Goal: Task Accomplishment & Management: Complete application form

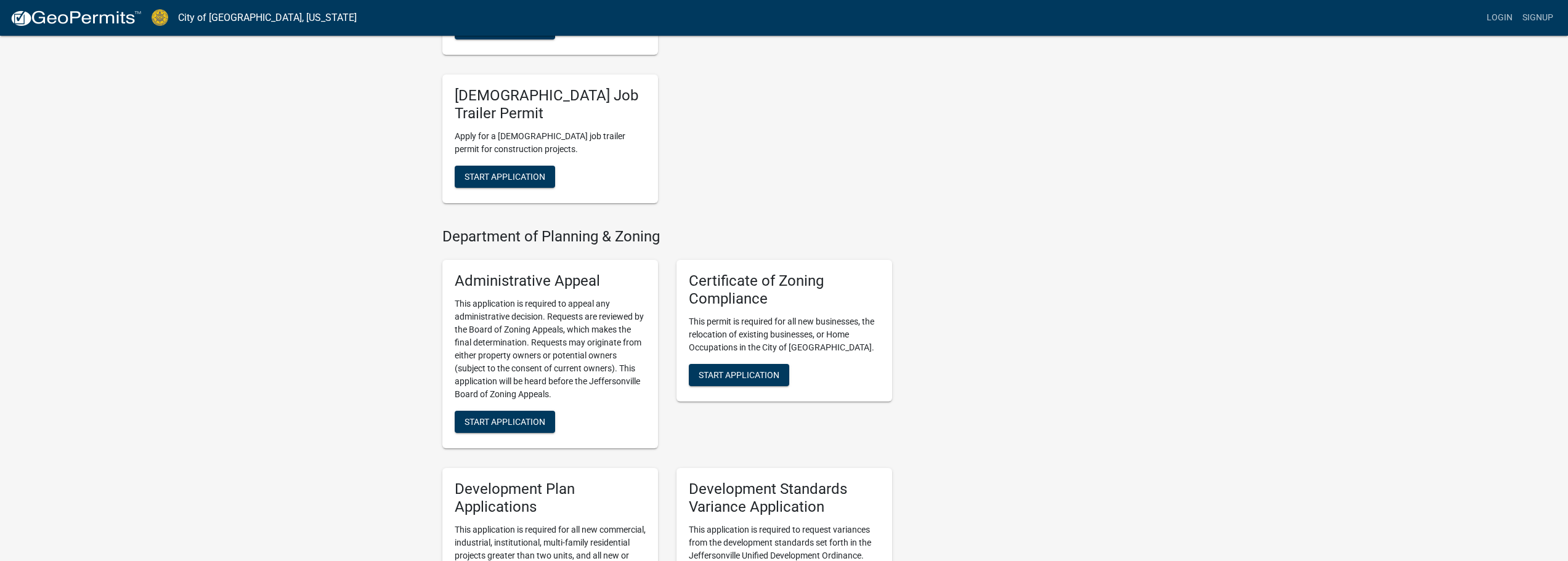
scroll to position [924, 0]
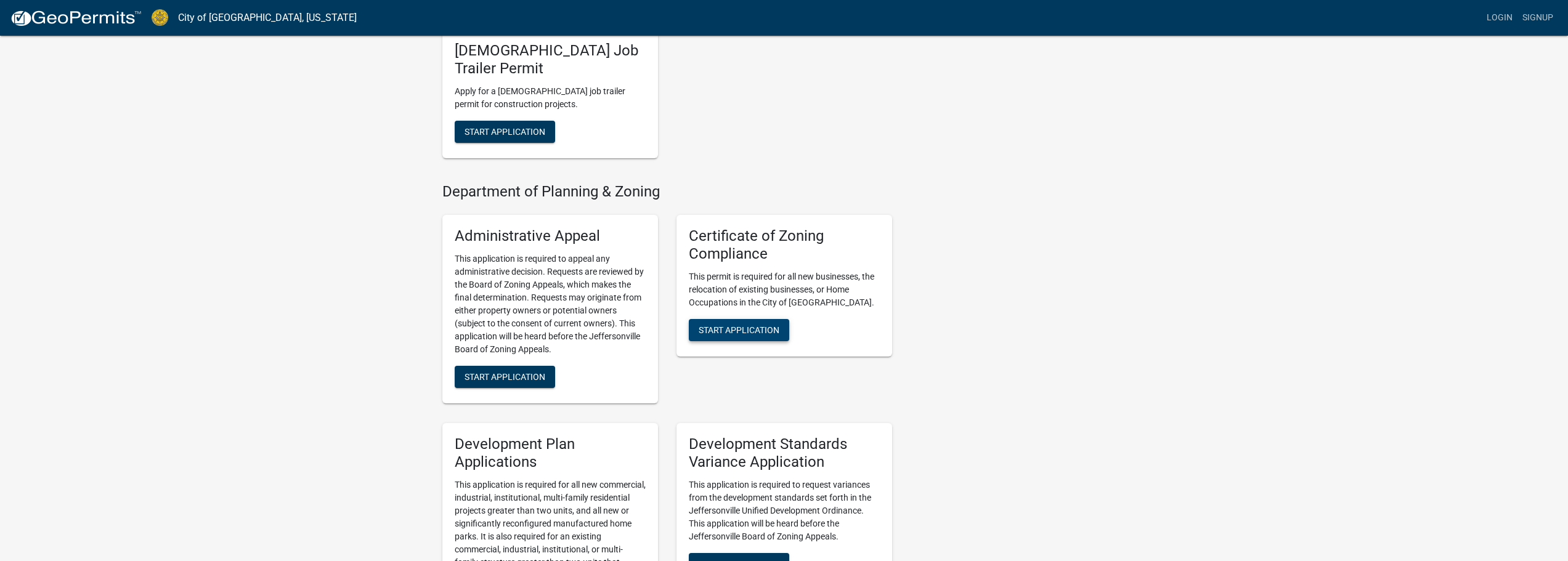
click at [741, 325] on span "Start Application" at bounding box center [739, 329] width 80 height 10
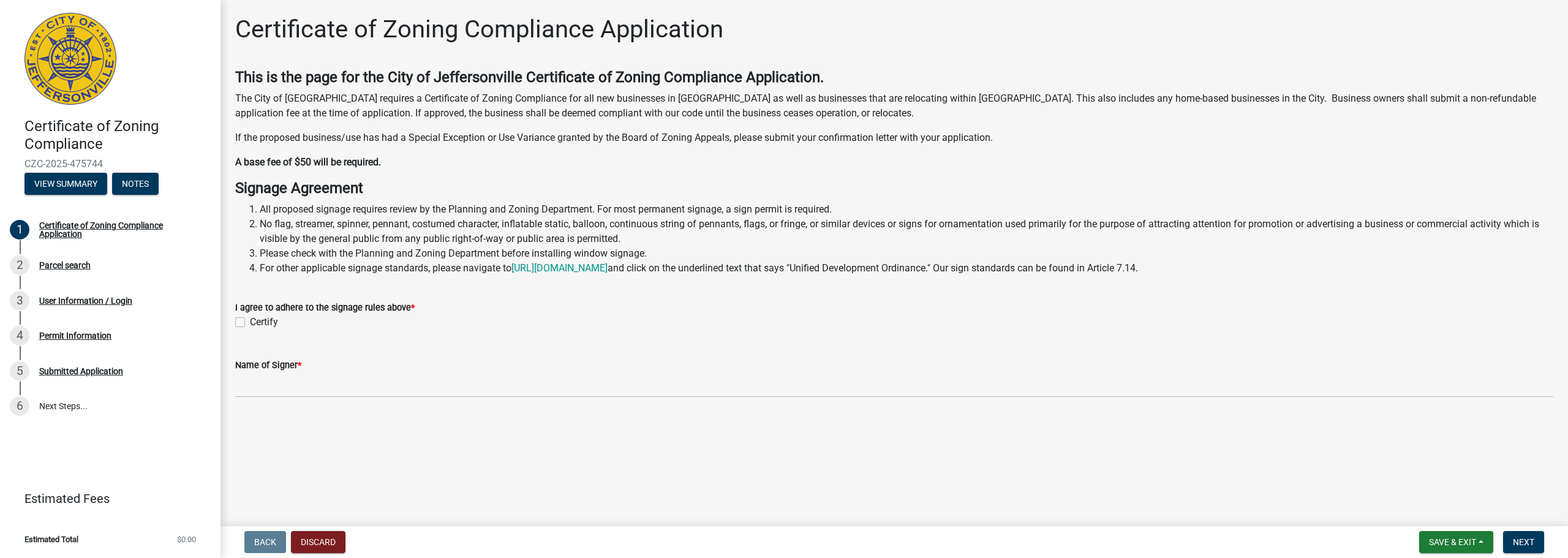
click at [250, 325] on label "Certify" at bounding box center [263, 322] width 28 height 14
click at [250, 323] on input "Certify" at bounding box center [254, 319] width 8 height 8
checkbox input "true"
click at [275, 392] on input "Name of Signer *" at bounding box center [894, 384] width 1317 height 25
type input "[PERSON_NAME]"
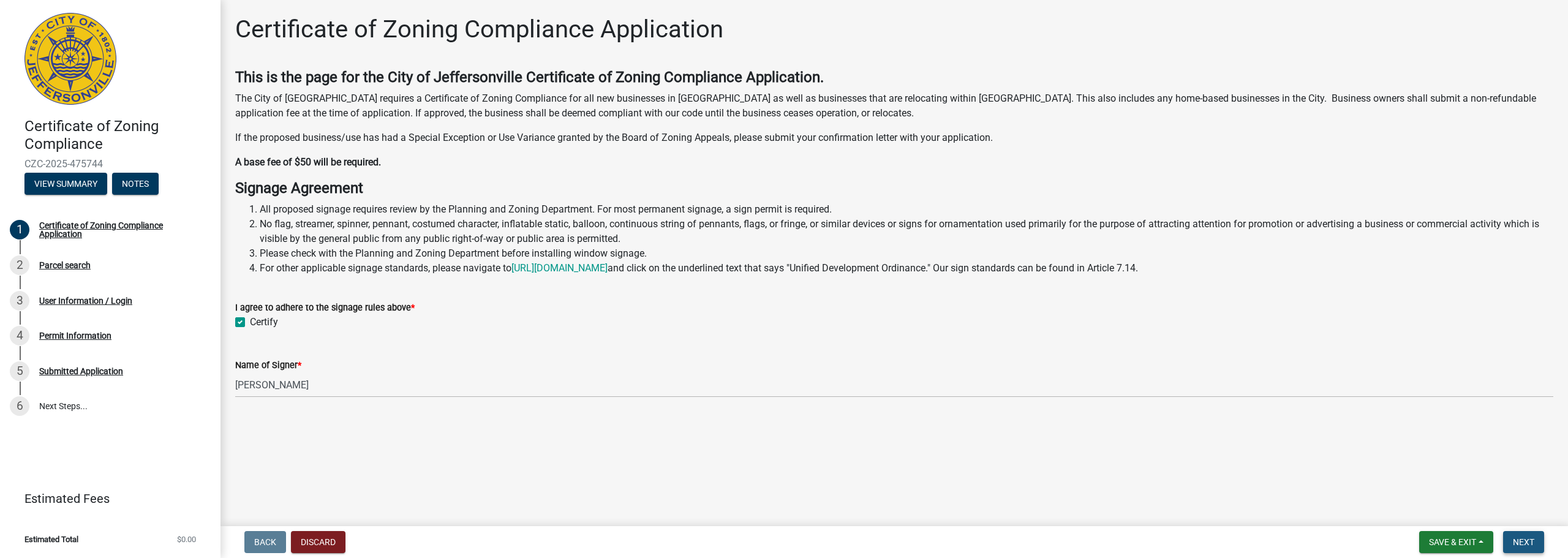
click at [1529, 541] on span "Next" at bounding box center [1523, 542] width 21 height 10
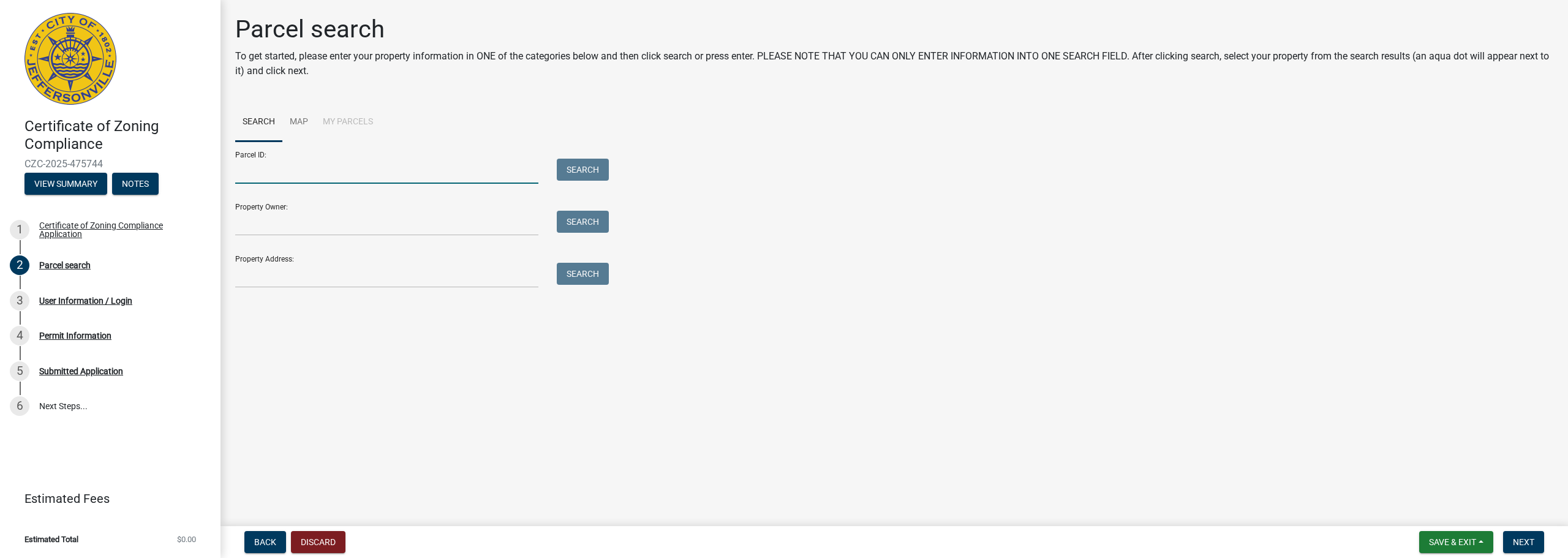
click at [268, 171] on input "Parcel ID:" at bounding box center [387, 171] width 303 height 25
click at [483, 274] on input "Property Address:" at bounding box center [387, 275] width 303 height 25
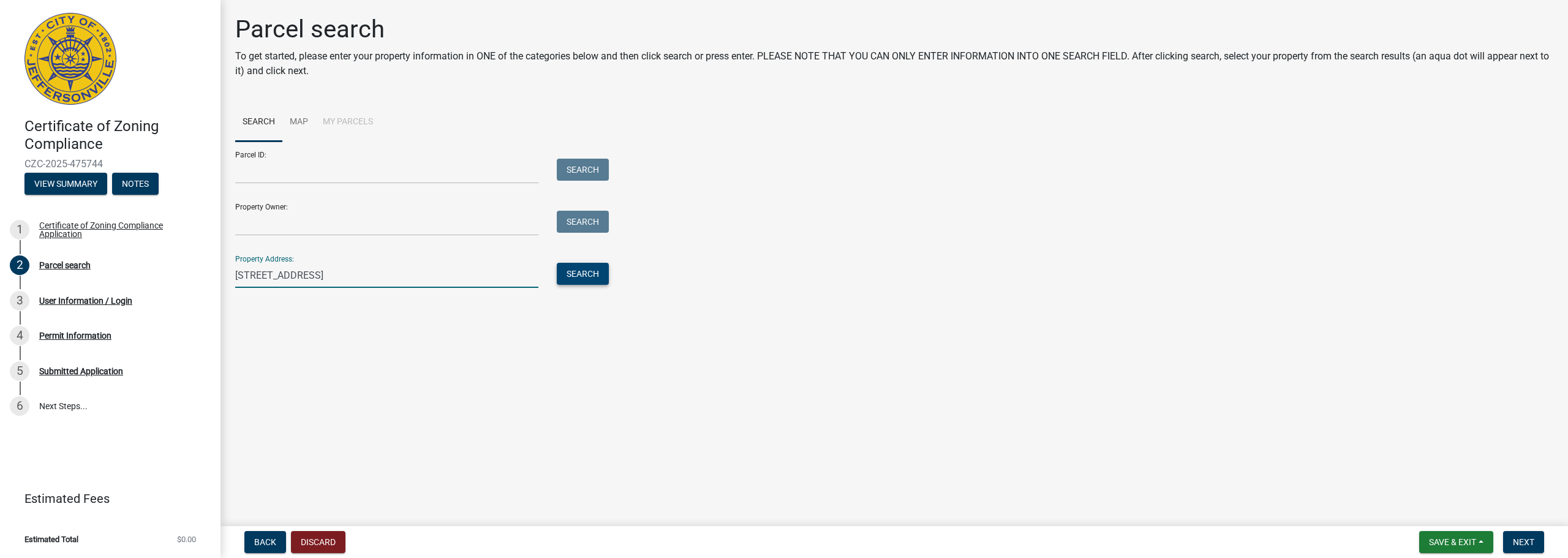
type input "[STREET_ADDRESS]"
click at [567, 277] on button "Search" at bounding box center [583, 273] width 52 height 22
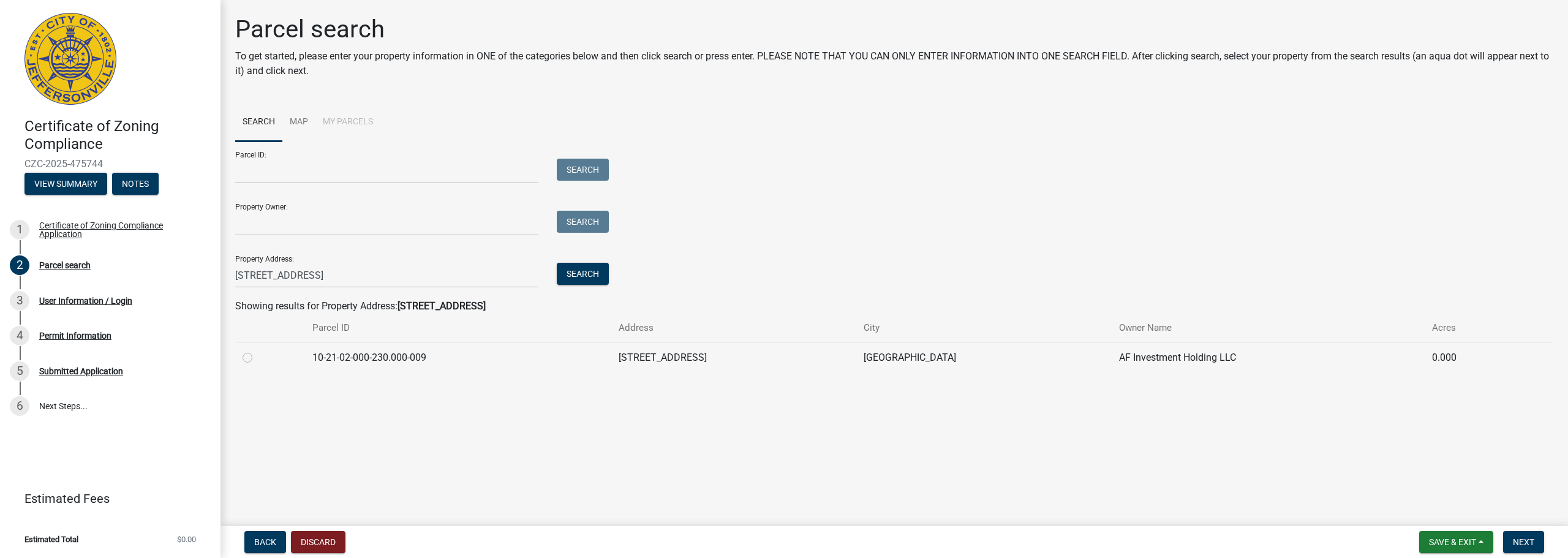
click at [257, 350] on label at bounding box center [257, 350] width 0 height 0
click at [257, 359] on input "radio" at bounding box center [261, 354] width 8 height 8
radio input "true"
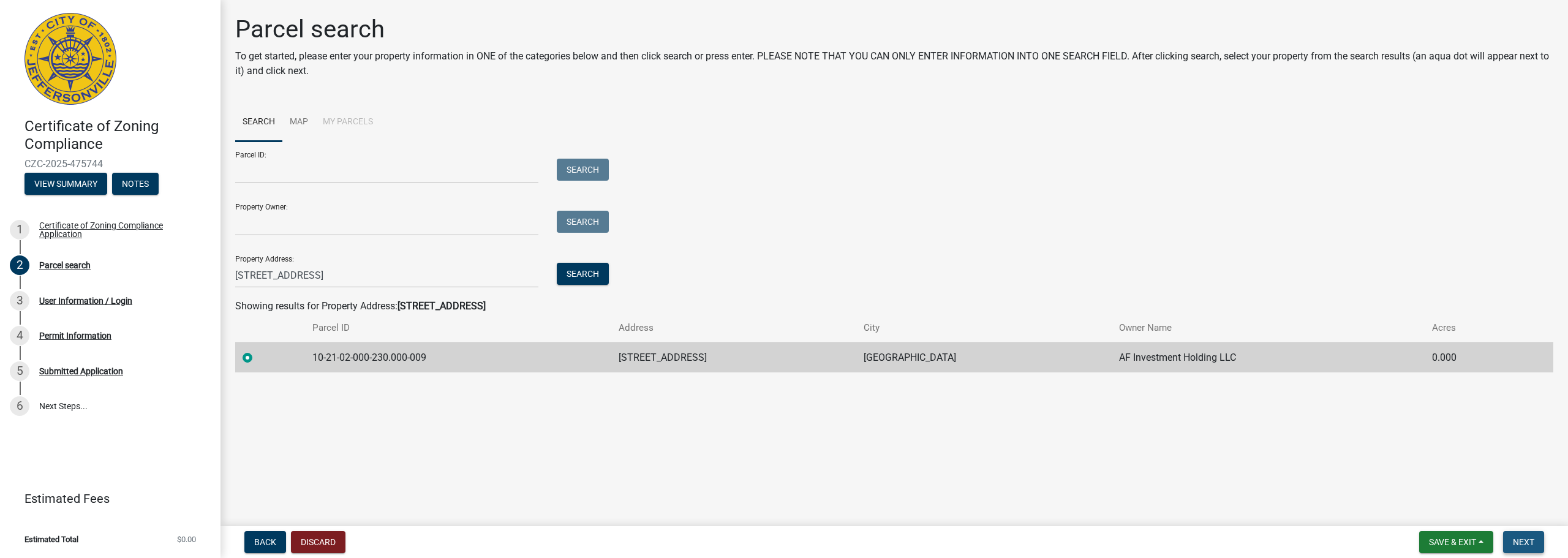
click at [1535, 541] on button "Next" at bounding box center [1523, 542] width 41 height 22
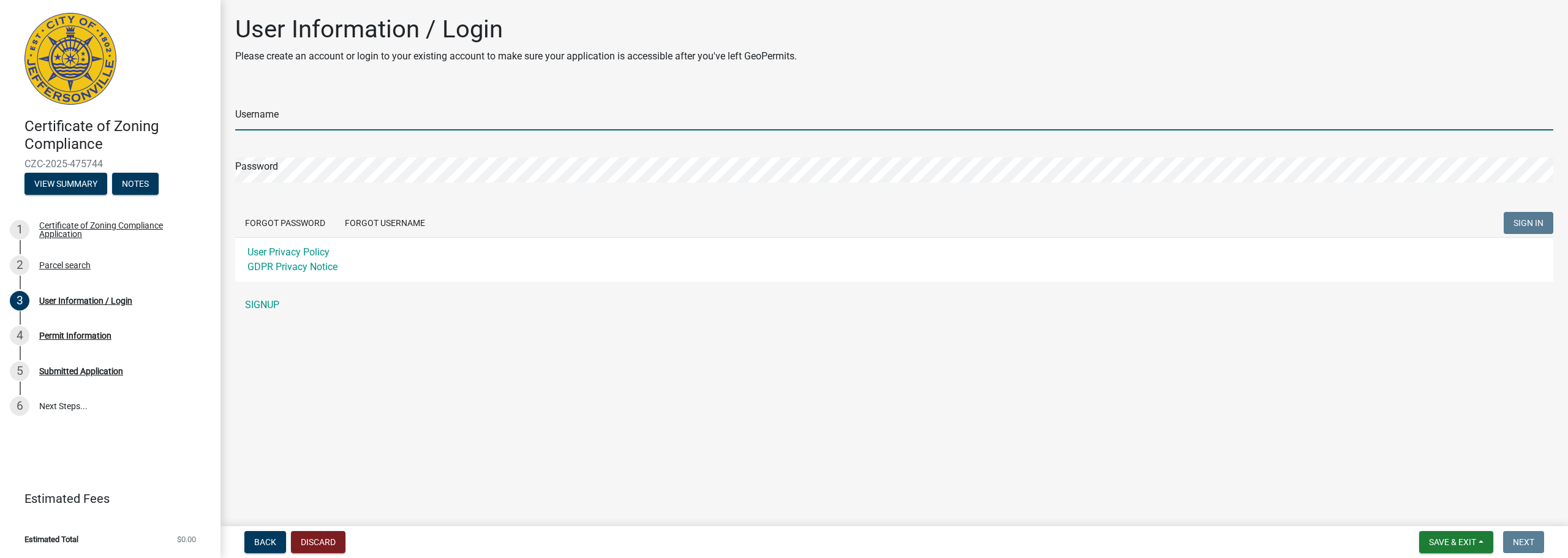
click at [352, 107] on input "Username" at bounding box center [894, 118] width 1317 height 25
type input "OneStopHealthBrokers"
click at [262, 303] on link "SIGNUP" at bounding box center [894, 305] width 1317 height 24
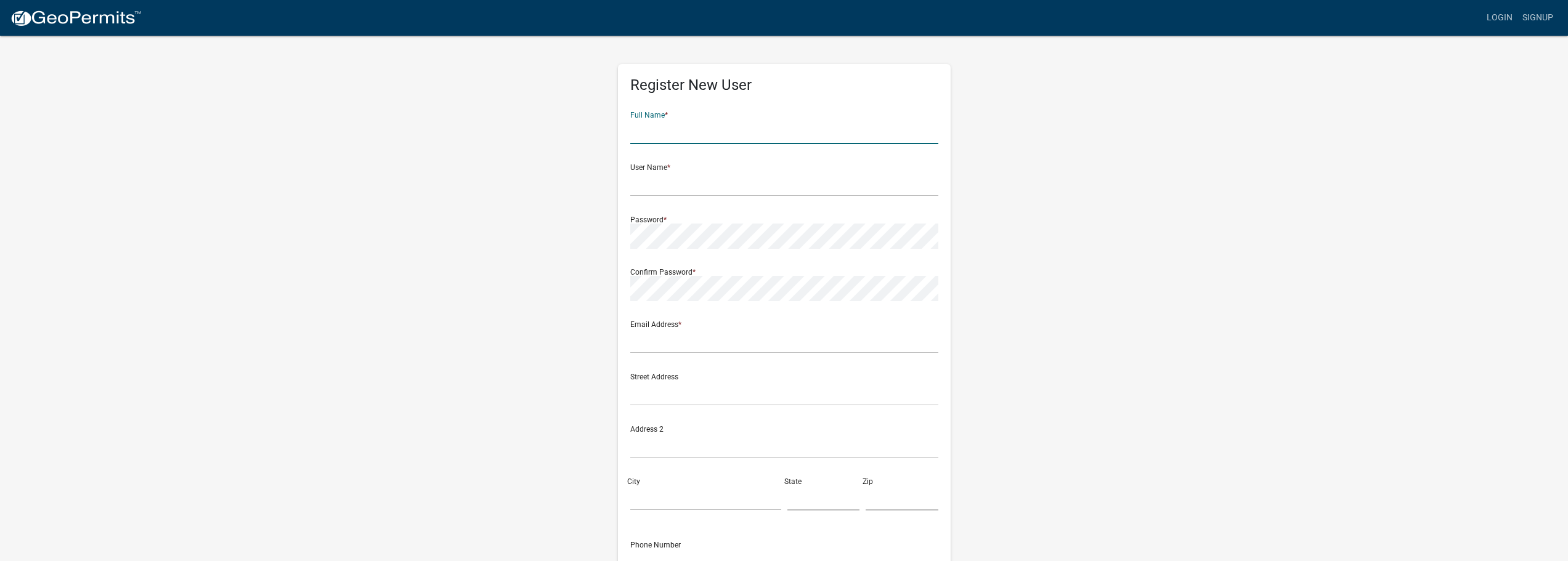
click at [727, 133] on input "text" at bounding box center [784, 131] width 308 height 25
type input "[PERSON_NAME]"
click at [728, 186] on input "OneStopHealth1" at bounding box center [784, 184] width 308 height 25
type input "OneStopHealthBrokers"
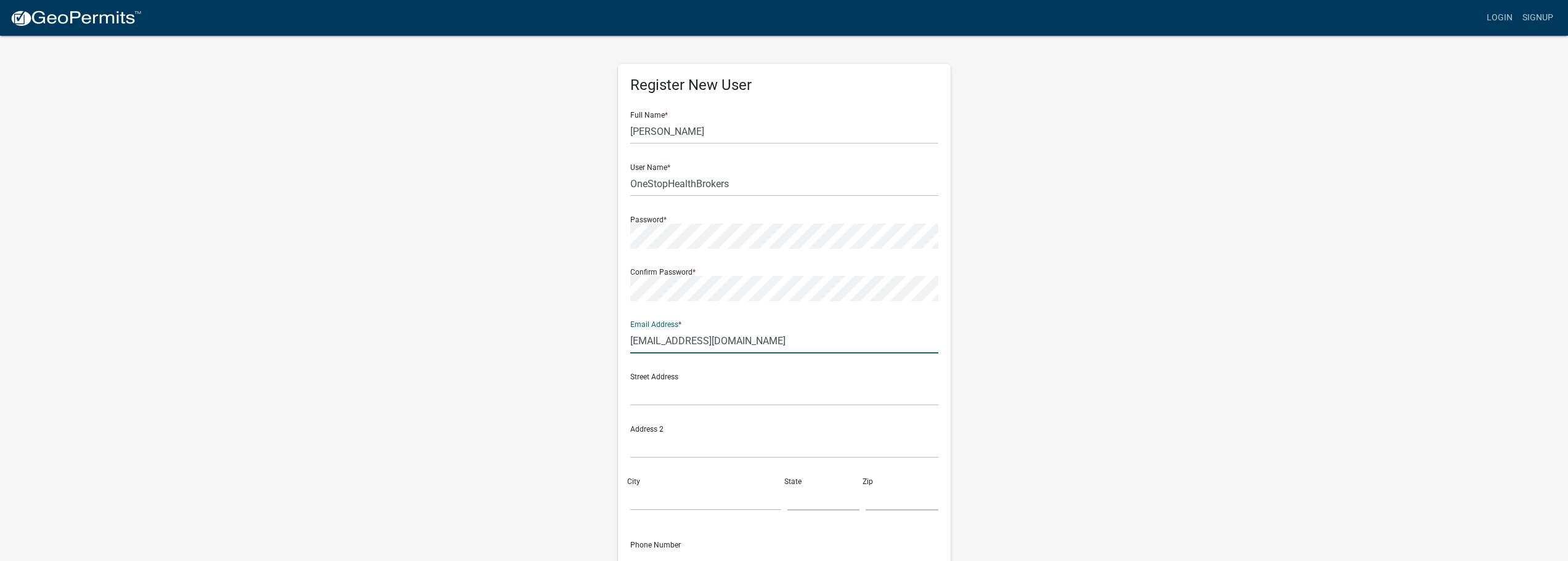
type input "[EMAIL_ADDRESS][DOMAIN_NAME]"
type input "[STREET_ADDRESS]"
type input "Jeffersonville"
type input "IN"
type input "47130"
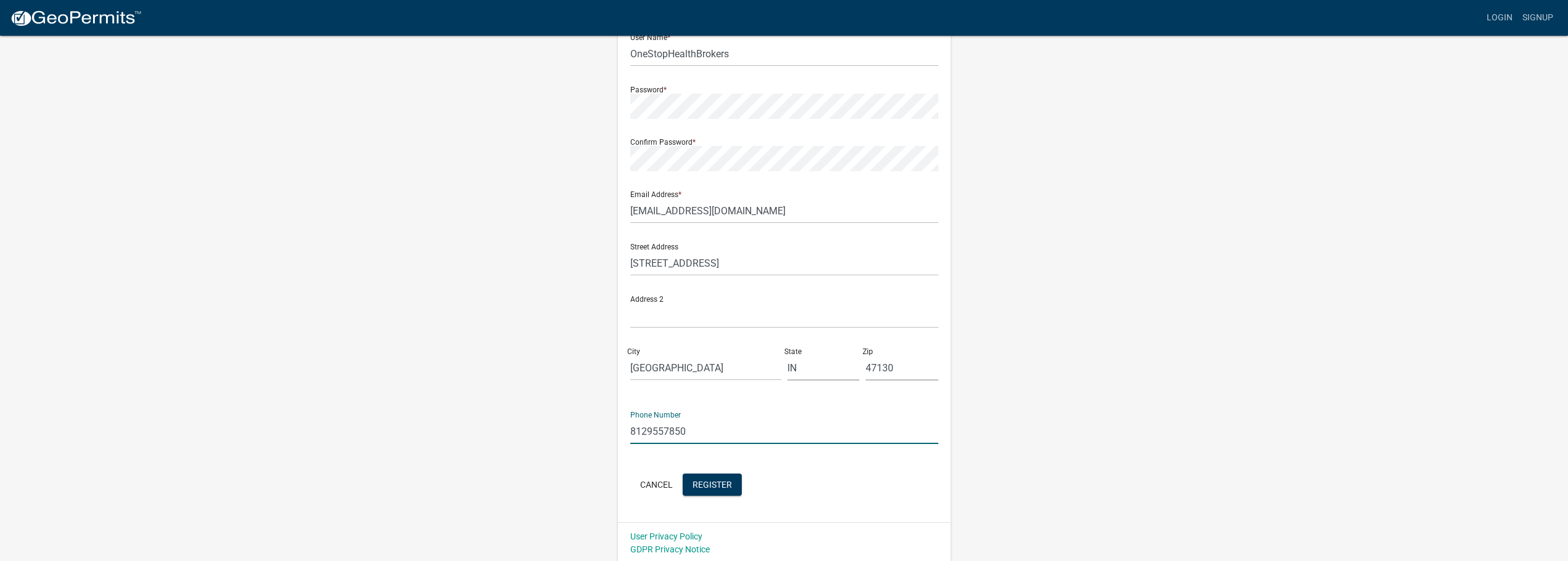
scroll to position [132, 0]
type input "8129557850"
click at [711, 483] on span "Register" at bounding box center [712, 481] width 39 height 10
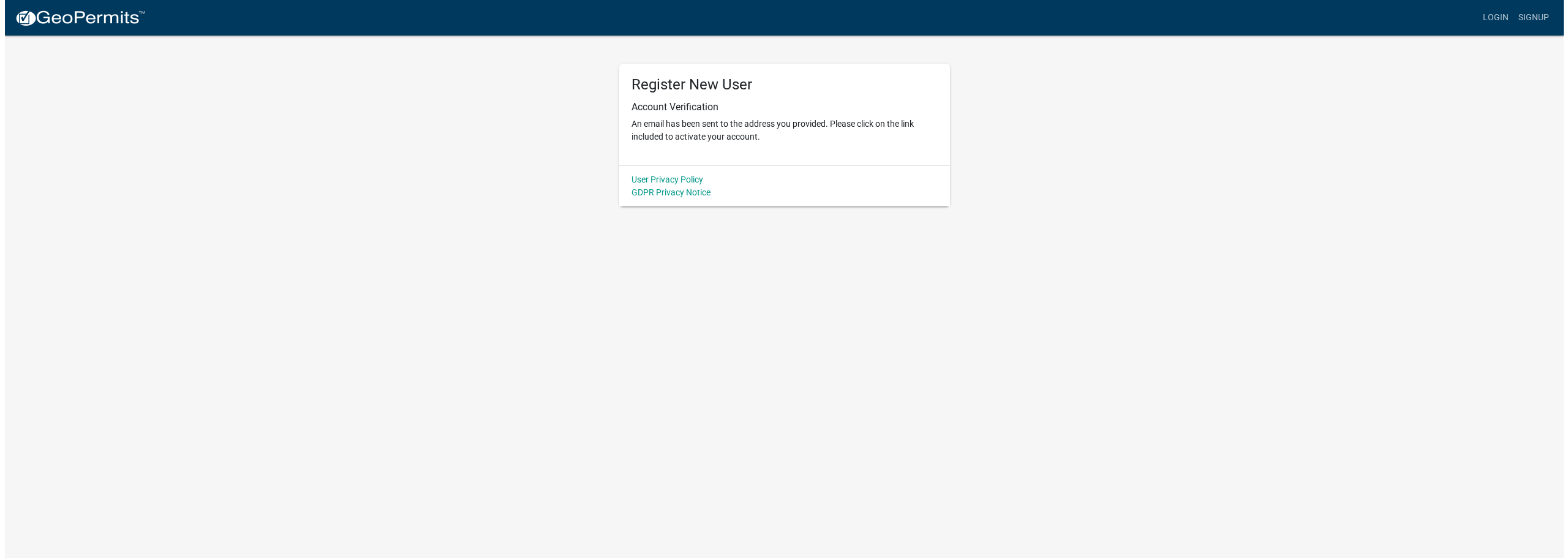
scroll to position [0, 0]
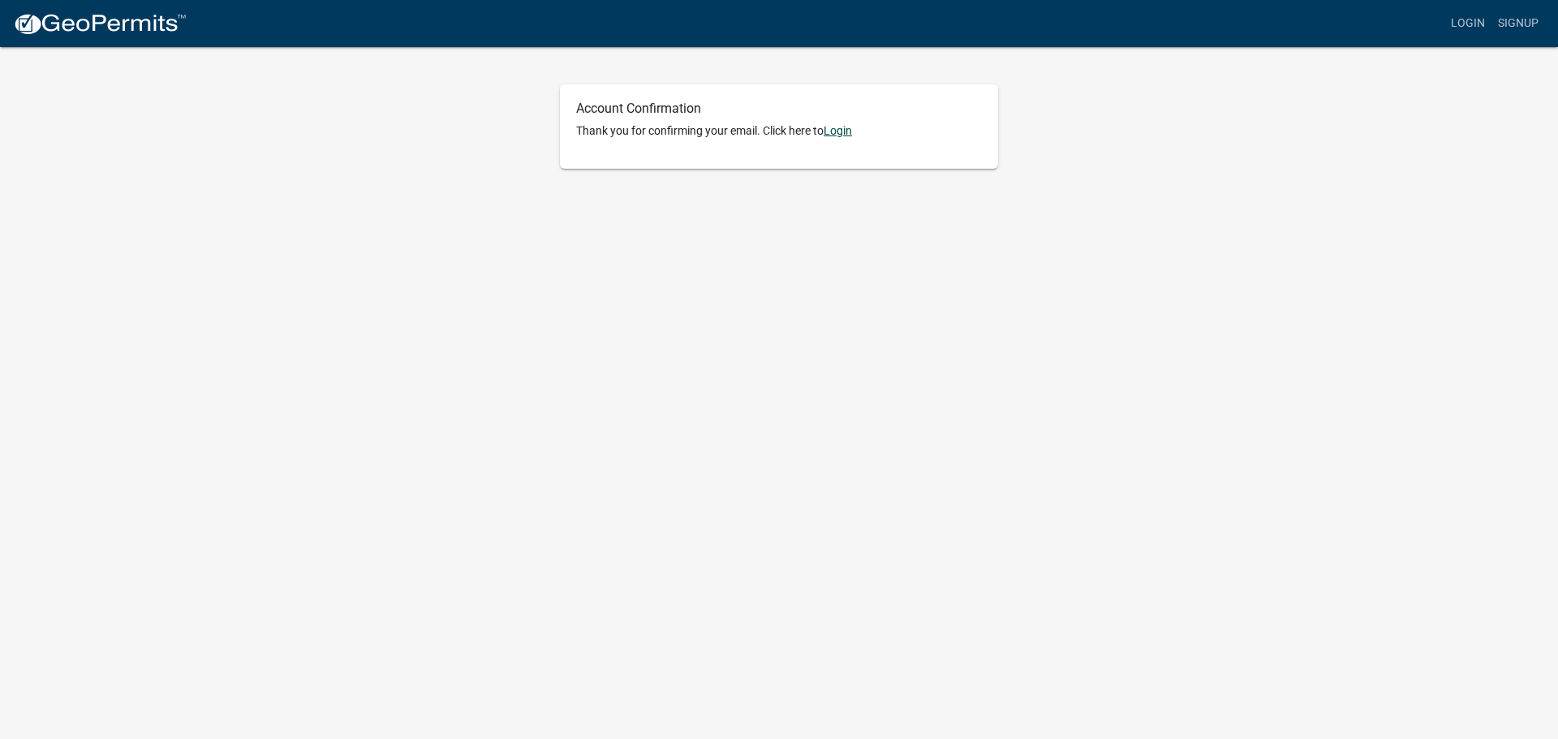
click at [845, 129] on link "Login" at bounding box center [838, 130] width 28 height 13
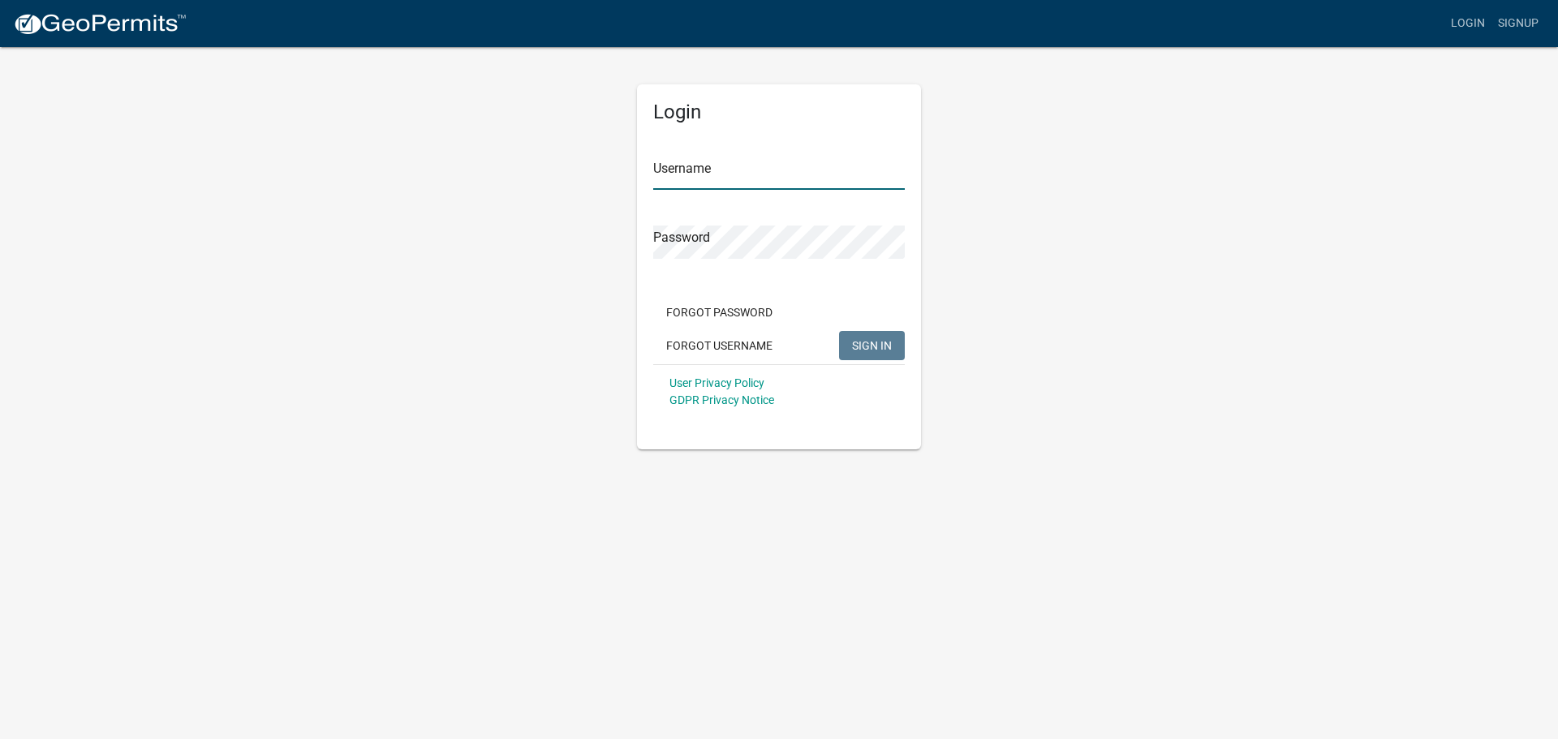
type input "OneStopHealthBrokers"
click at [875, 347] on span "SIGN IN" at bounding box center [872, 344] width 40 height 13
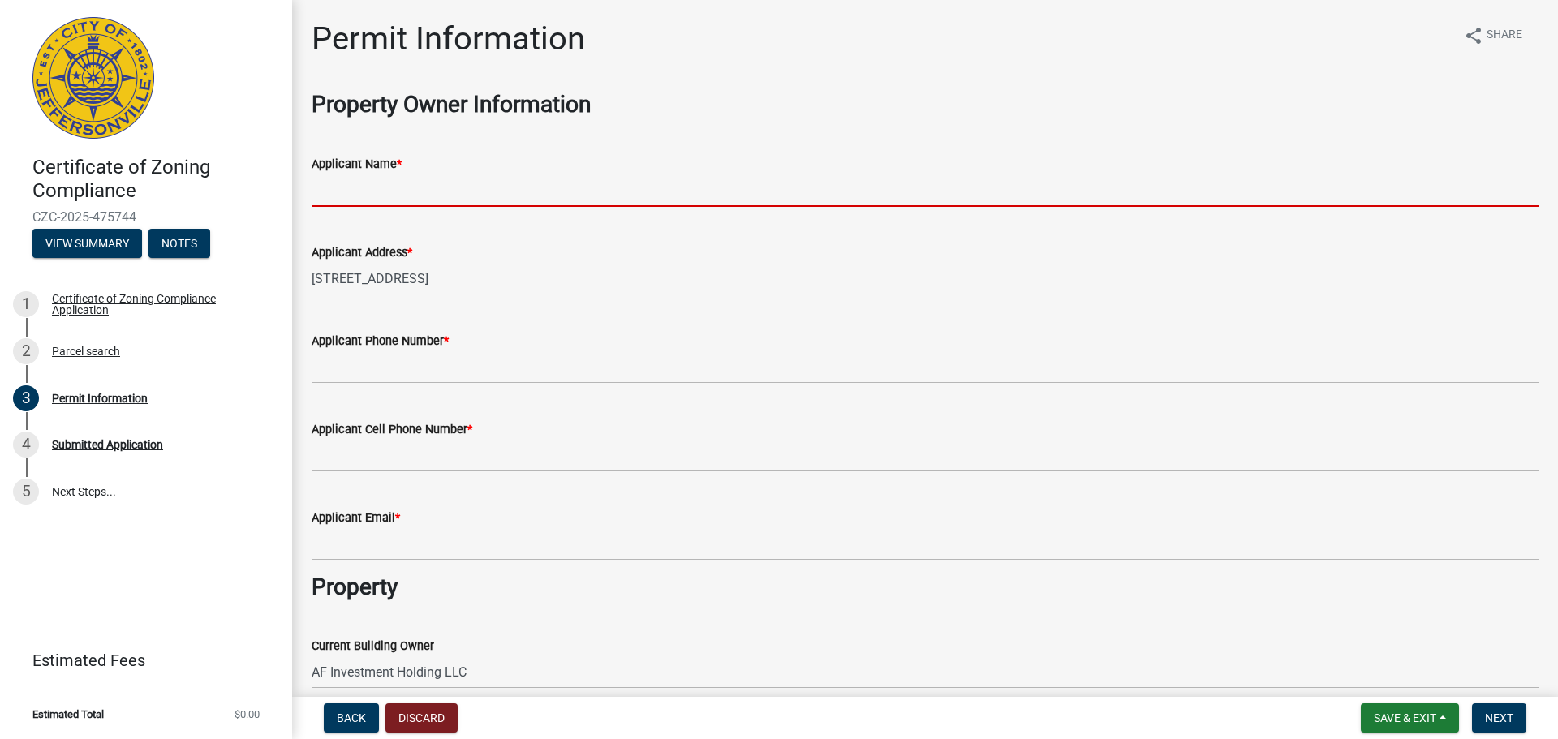
click at [425, 188] on input "Applicant Name *" at bounding box center [925, 190] width 1227 height 33
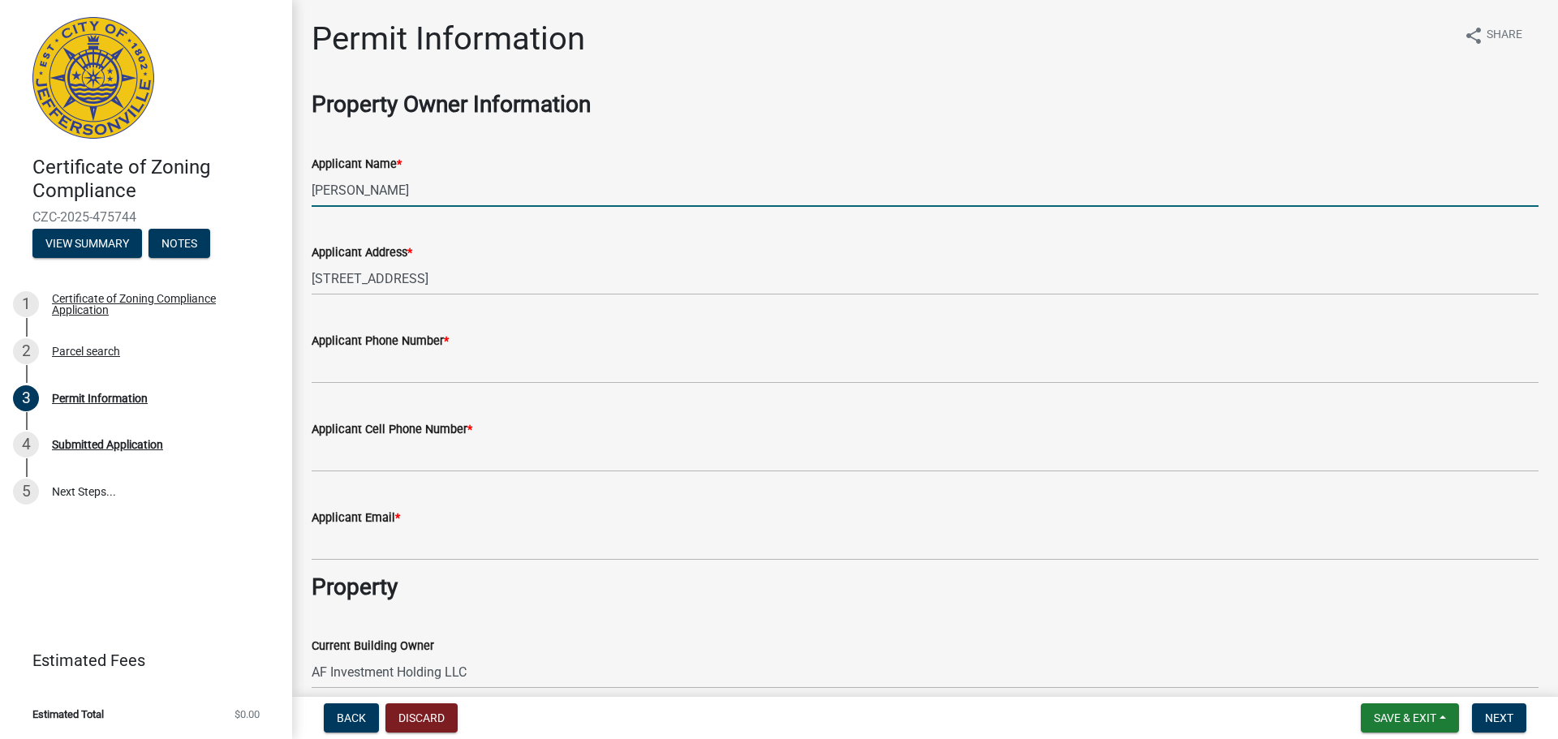
type input "[PERSON_NAME]"
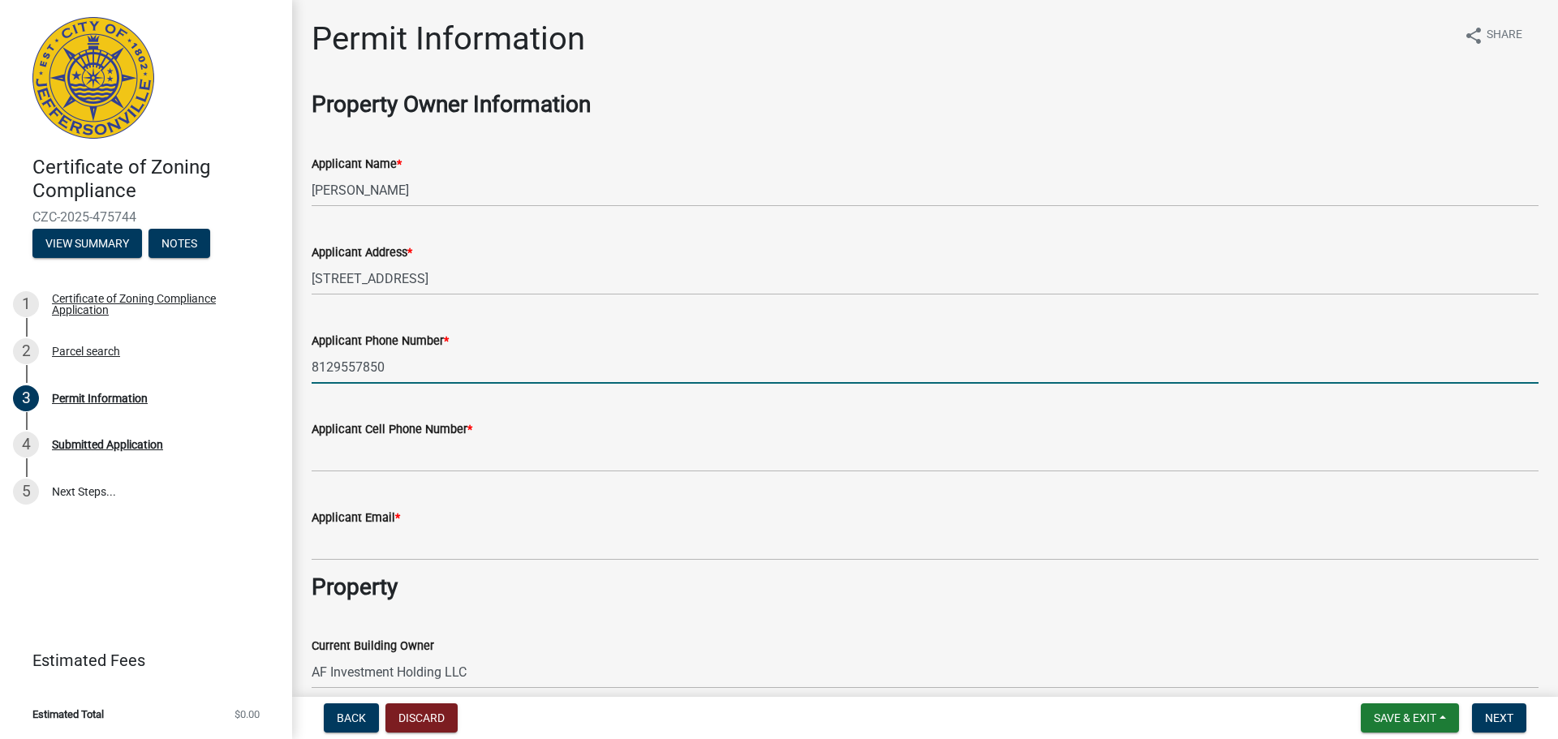
type input "8129557850"
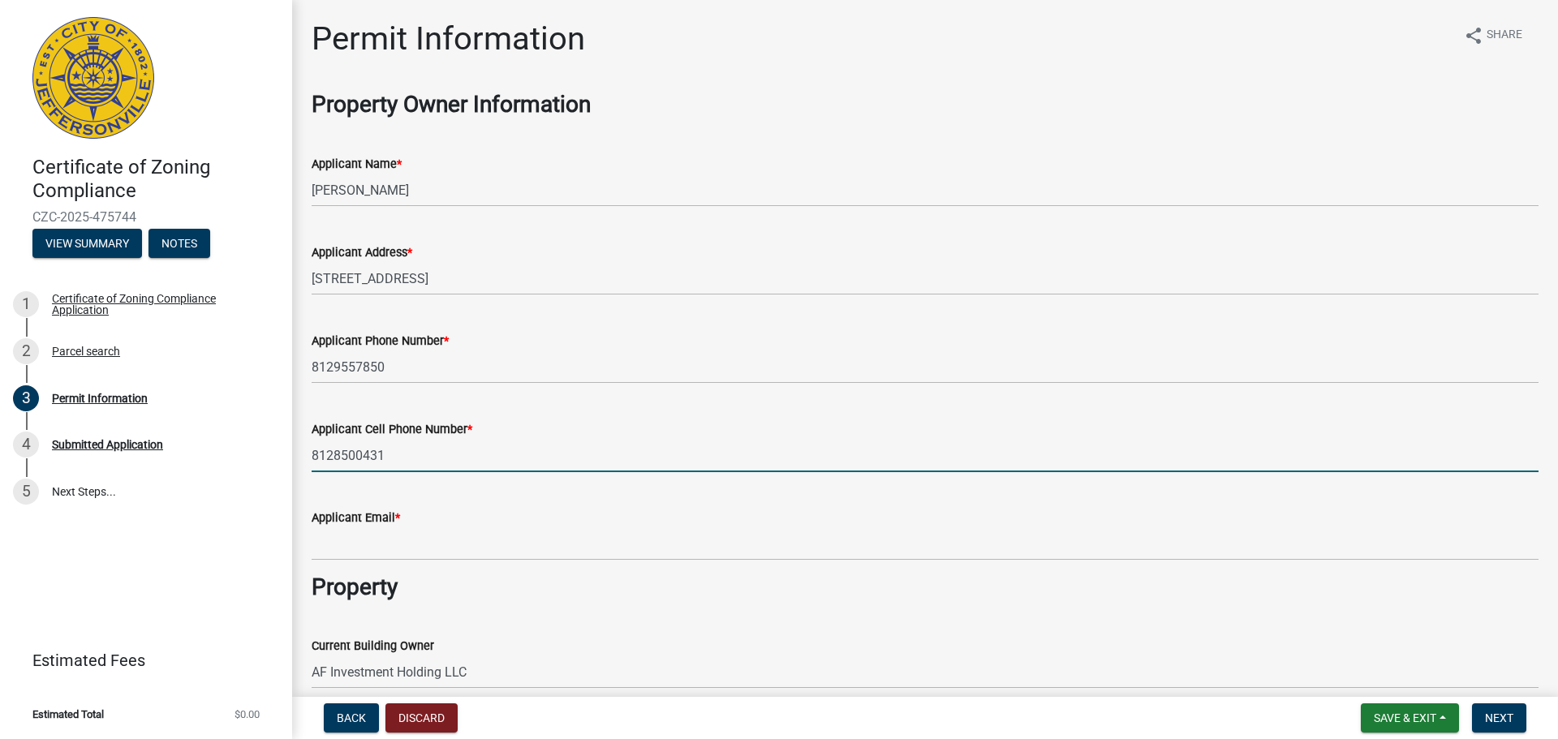
type input "8128500431"
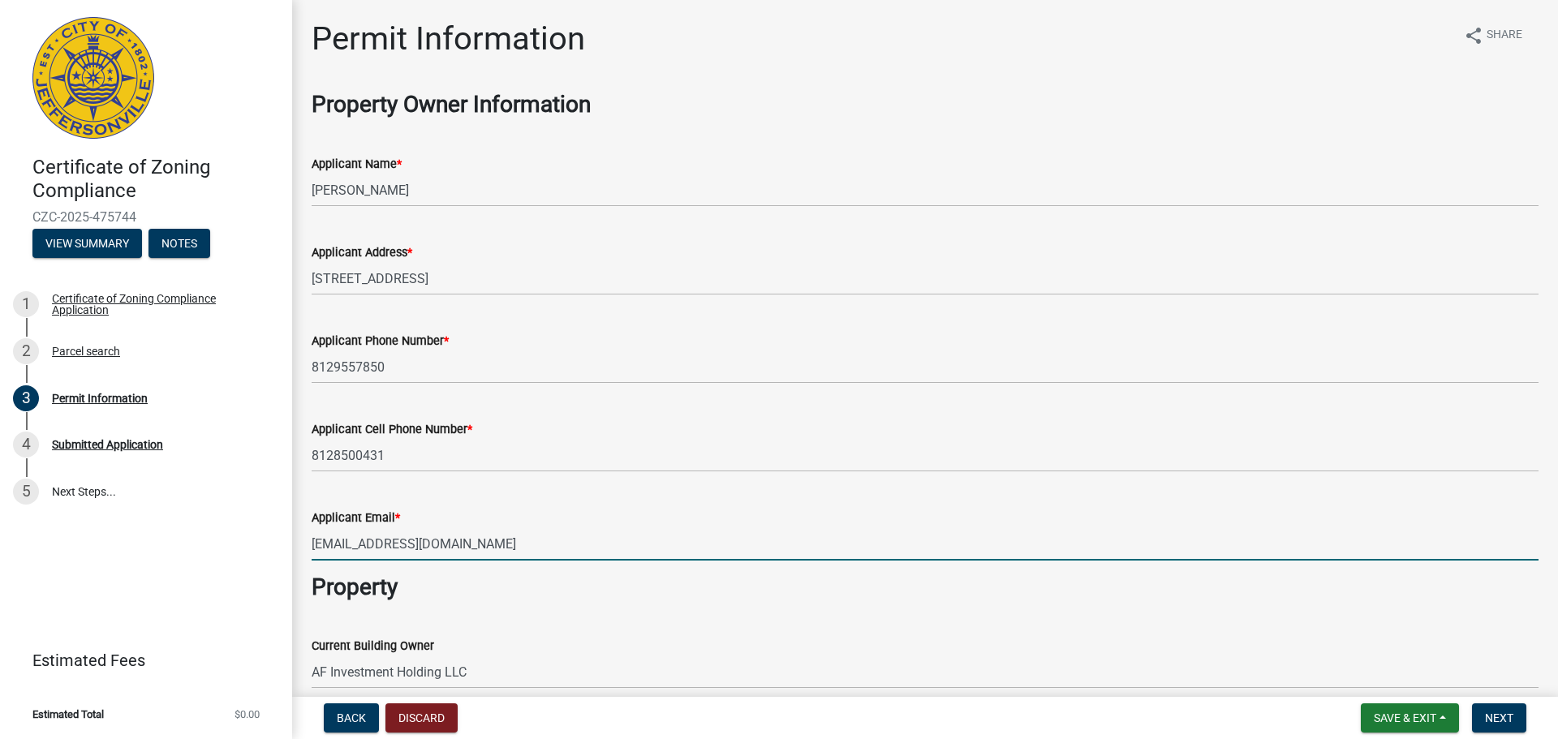
type input "[EMAIL_ADDRESS][DOMAIN_NAME]"
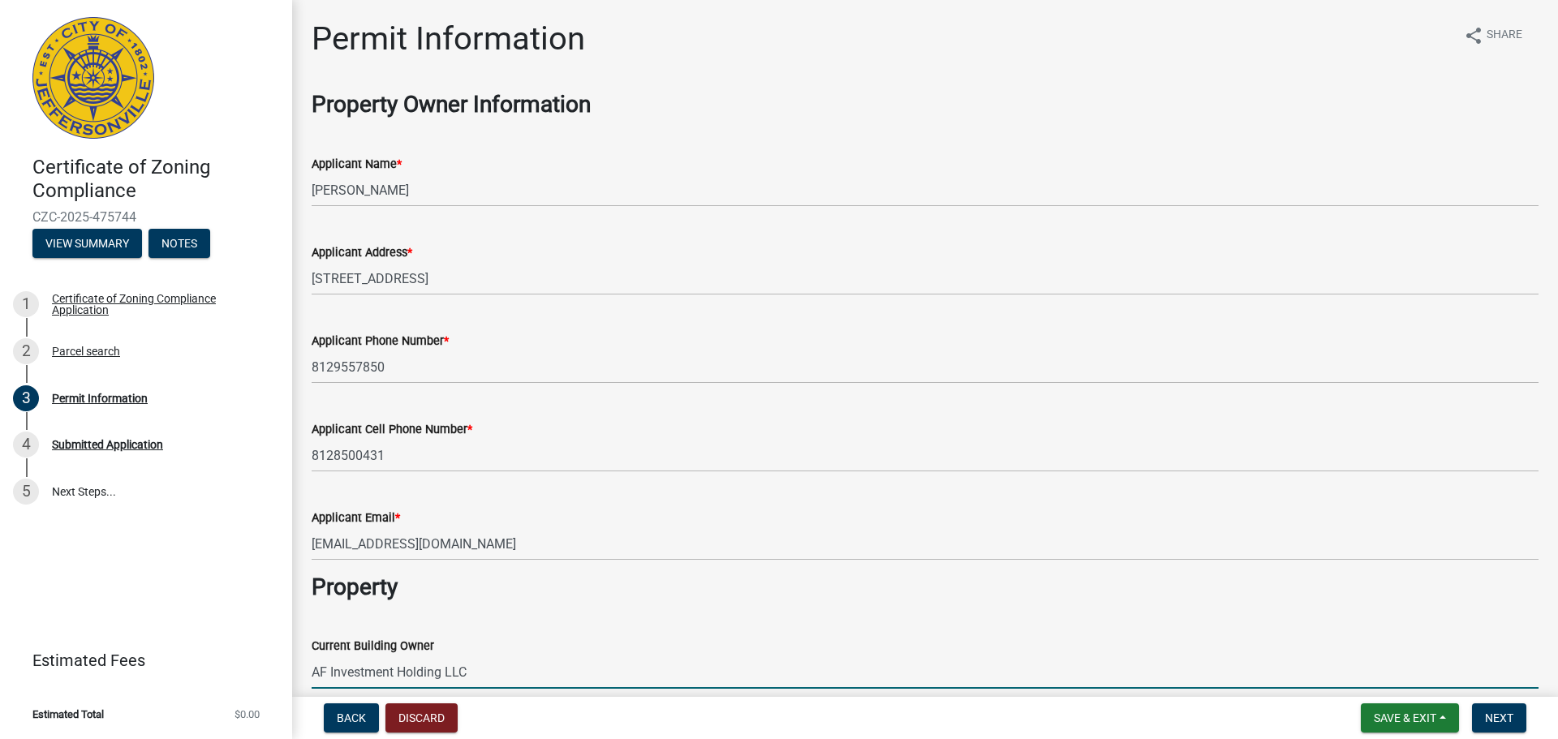
click at [729, 673] on input "AF Investment Holding LLC" at bounding box center [925, 672] width 1227 height 33
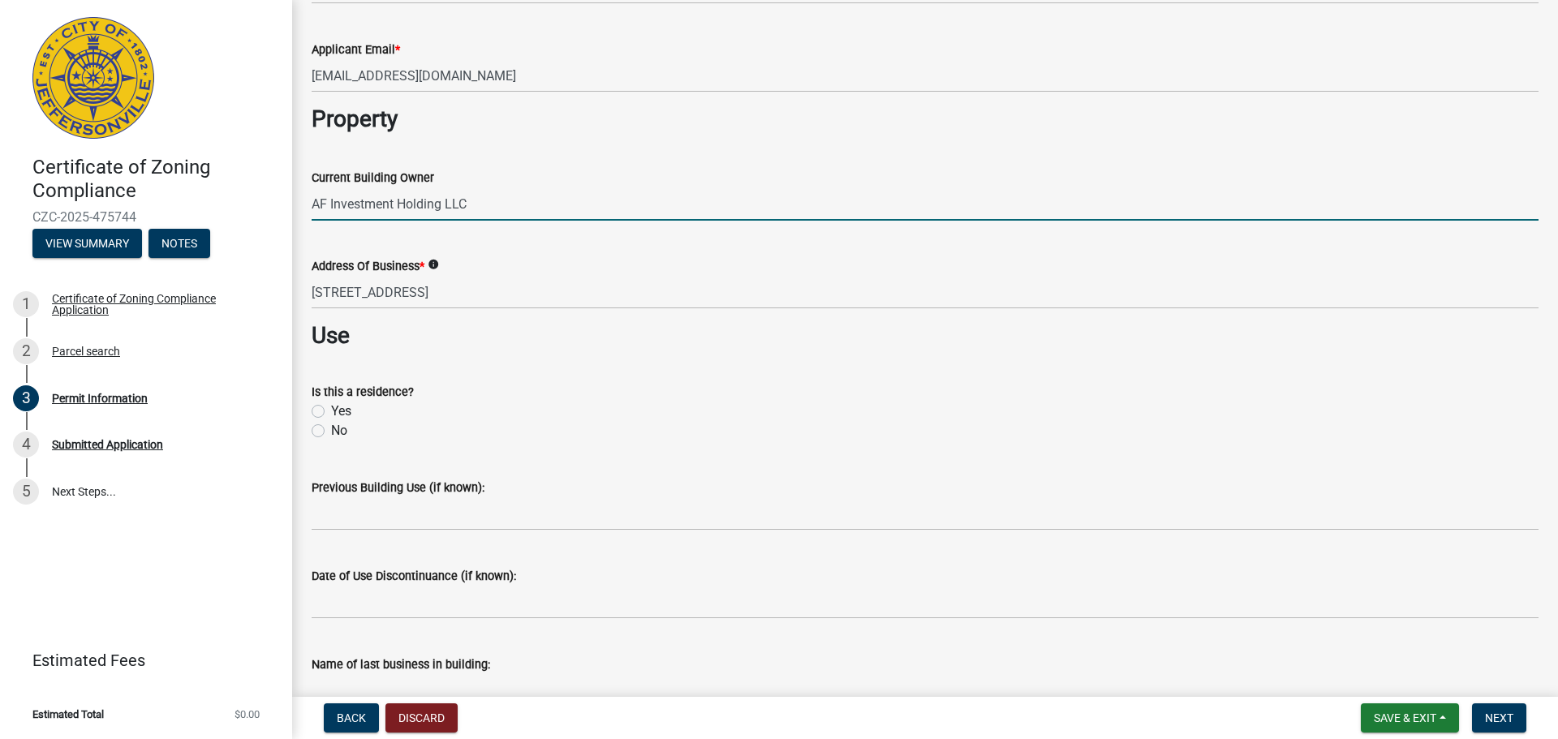
scroll to position [487, 0]
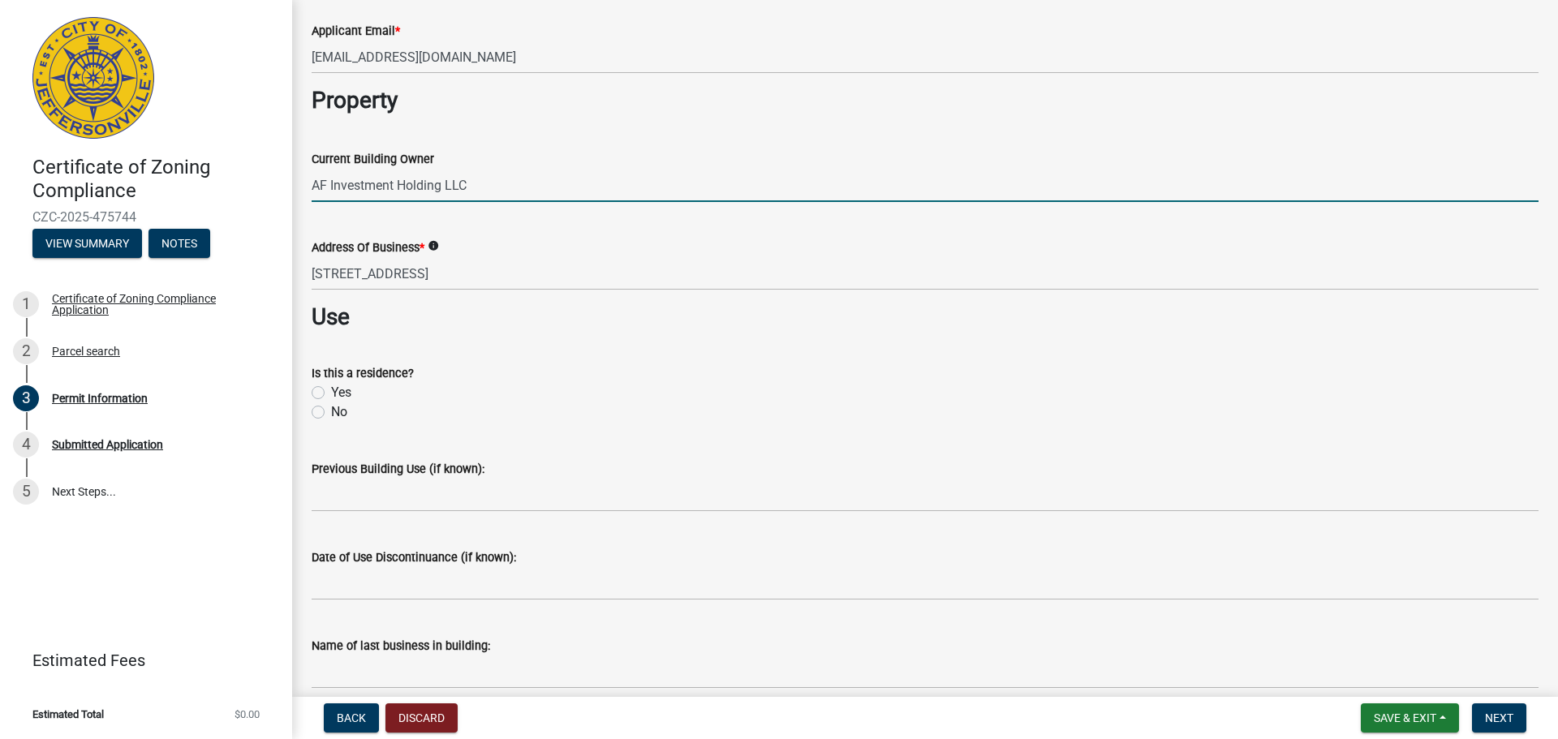
click at [331, 415] on label "No" at bounding box center [339, 412] width 16 height 19
click at [331, 413] on input "No" at bounding box center [336, 408] width 11 height 11
radio input "true"
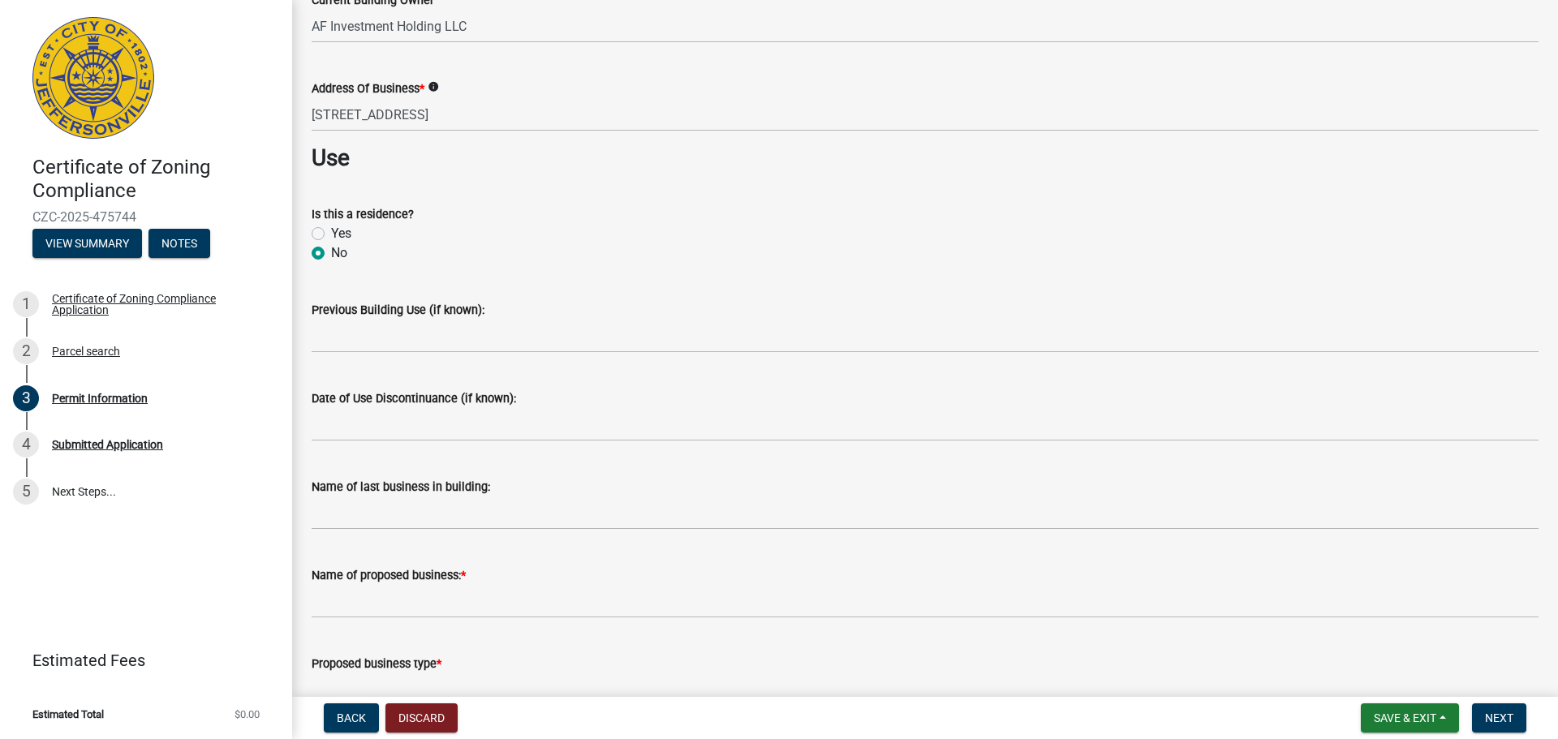
scroll to position [649, 0]
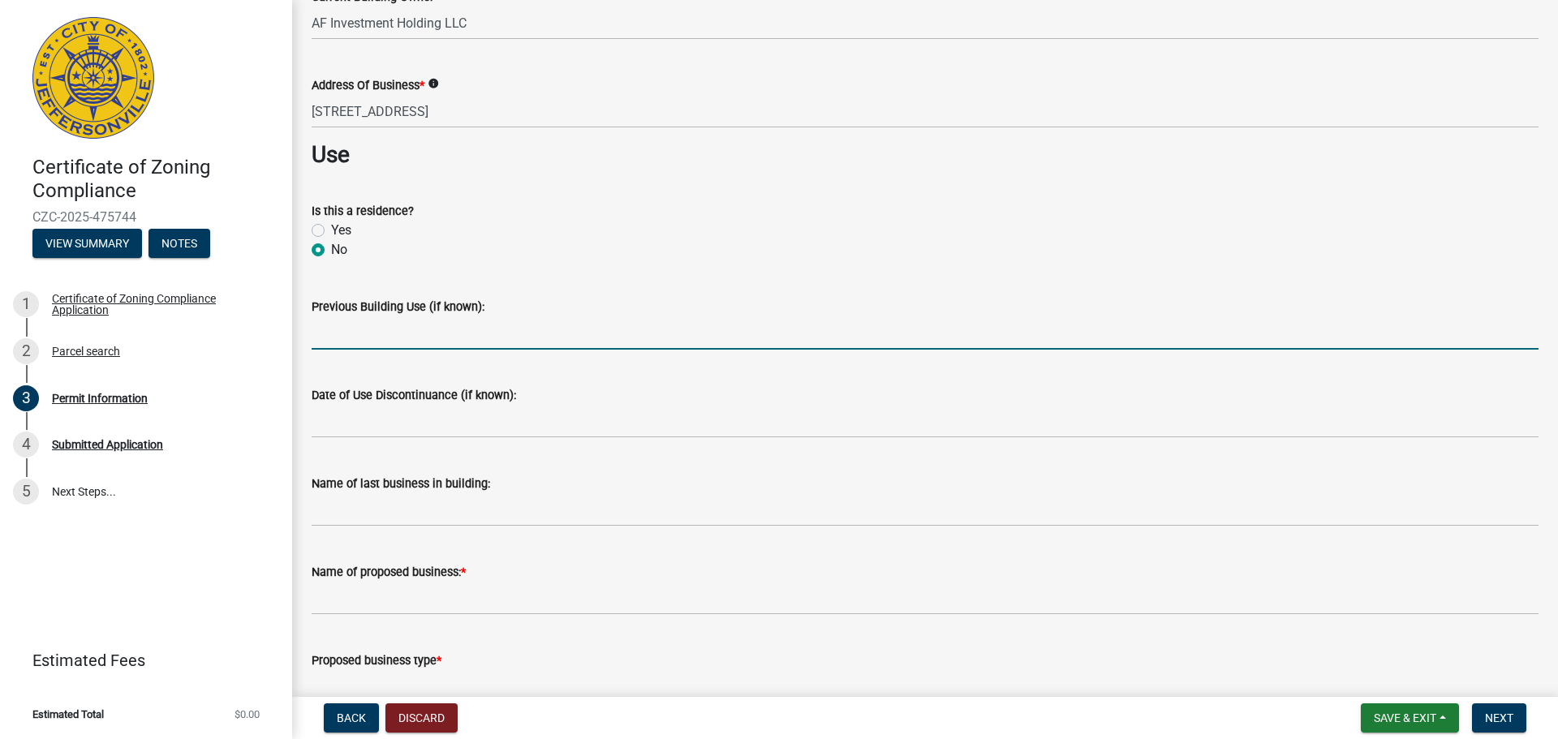
click at [370, 335] on input "Previous Building Use (if known):" at bounding box center [925, 333] width 1227 height 33
type input "Bank"
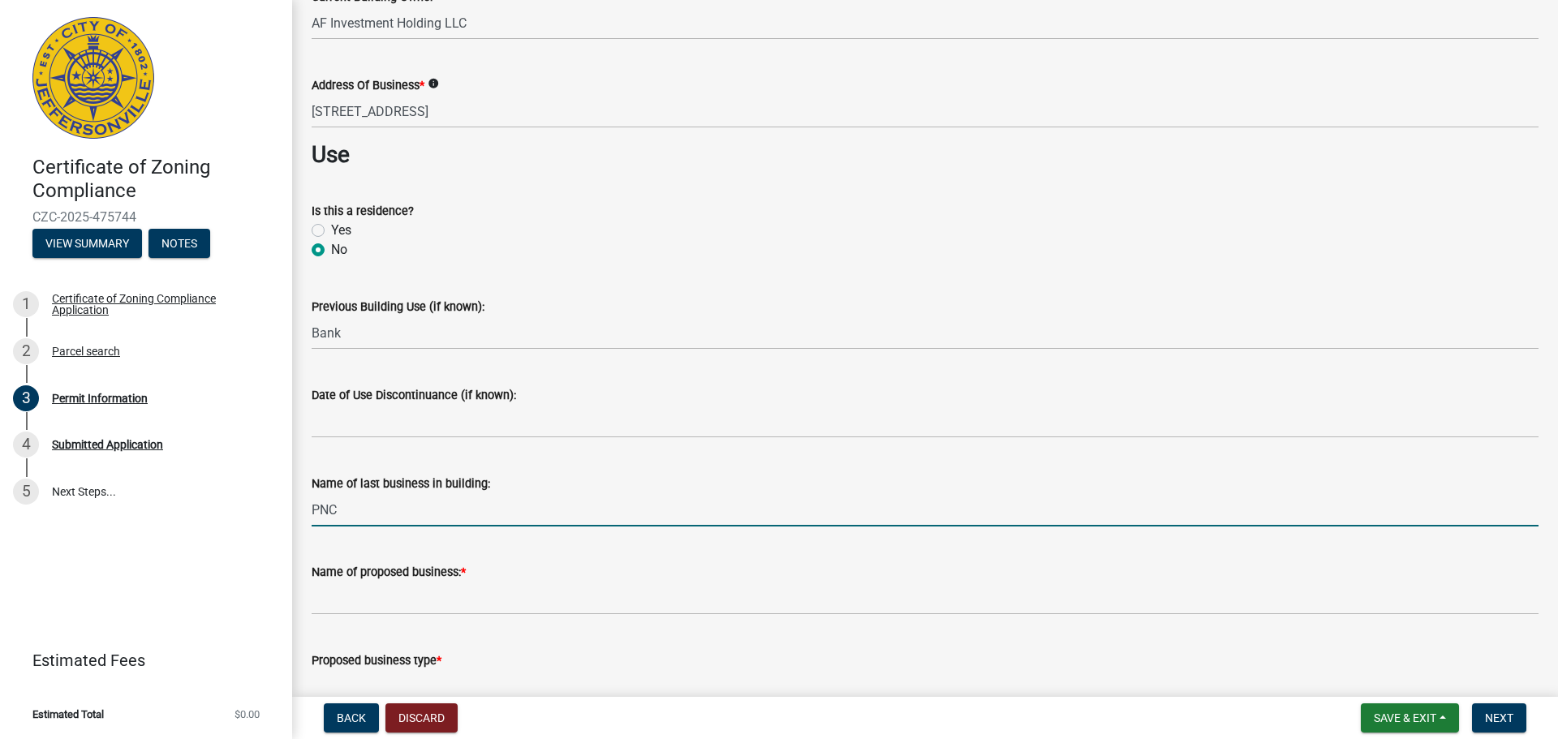
type input "PNC"
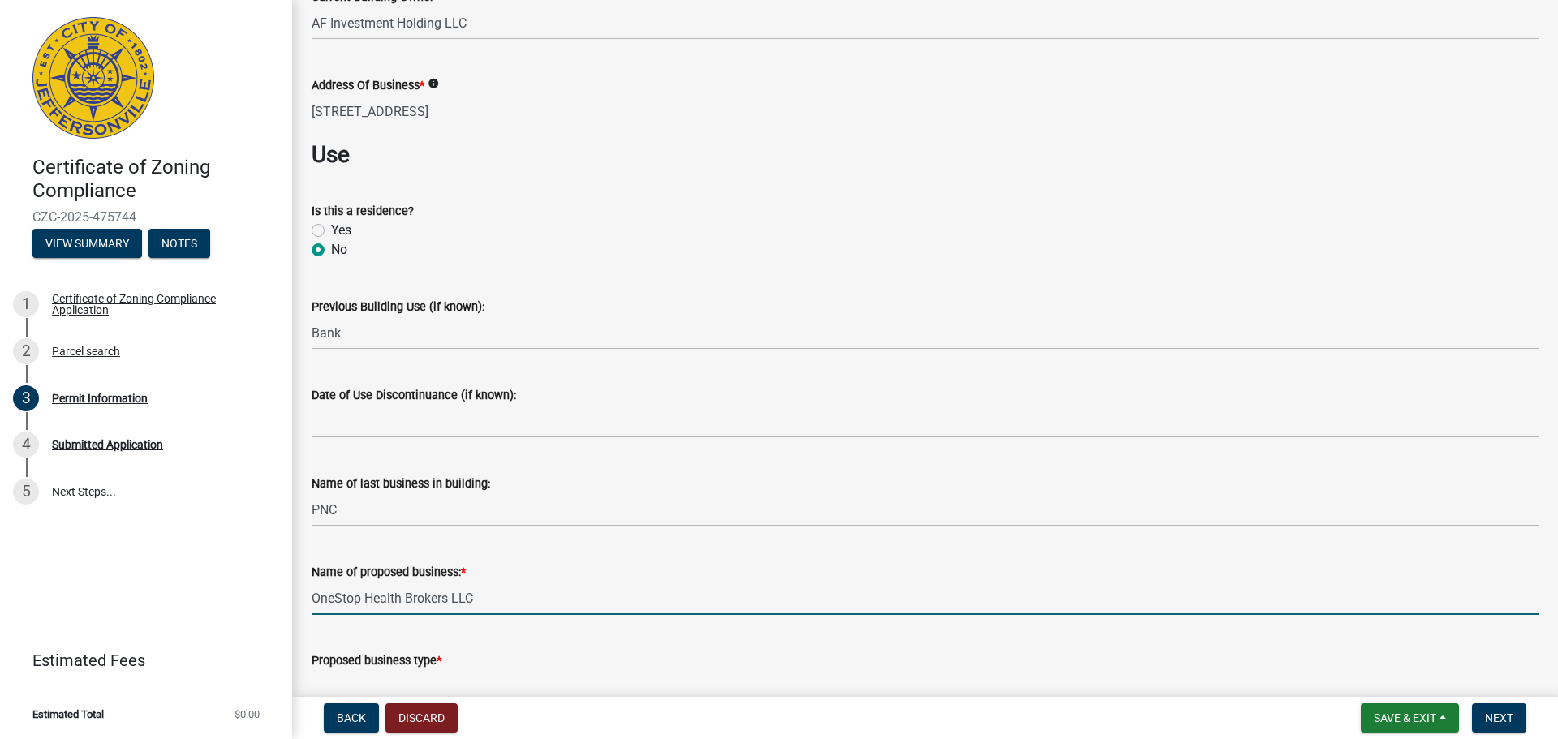
type input "OneStop Health Brokers LLC"
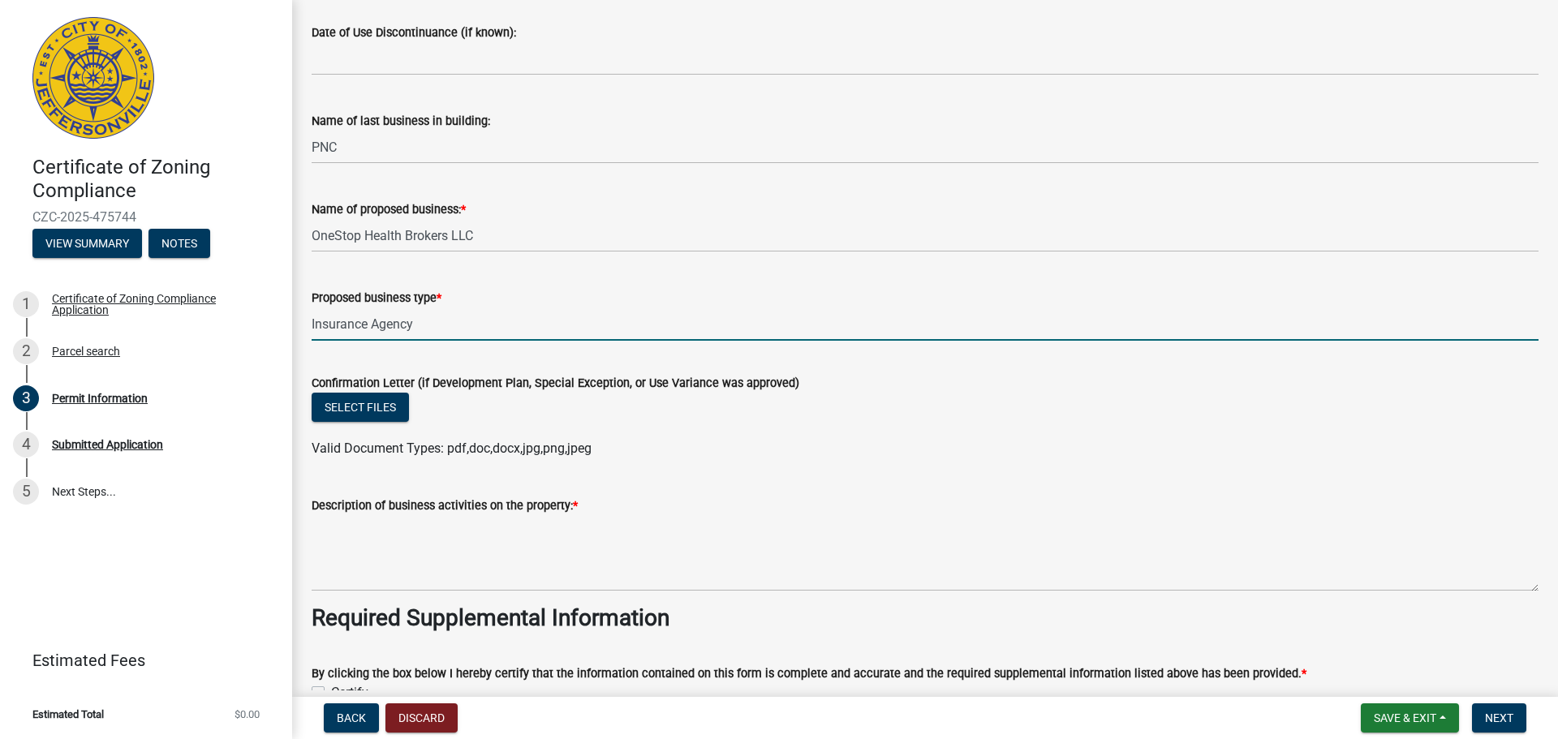
scroll to position [1068, 0]
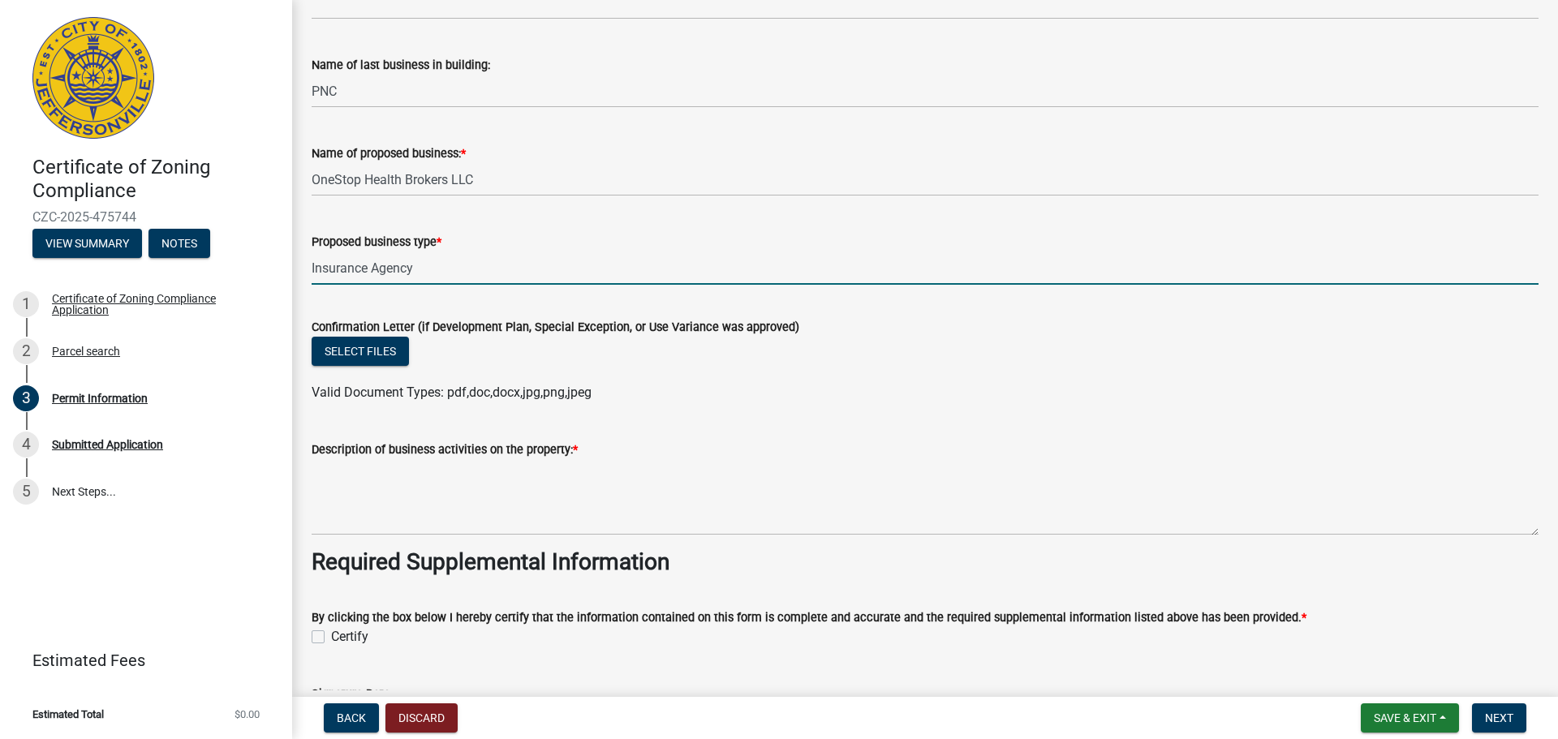
type input "Insurance Agency"
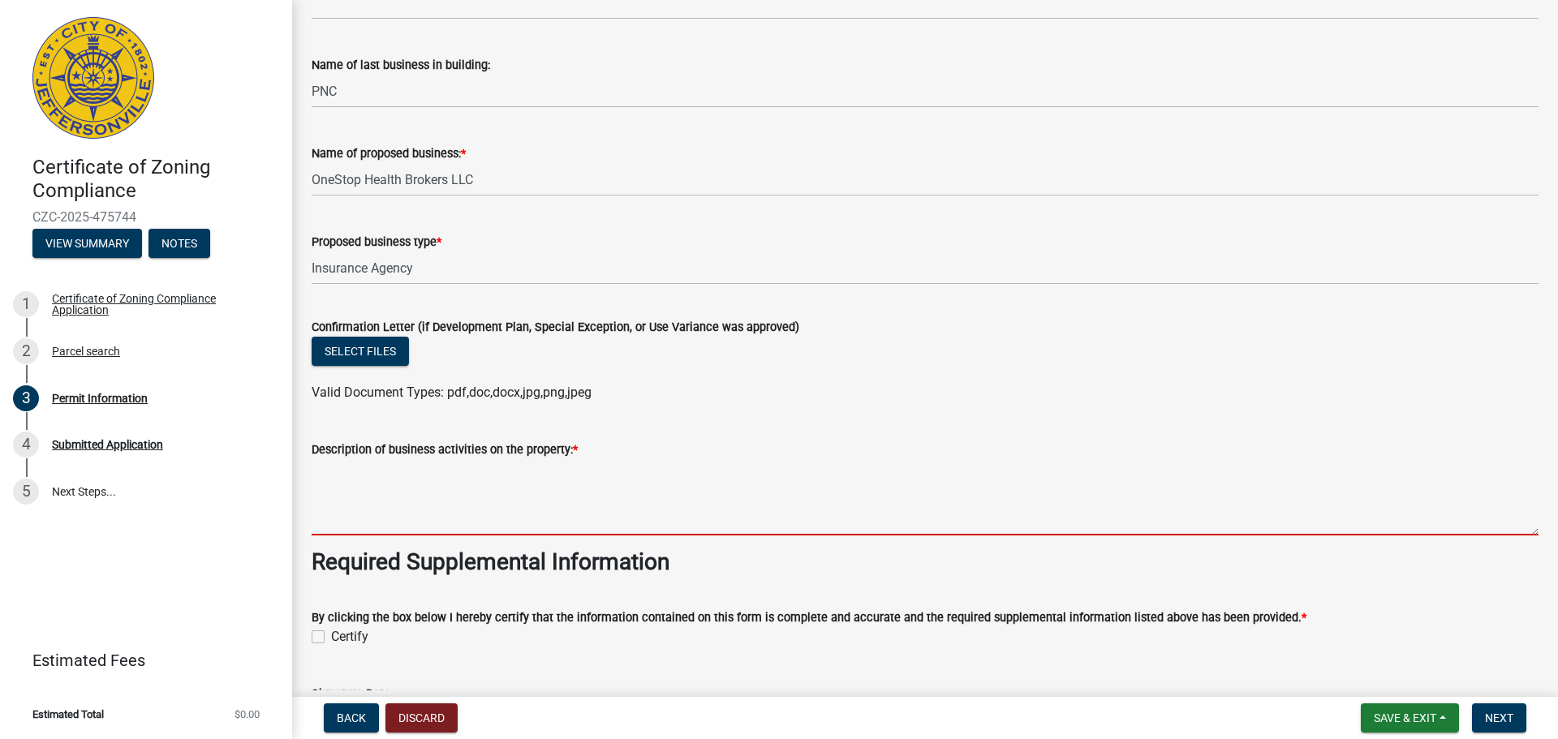
click at [439, 520] on textarea "Description of business activities on the property: *" at bounding box center [925, 497] width 1227 height 76
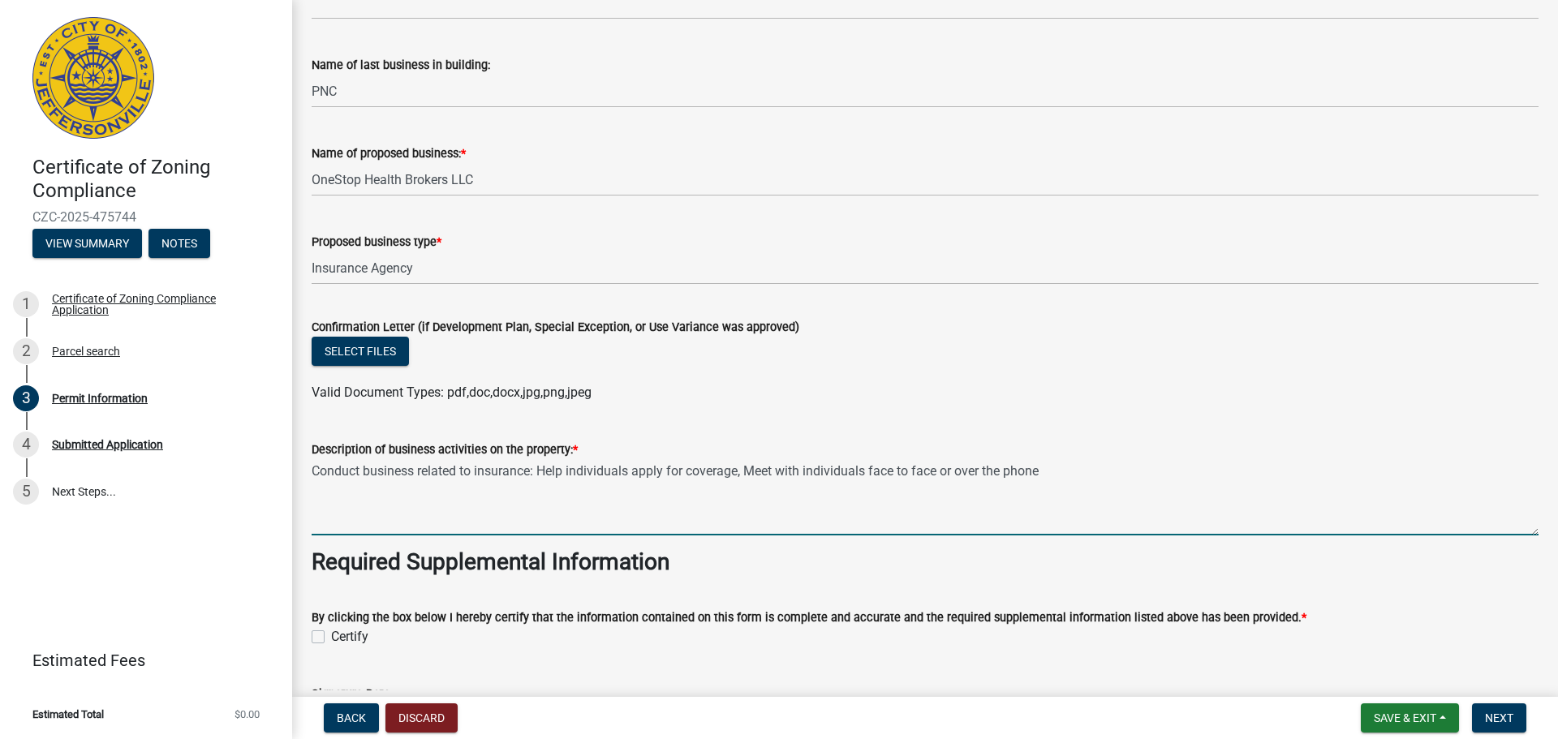
click at [743, 476] on textarea "Conduct business related to insurance: Help individuals apply for coverage, Mee…" at bounding box center [925, 497] width 1227 height 76
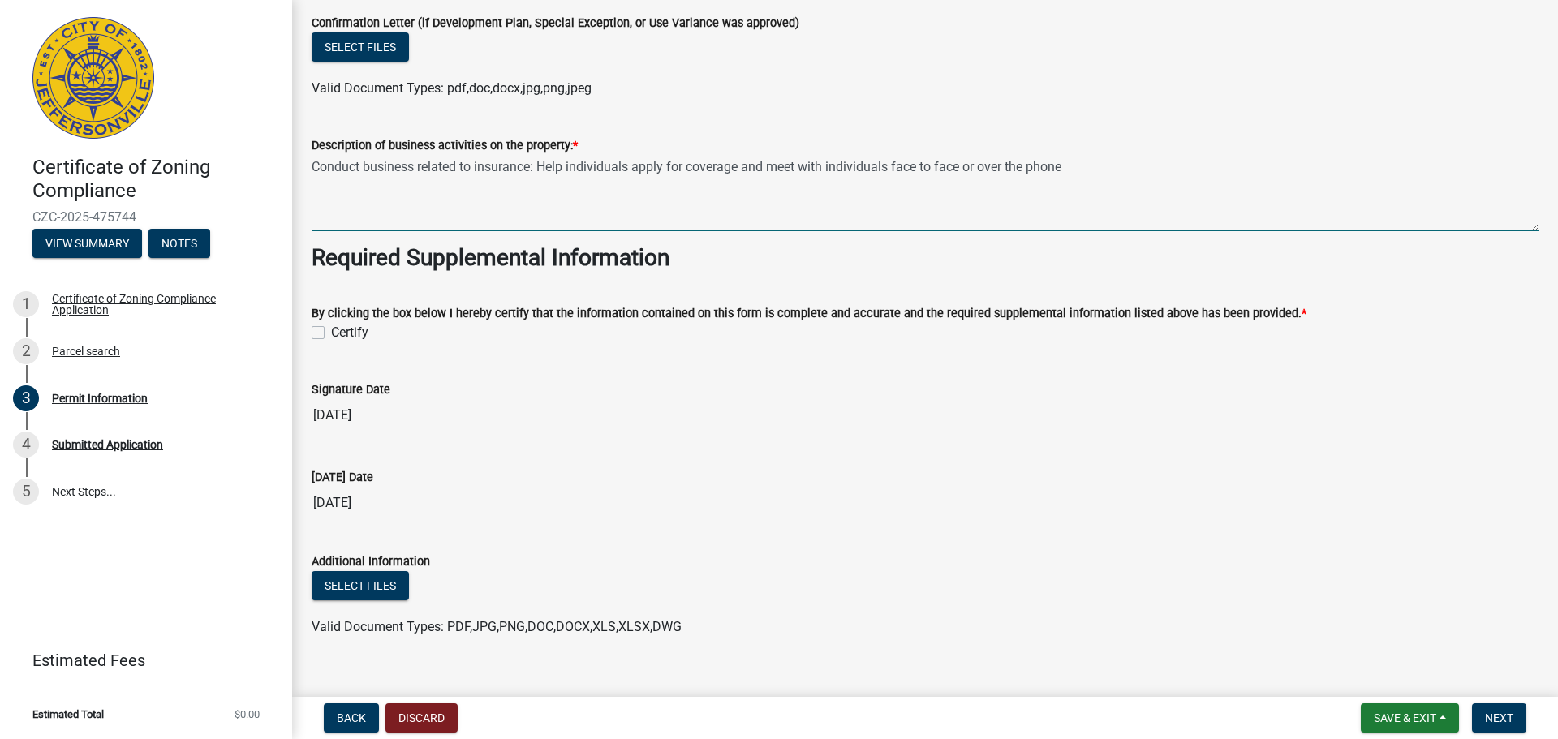
scroll to position [1393, 0]
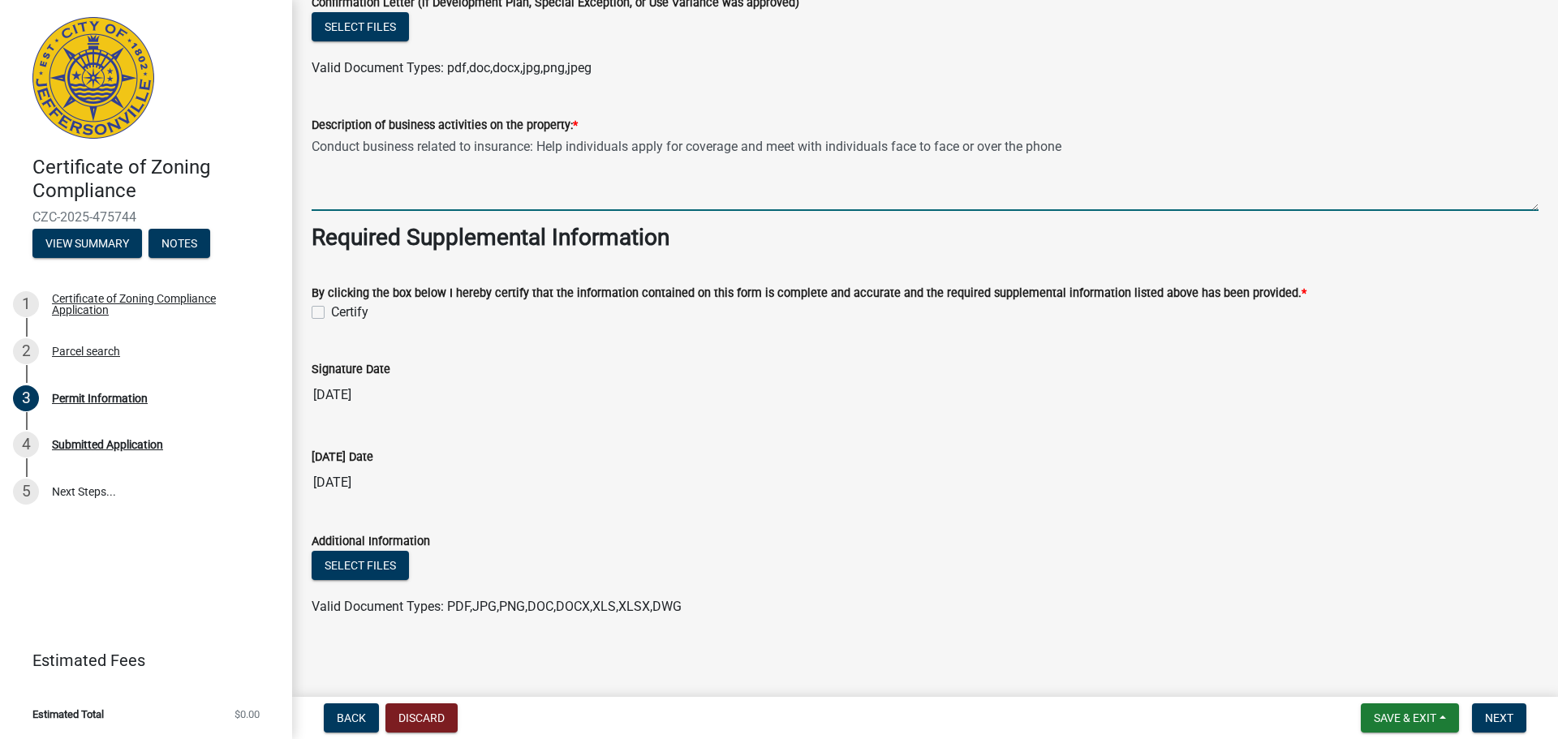
type textarea "Conduct business related to insurance: Help individuals apply for coverage and …"
click at [331, 313] on label "Certify" at bounding box center [349, 312] width 37 height 19
click at [331, 313] on input "Certify" at bounding box center [336, 308] width 11 height 11
checkbox input "true"
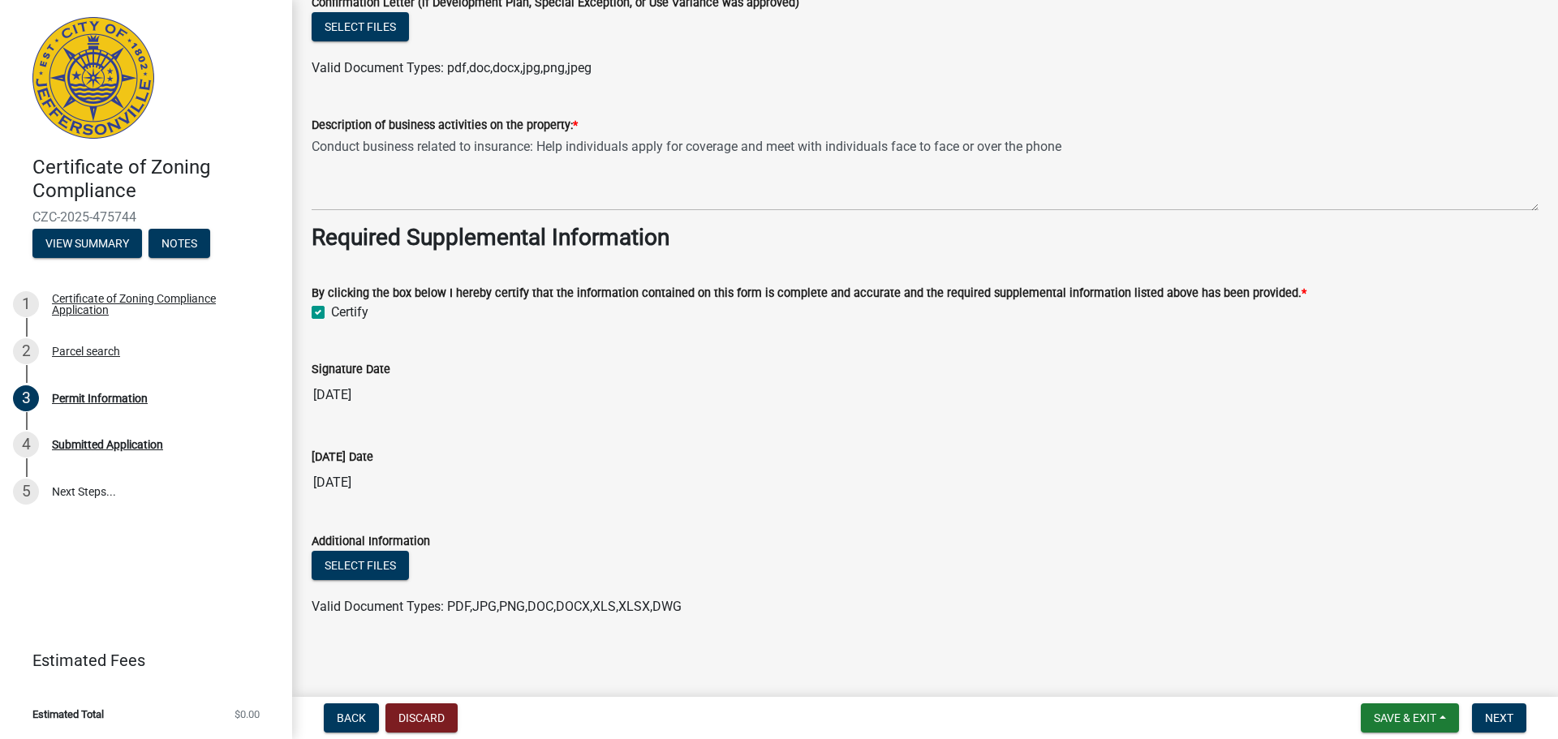
scroll to position [1397, 0]
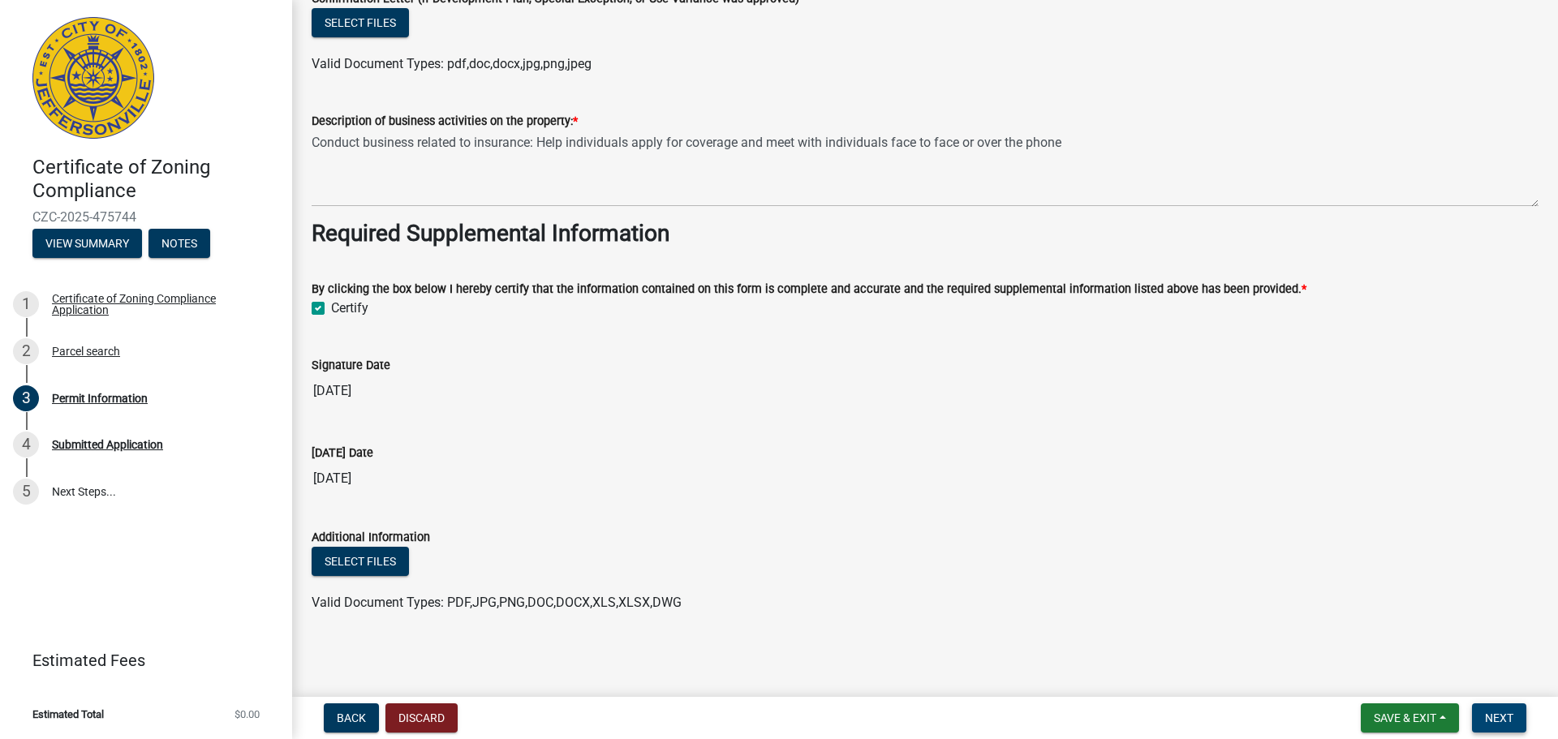
click at [1500, 721] on span "Next" at bounding box center [1499, 718] width 28 height 13
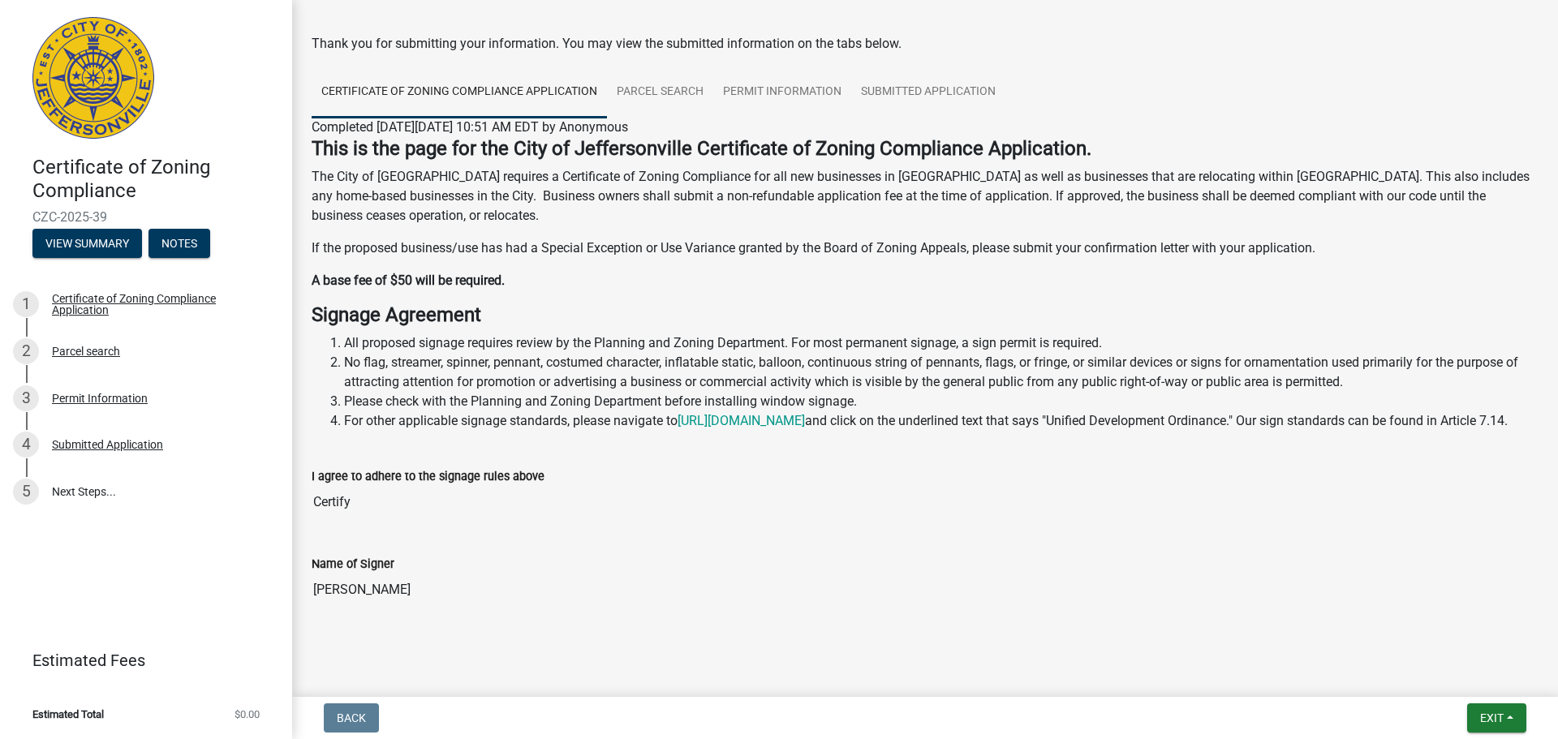
scroll to position [88, 0]
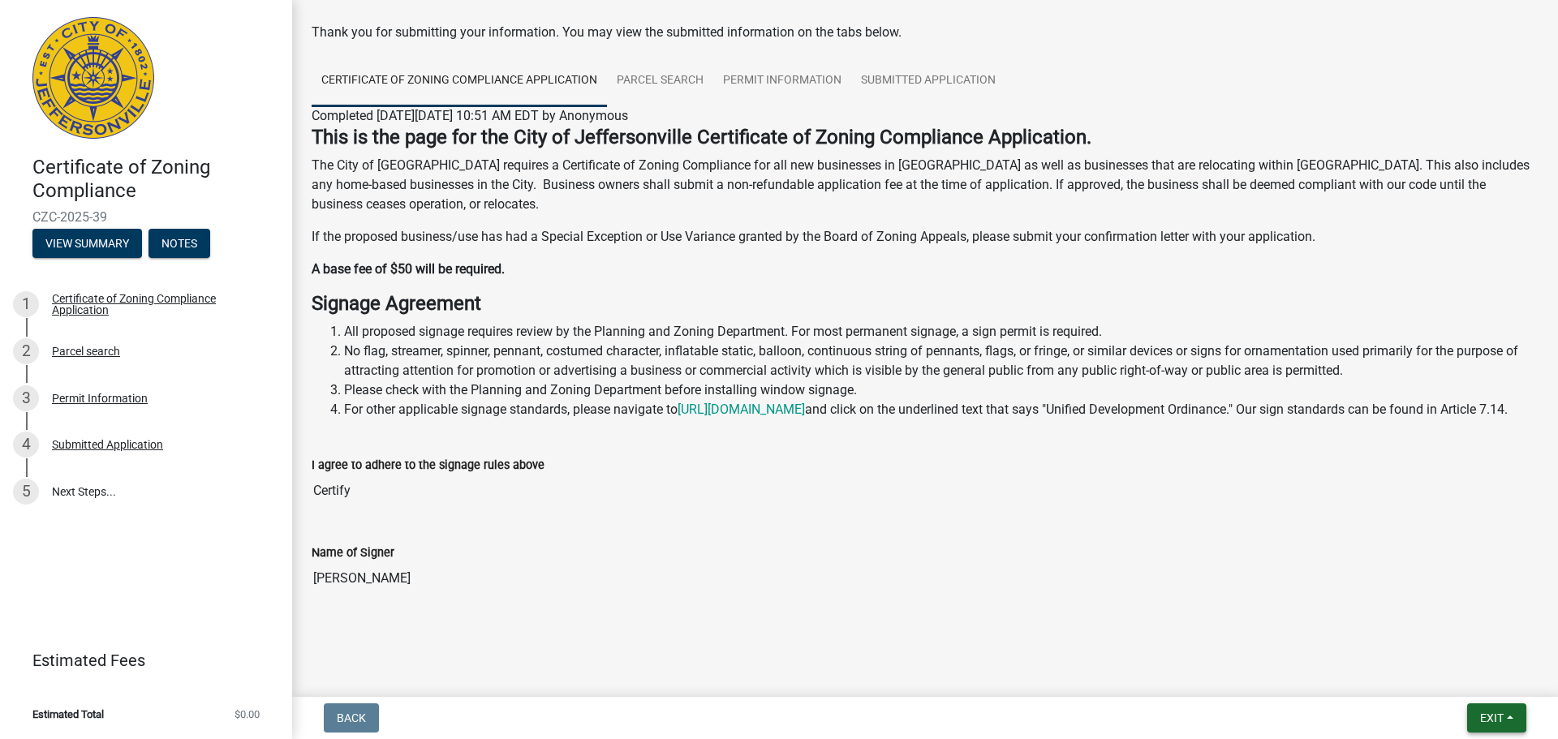
click at [1507, 720] on button "Exit" at bounding box center [1496, 718] width 59 height 29
click at [1434, 633] on button "Save" at bounding box center [1462, 637] width 130 height 39
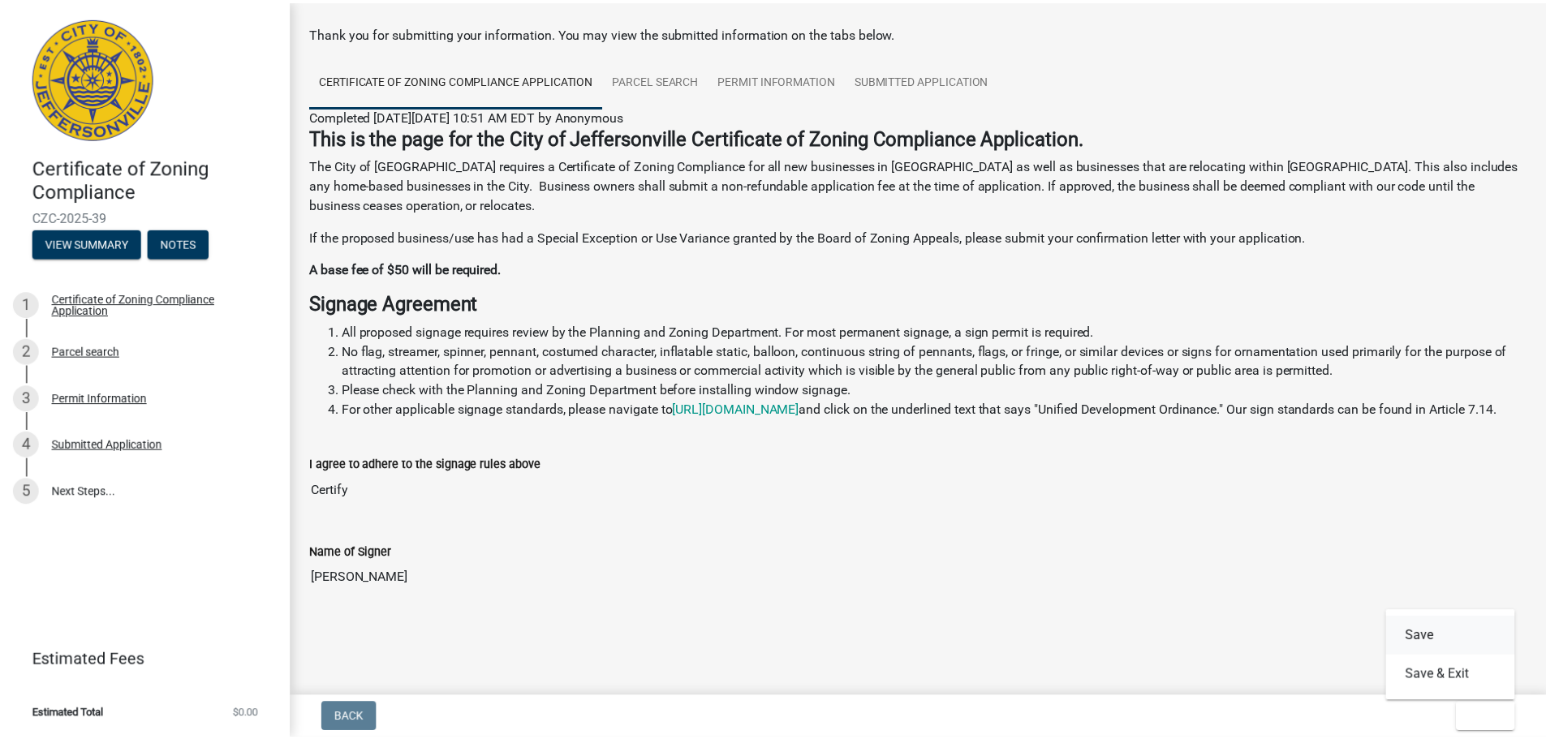
scroll to position [0, 0]
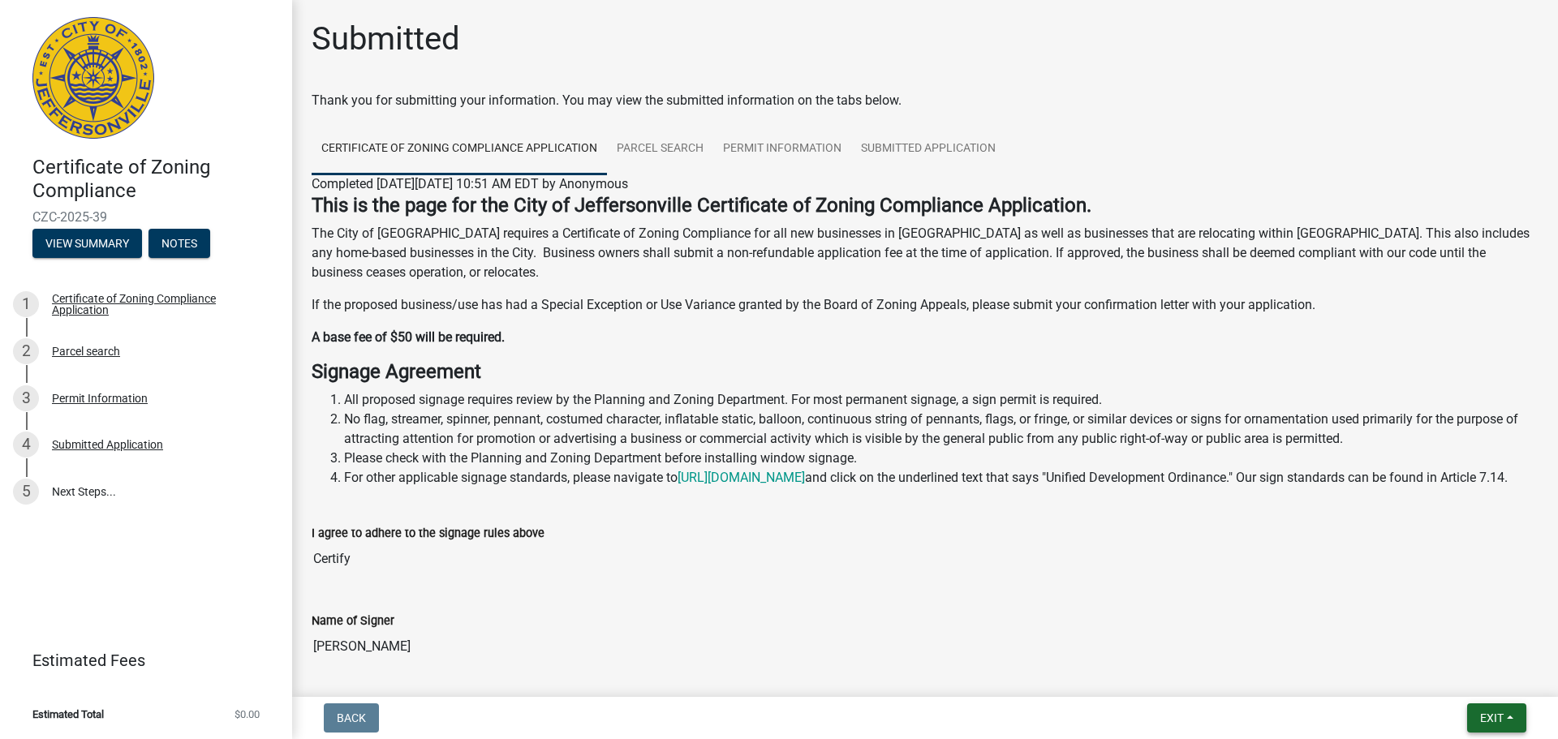
click at [1486, 721] on span "Exit" at bounding box center [1492, 718] width 24 height 13
click at [1453, 677] on button "Save & Exit" at bounding box center [1462, 676] width 130 height 39
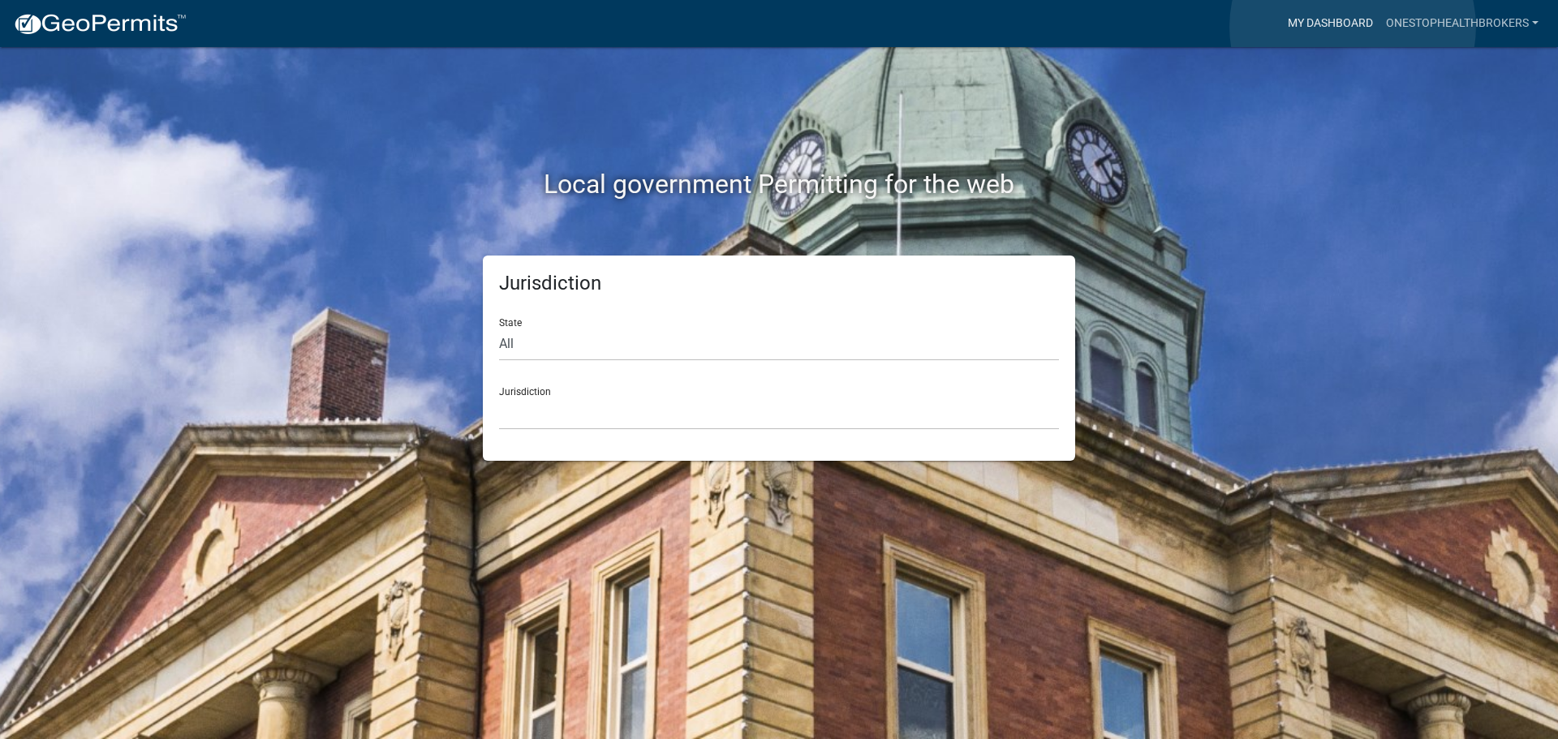
click at [1353, 27] on link "My Dashboard" at bounding box center [1330, 23] width 98 height 31
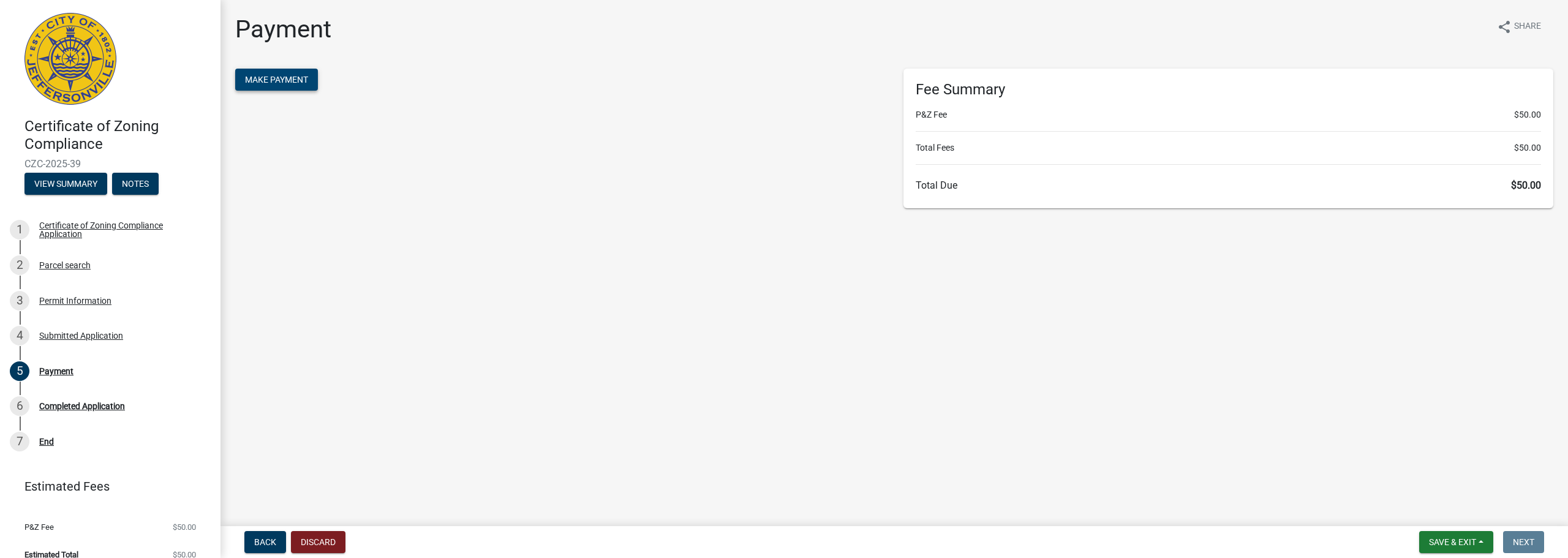
click at [270, 83] on span "Make Payment" at bounding box center [277, 79] width 63 height 10
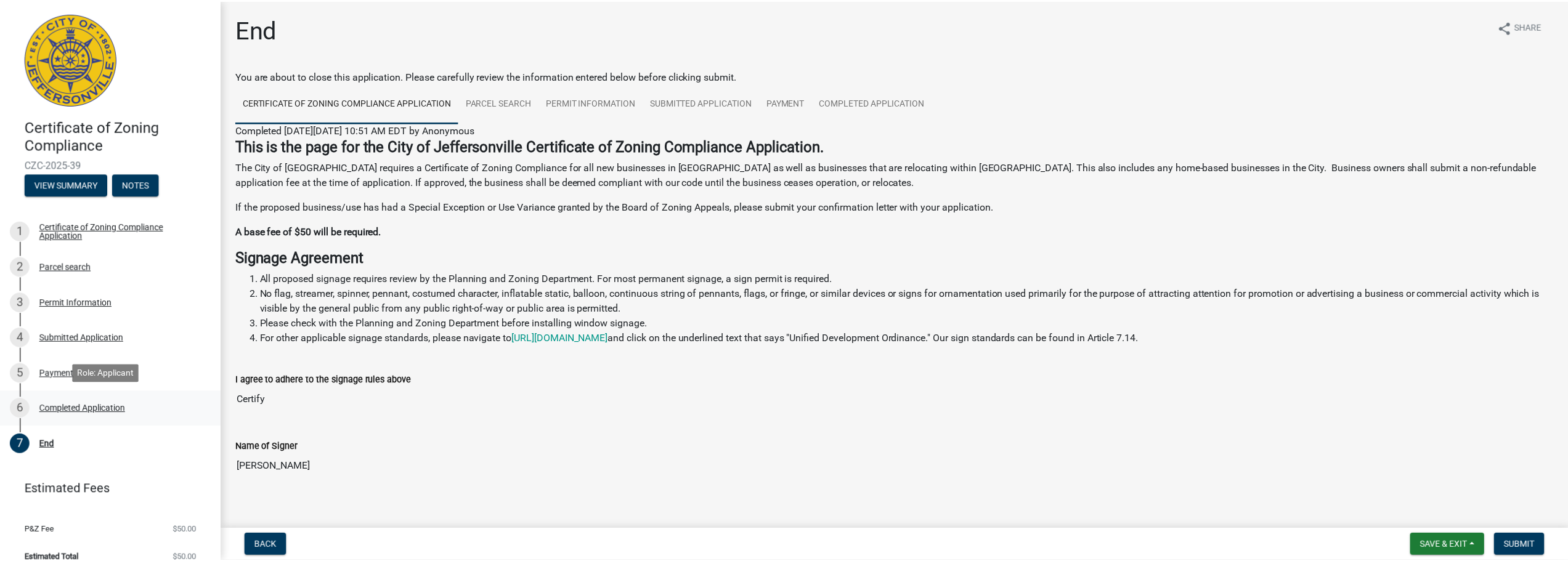
scroll to position [15, 0]
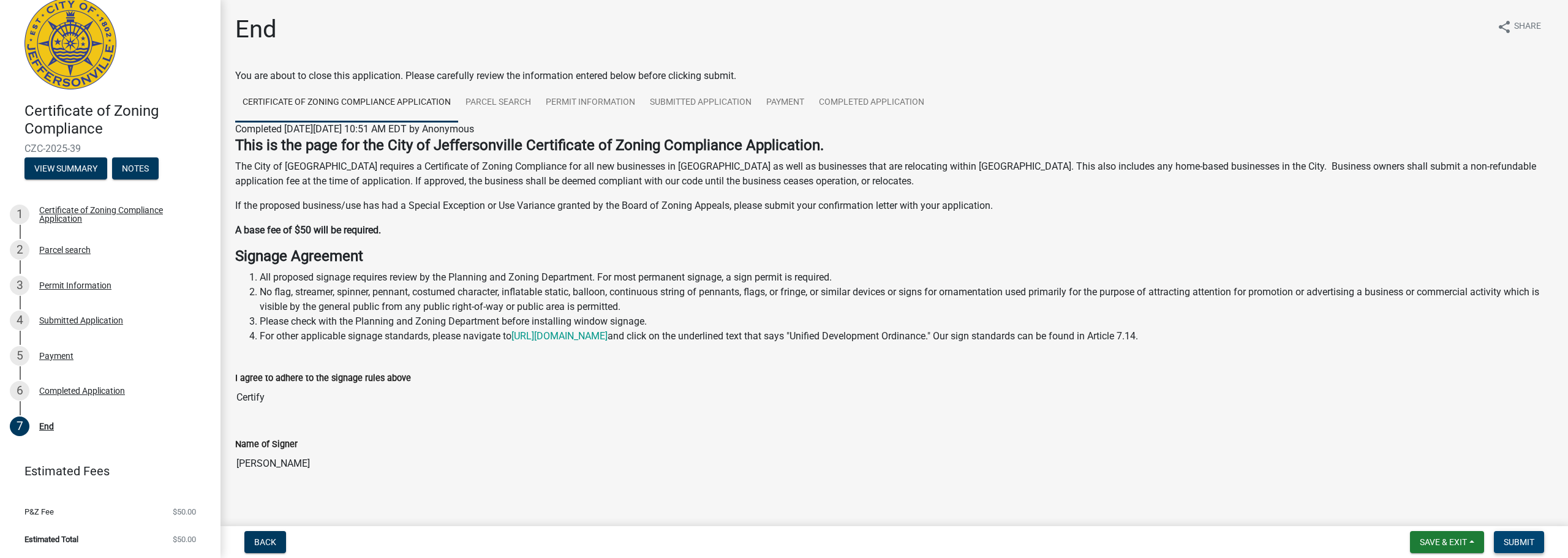
click at [1530, 546] on span "Submit" at bounding box center [1518, 542] width 31 height 10
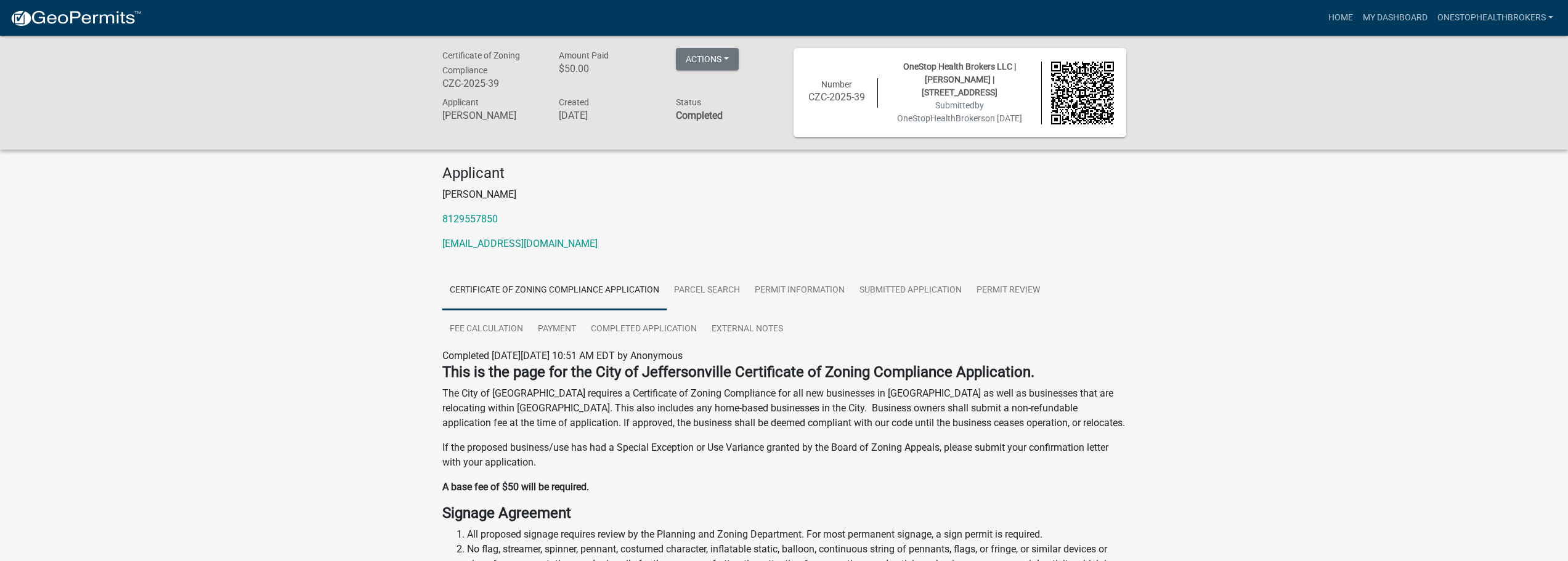
scroll to position [61, 0]
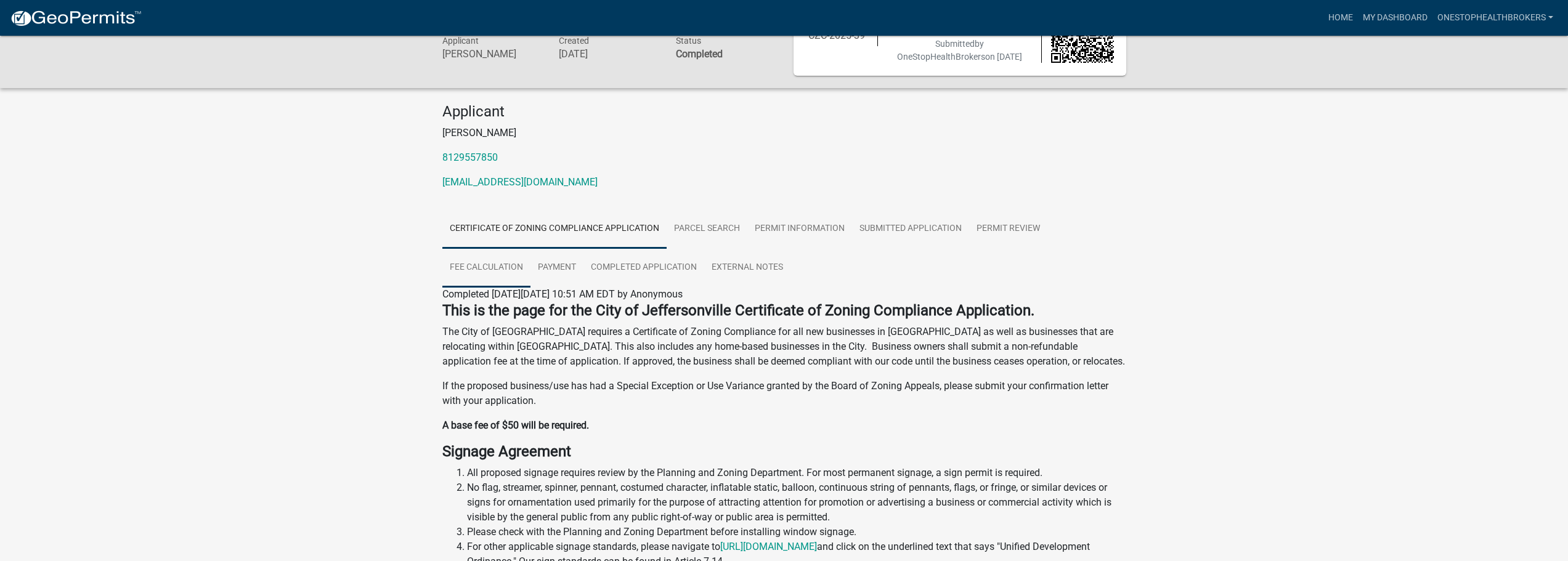
click at [492, 269] on link "Fee Calculation" at bounding box center [487, 268] width 88 height 39
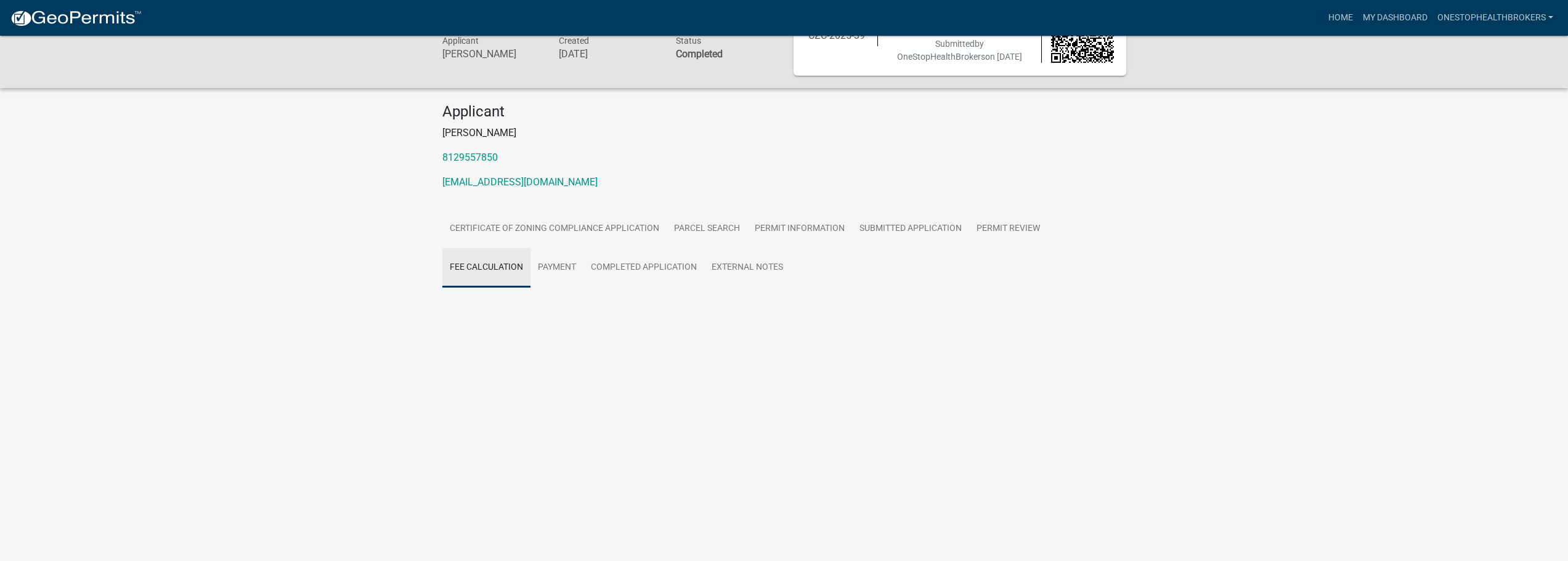
scroll to position [36, 0]
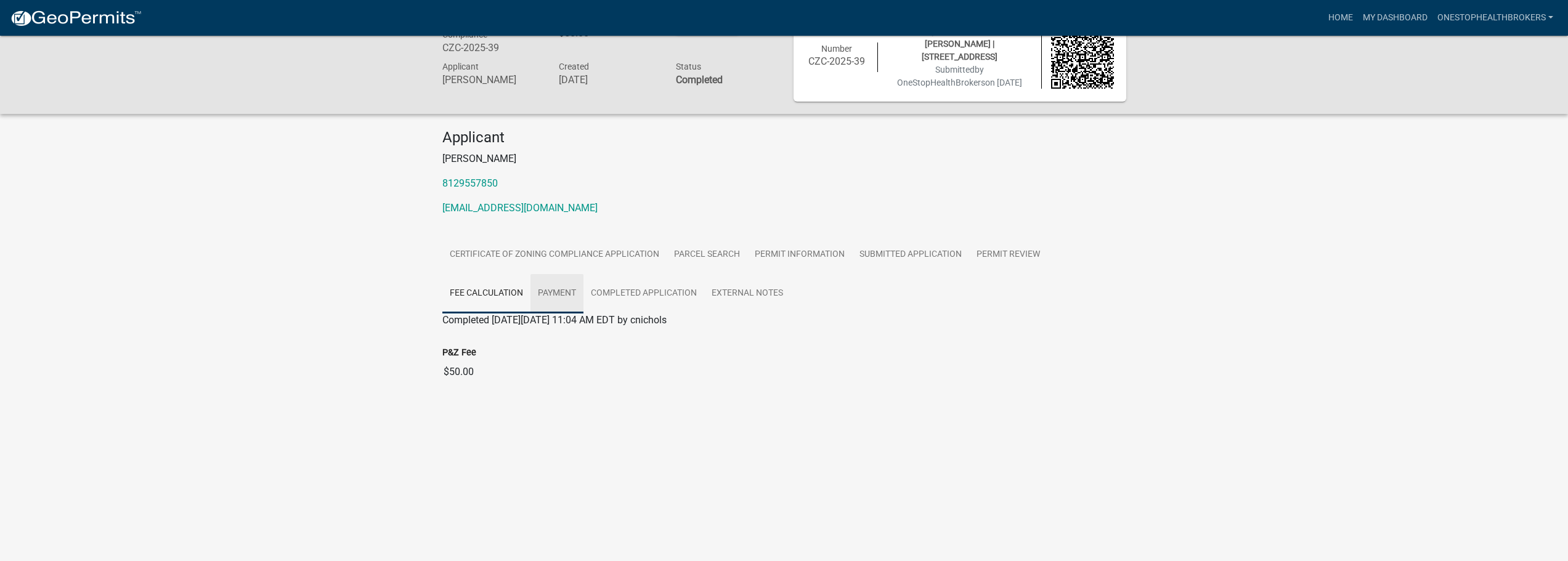
click at [571, 292] on link "Payment" at bounding box center [557, 294] width 53 height 39
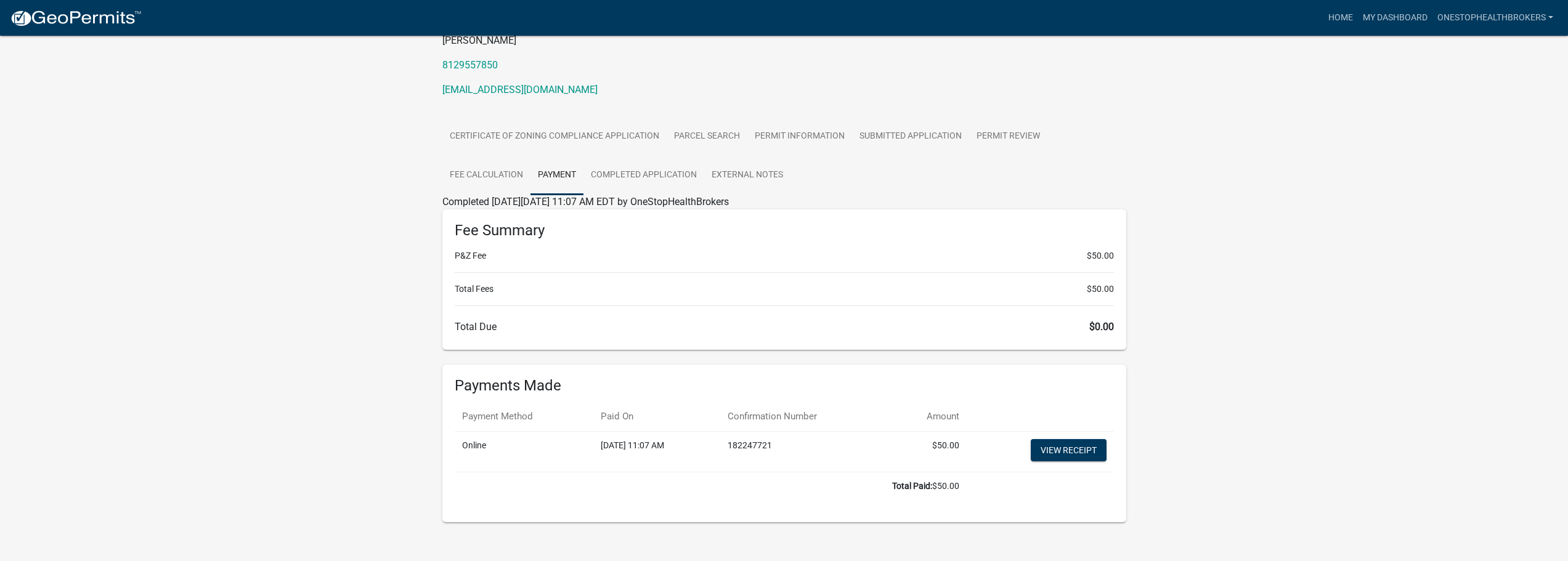
scroll to position [167, 0]
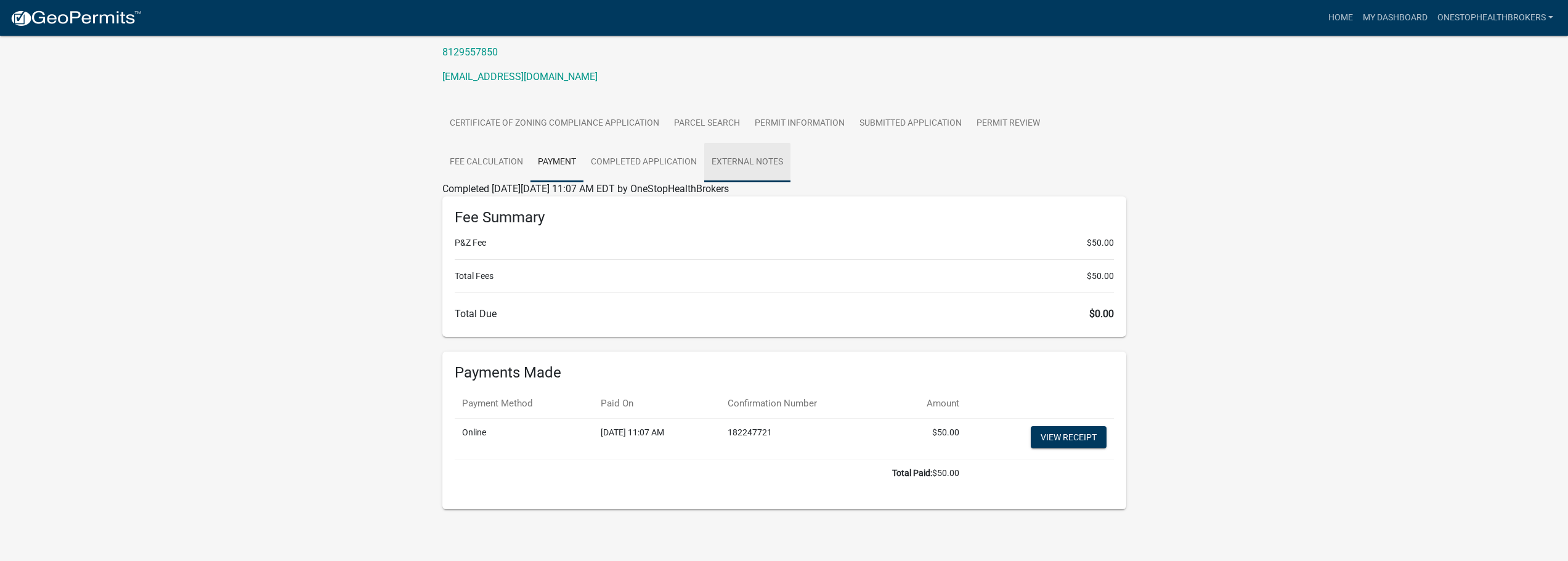
click at [741, 163] on link "External Notes" at bounding box center [748, 162] width 87 height 39
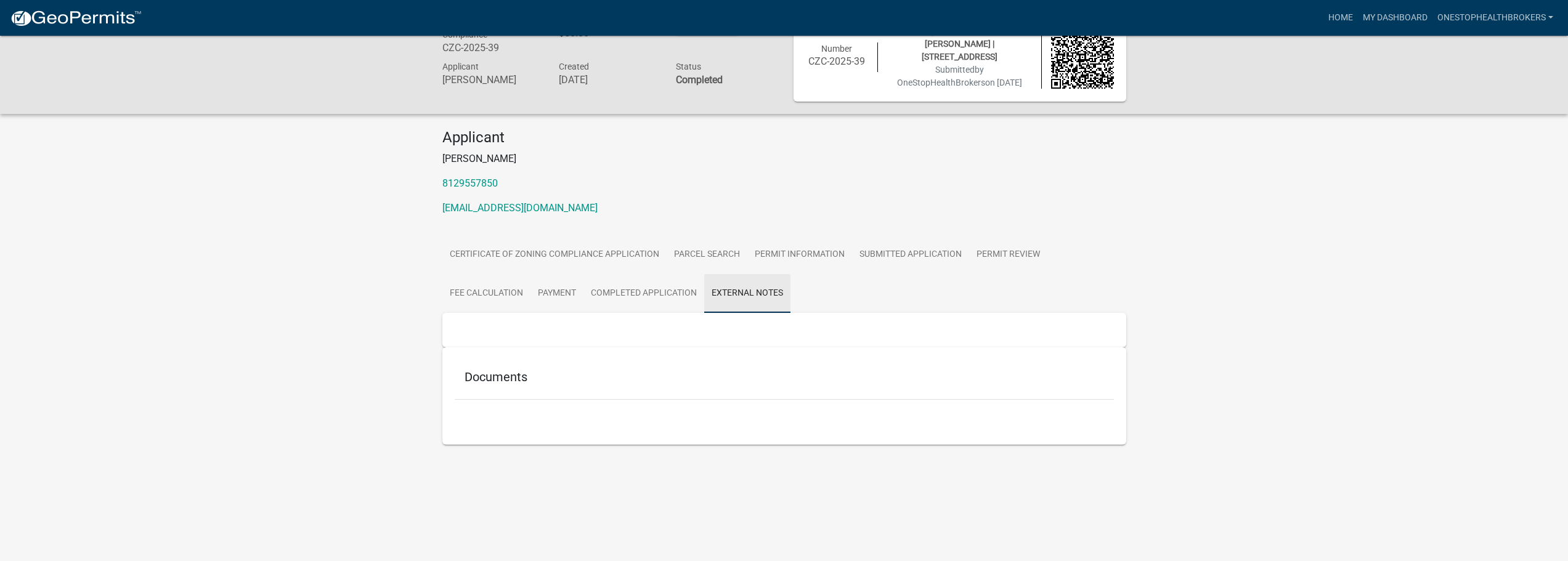
scroll to position [36, 0]
click at [495, 254] on link "Certificate of Zoning Compliance Application" at bounding box center [554, 255] width 224 height 39
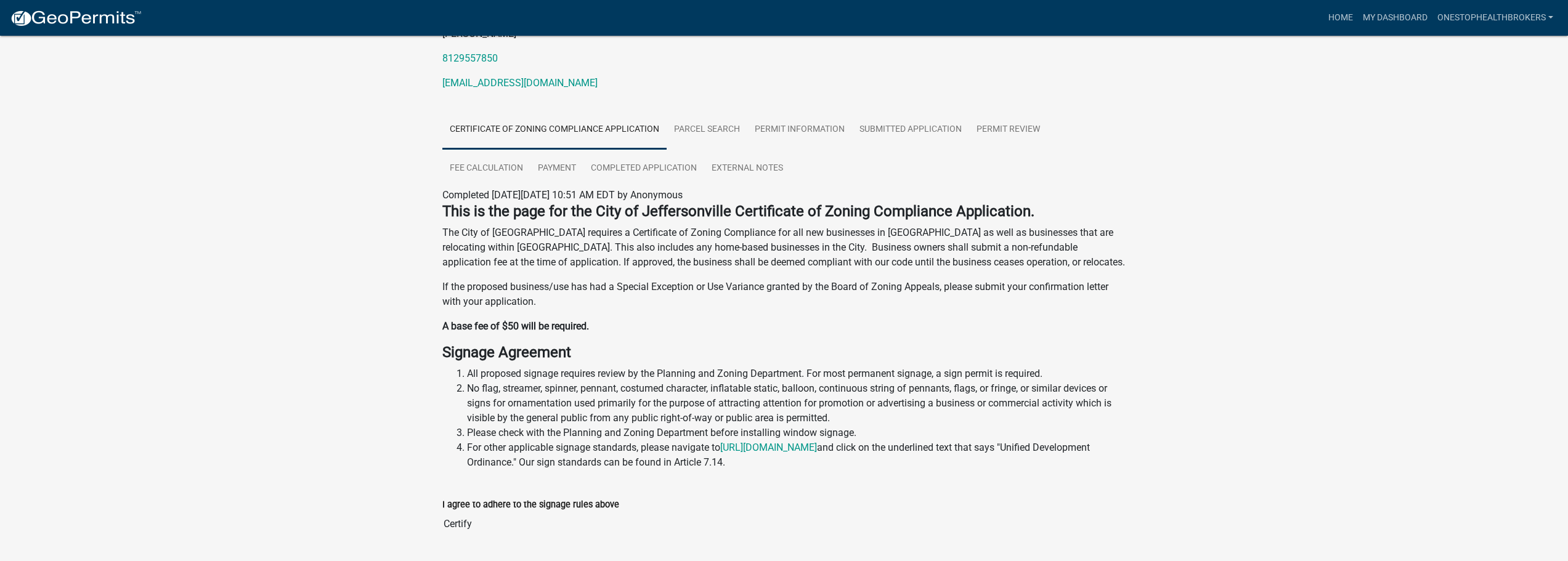
scroll to position [0, 0]
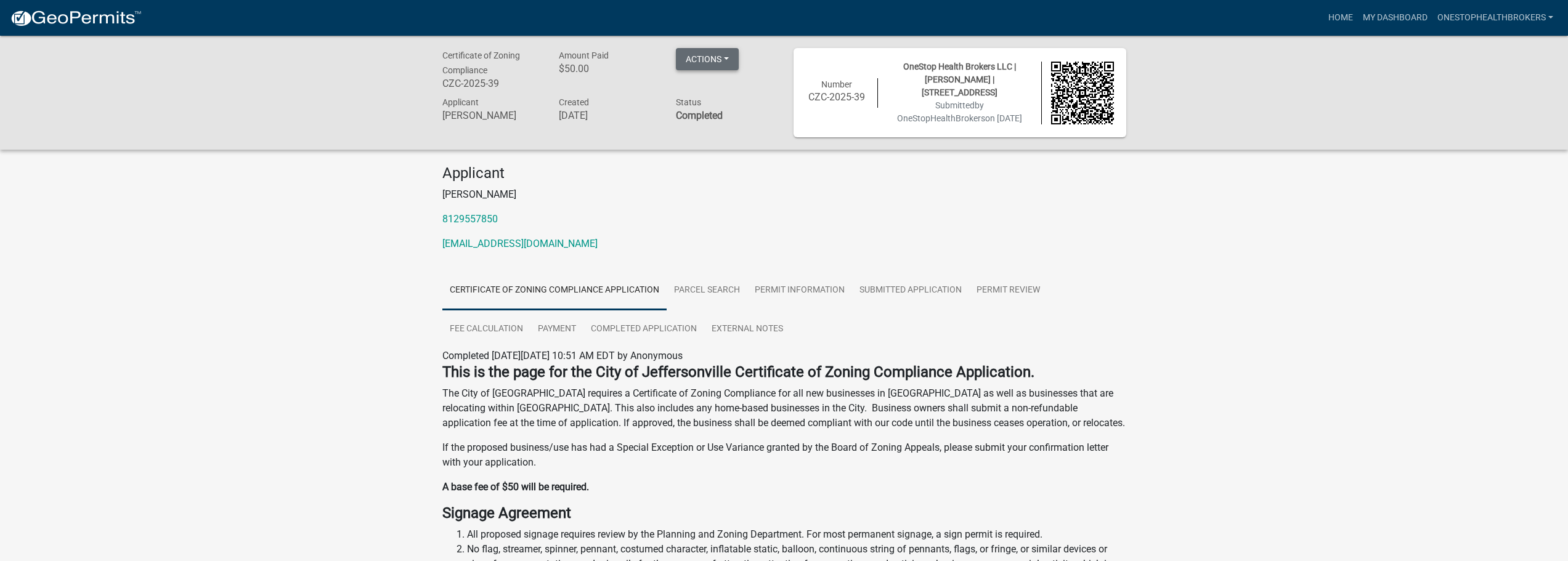
click at [714, 61] on button "Actions" at bounding box center [707, 58] width 63 height 22
click at [353, 309] on div "Certificate of Zoning Compliance CZC-2025-39 Amount Paid $50.00 Actions View re…" at bounding box center [784, 423] width 1568 height 774
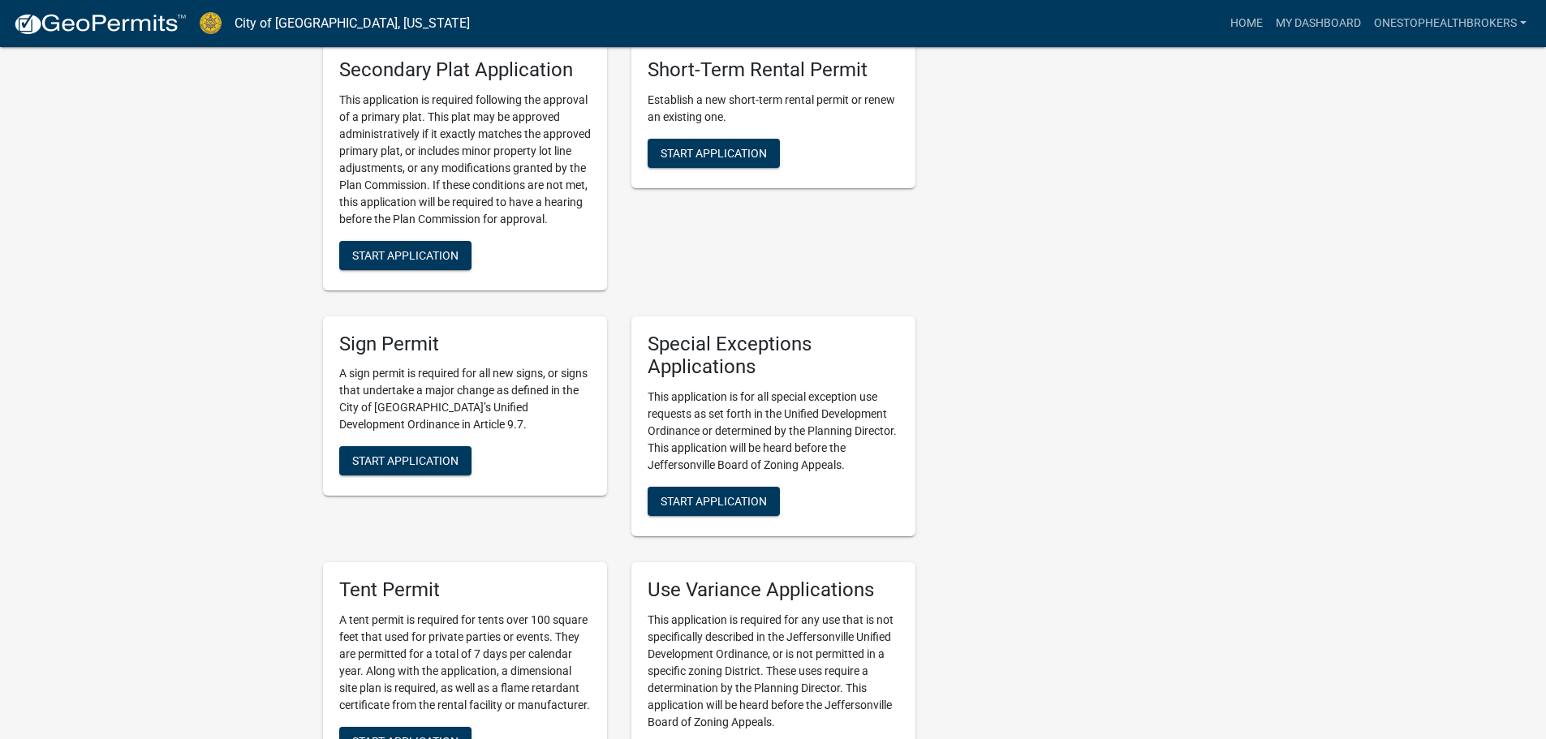
scroll to position [2922, 0]
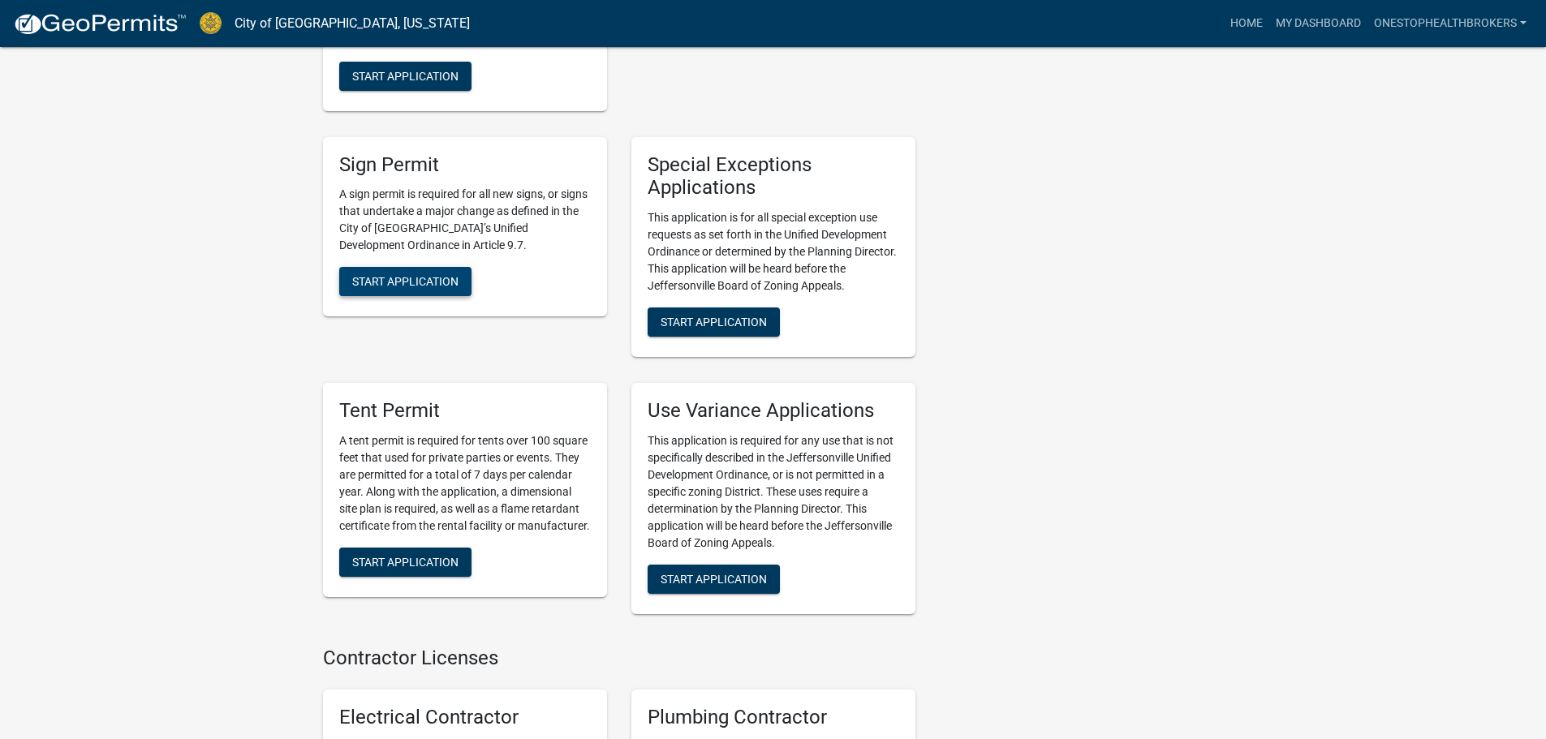
click at [403, 275] on span "Start Application" at bounding box center [405, 281] width 106 height 13
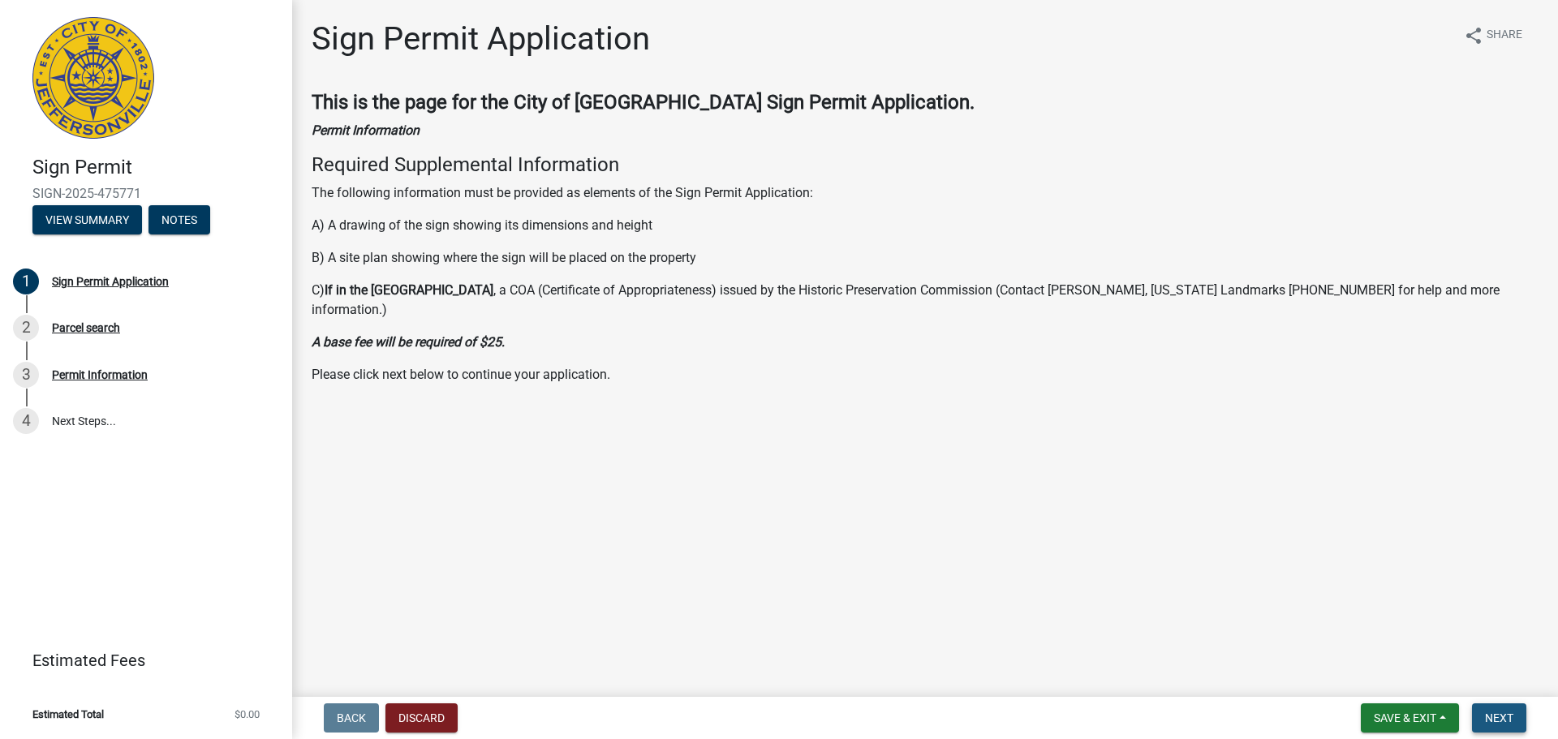
click at [1504, 724] on span "Next" at bounding box center [1499, 718] width 28 height 13
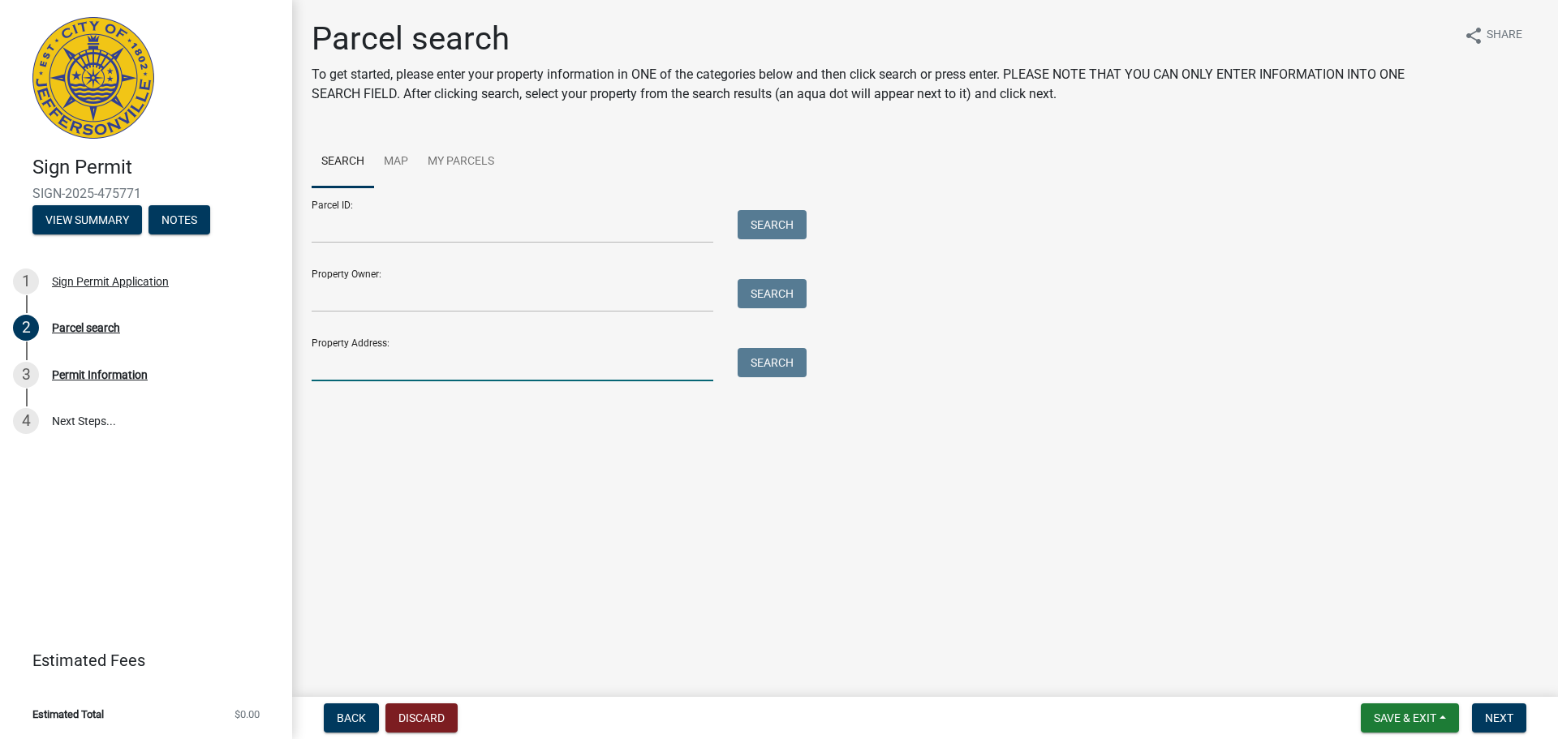
click at [601, 368] on input "Property Address:" at bounding box center [513, 364] width 402 height 33
type input "[STREET_ADDRESS]"
click at [777, 371] on button "Search" at bounding box center [772, 362] width 69 height 29
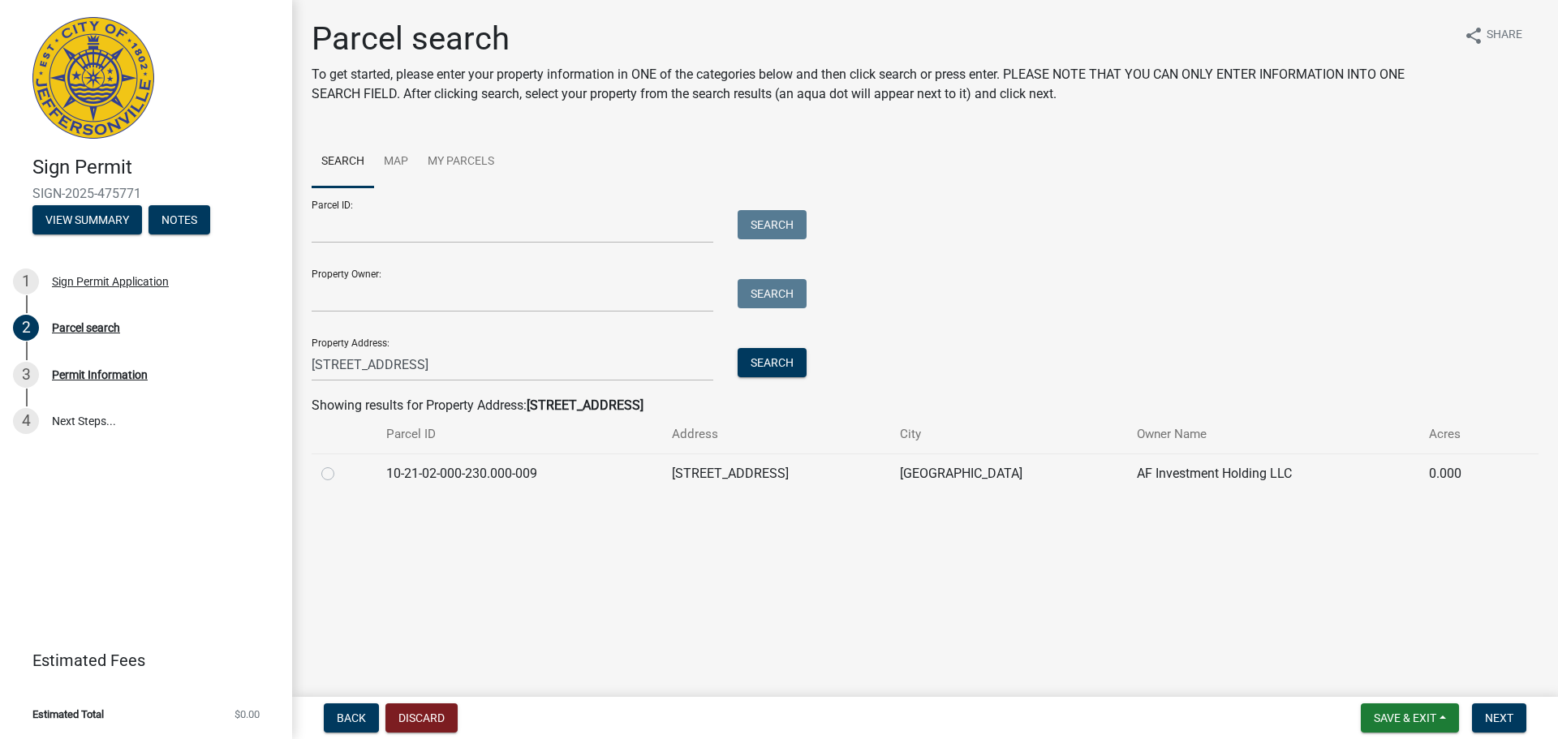
click at [341, 464] on label at bounding box center [341, 464] width 0 height 0
click at [341, 475] on input "radio" at bounding box center [346, 469] width 11 height 11
radio input "true"
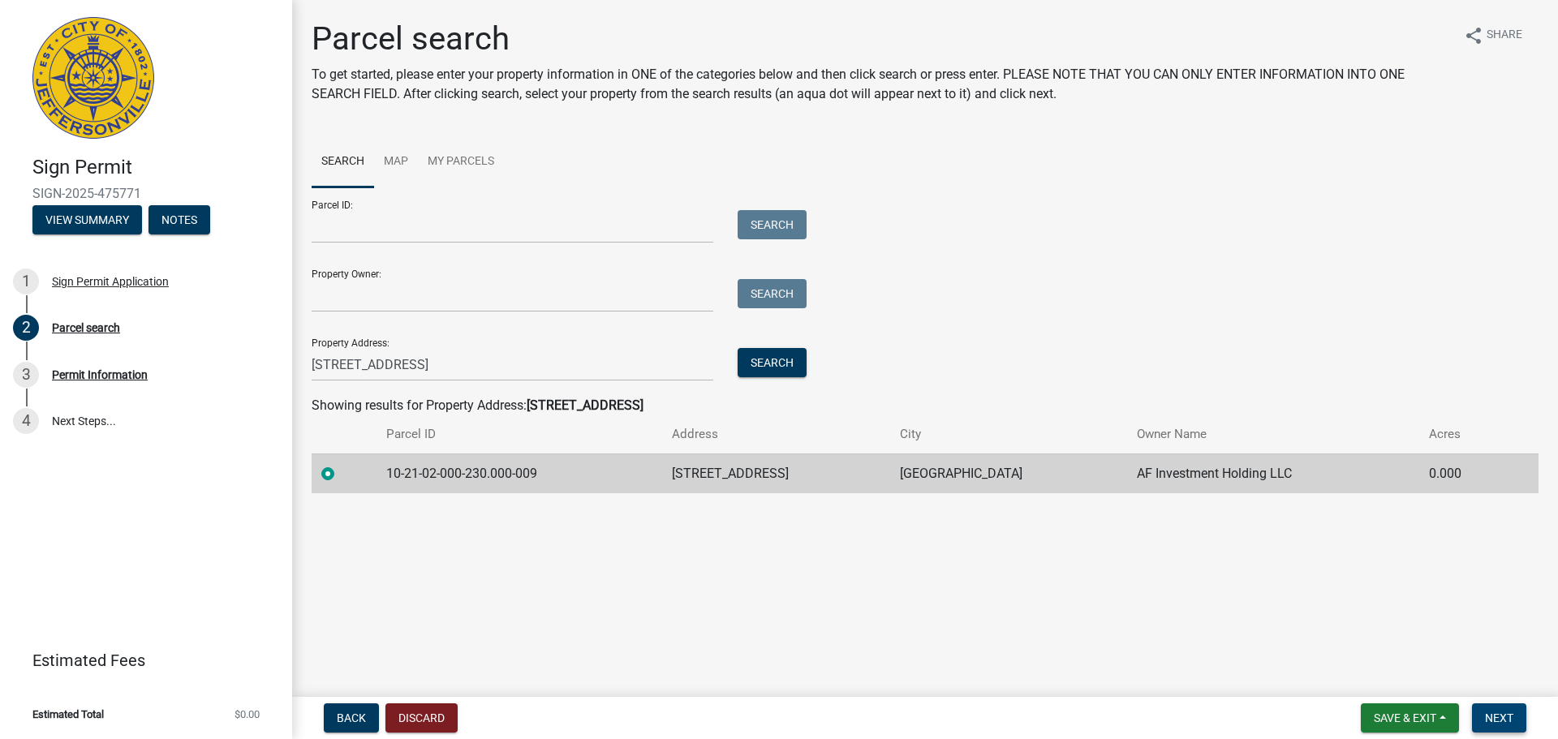
click at [1502, 719] on span "Next" at bounding box center [1499, 718] width 28 height 13
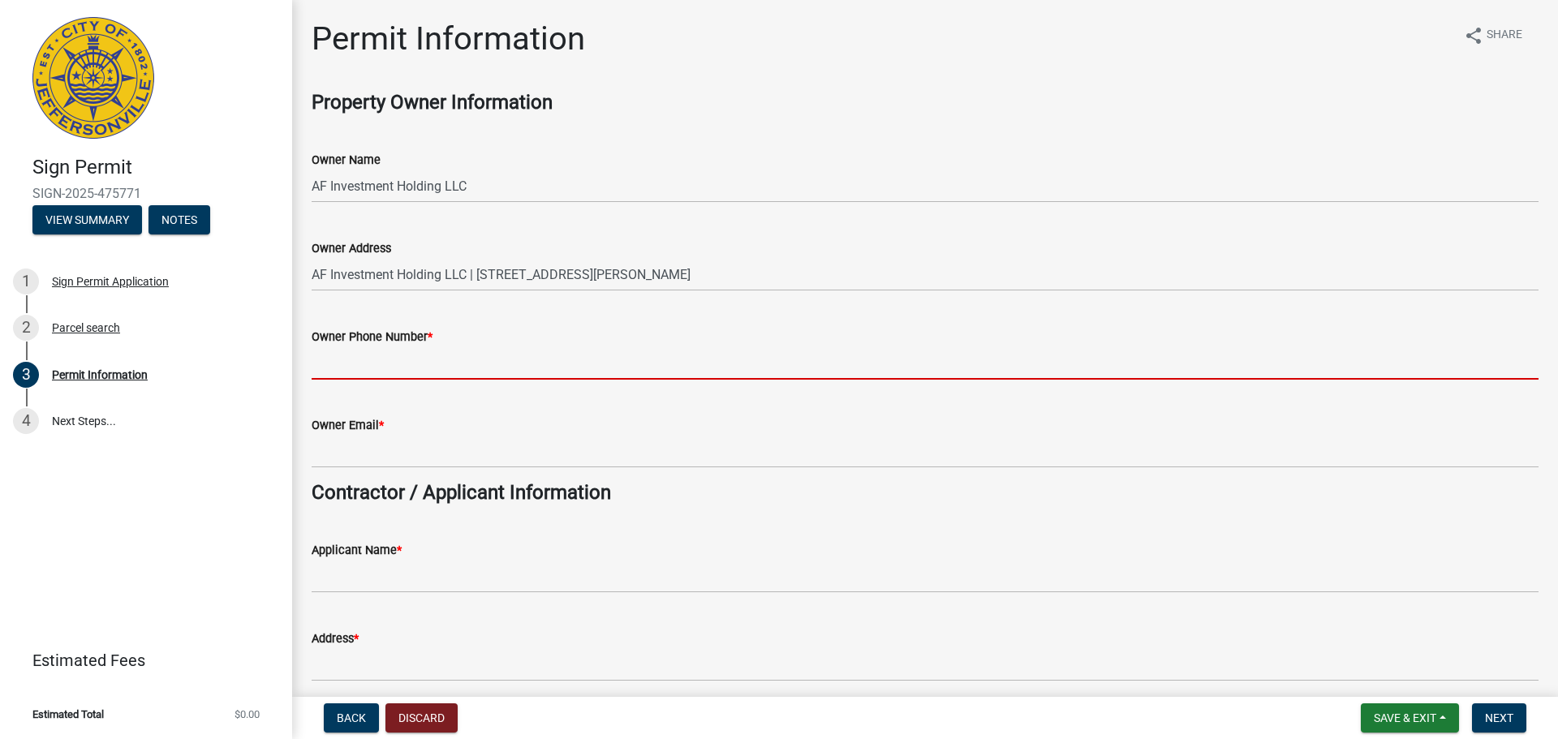
click at [368, 362] on input "Owner Phone Number *" at bounding box center [925, 363] width 1227 height 33
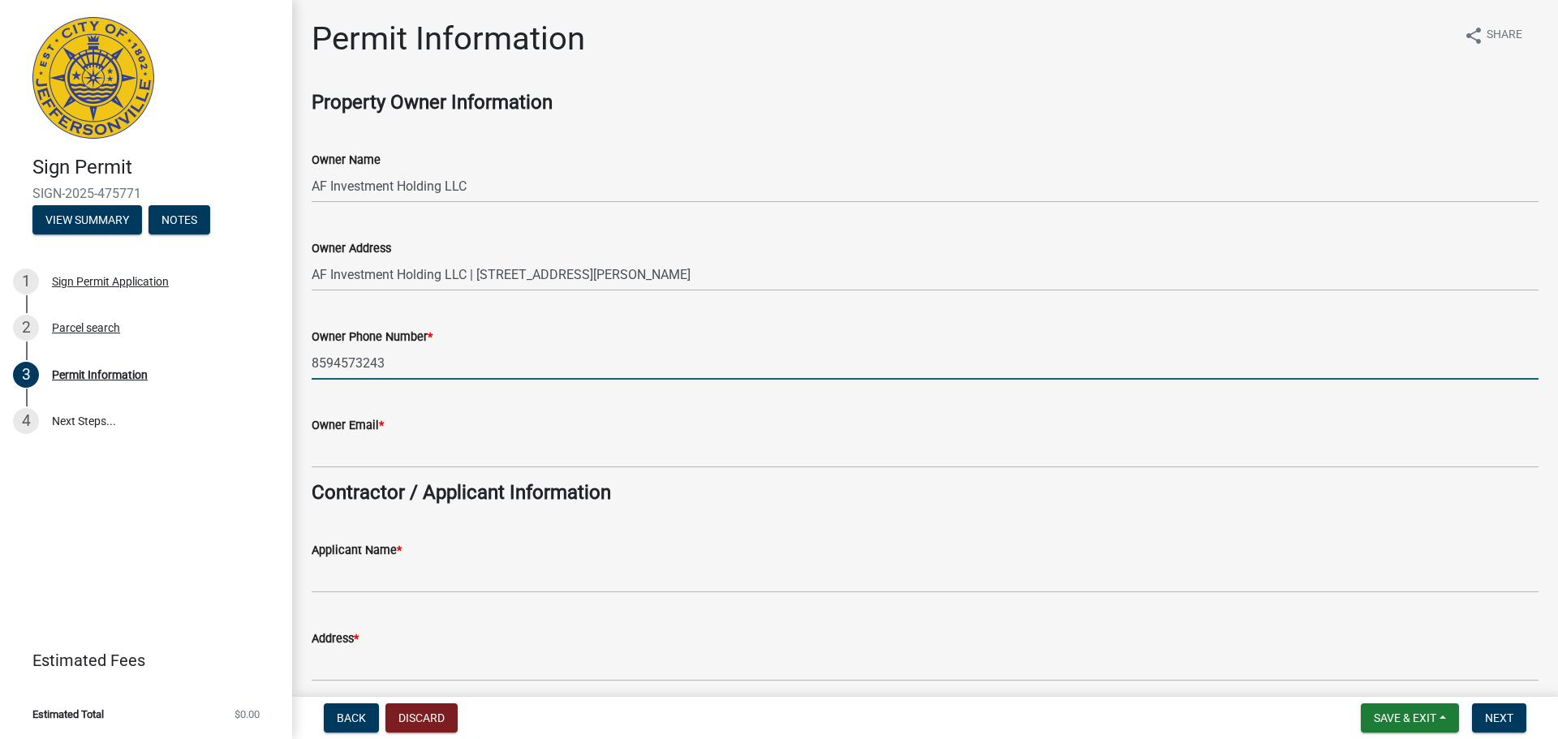
type input "8594573243"
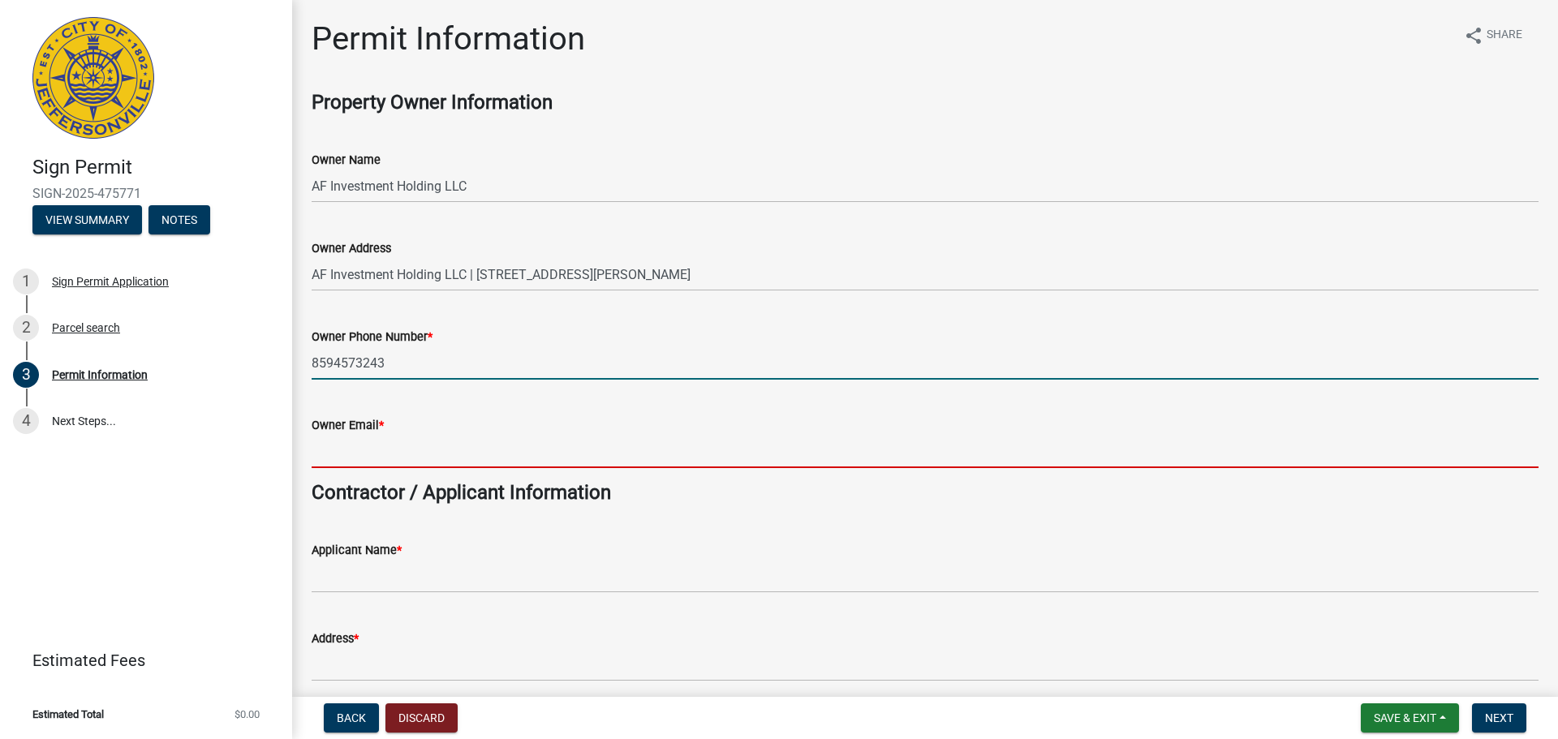
click at [381, 450] on input "Owner Email *" at bounding box center [925, 451] width 1227 height 33
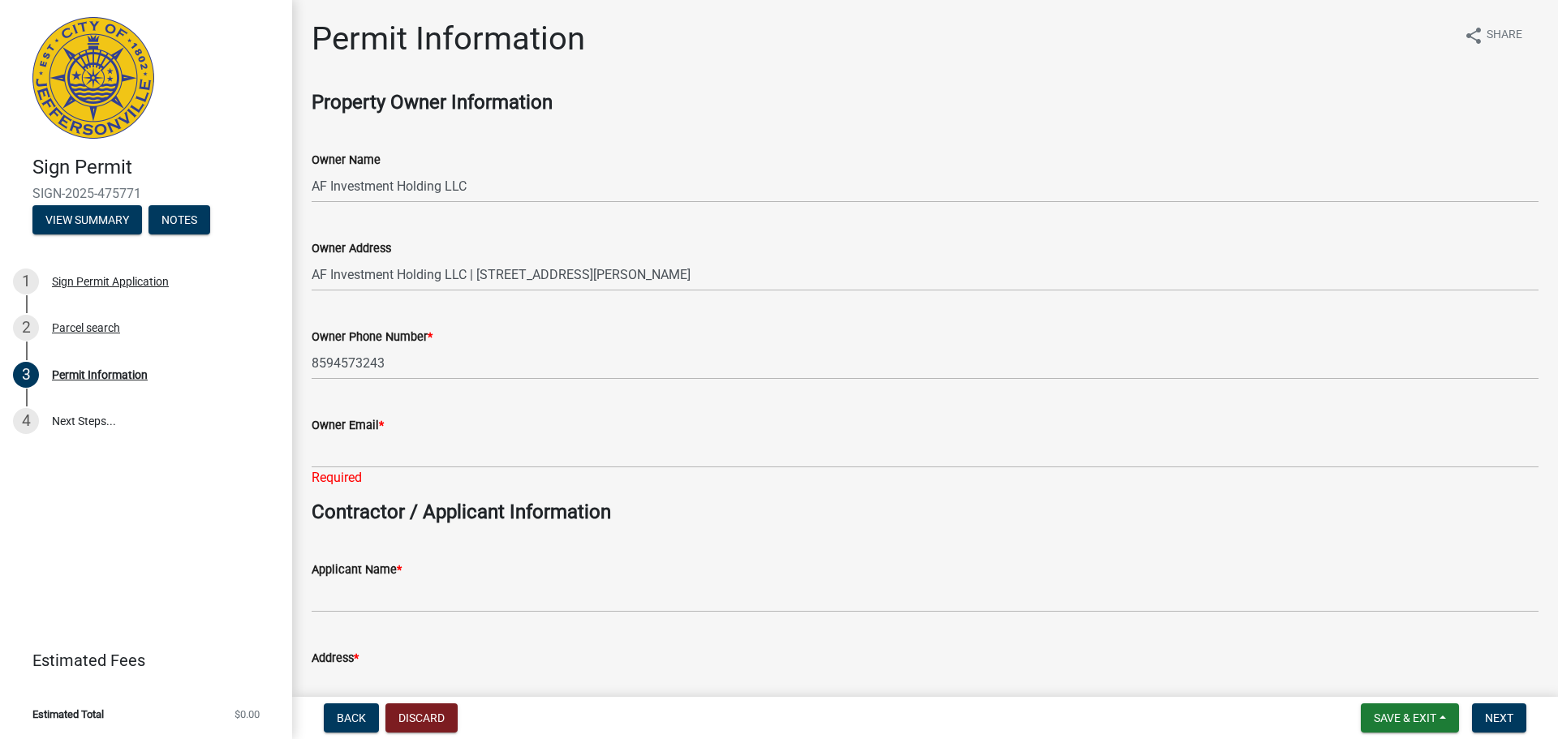
click at [801, 122] on wm-data-entity-input "Property Owner Information" at bounding box center [925, 109] width 1227 height 37
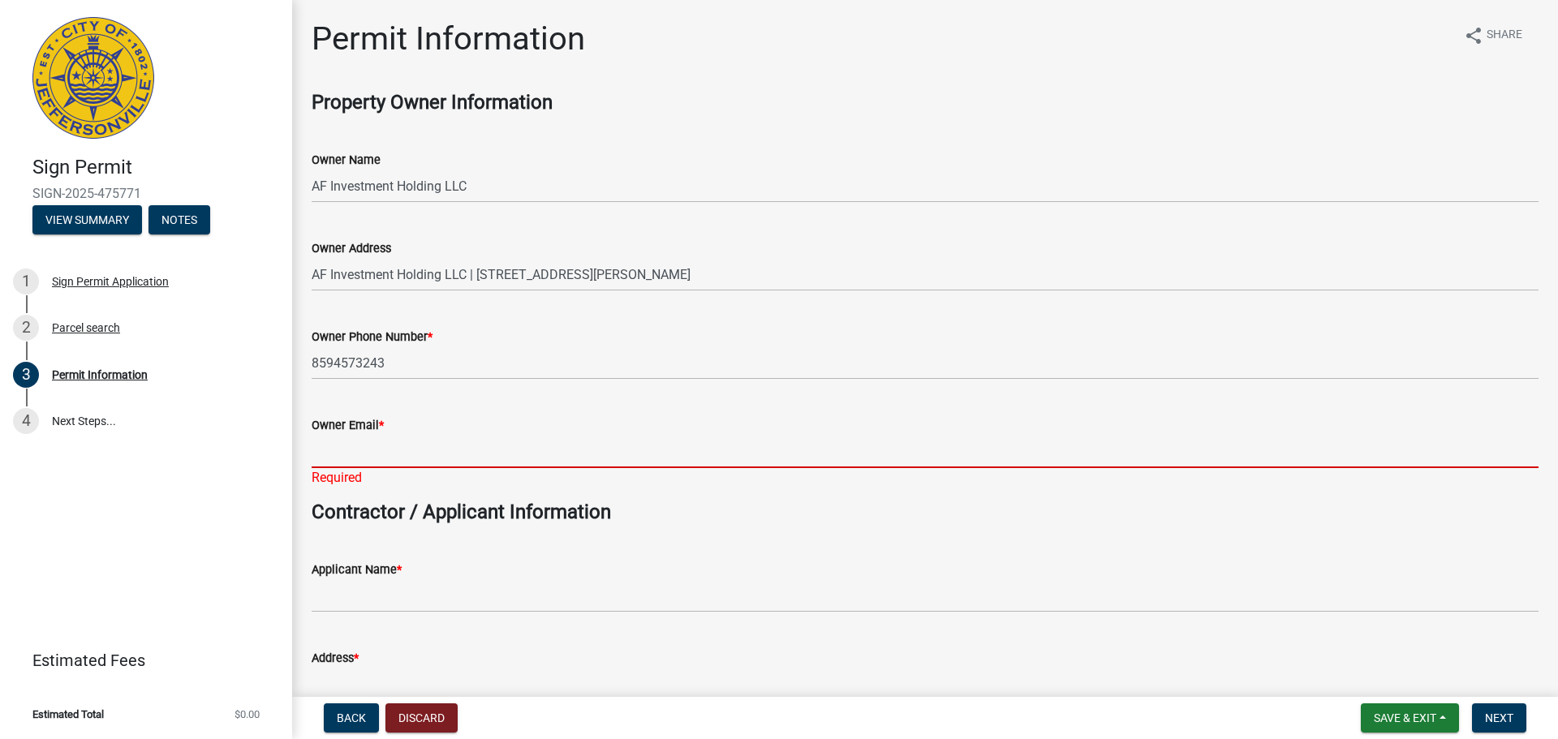
click at [400, 459] on input "Owner Email *" at bounding box center [925, 451] width 1227 height 33
click at [420, 442] on input "Owner Email *" at bounding box center [925, 451] width 1227 height 33
paste input "[PERSON_NAME][EMAIL_ADDRESS][DOMAIN_NAME]"
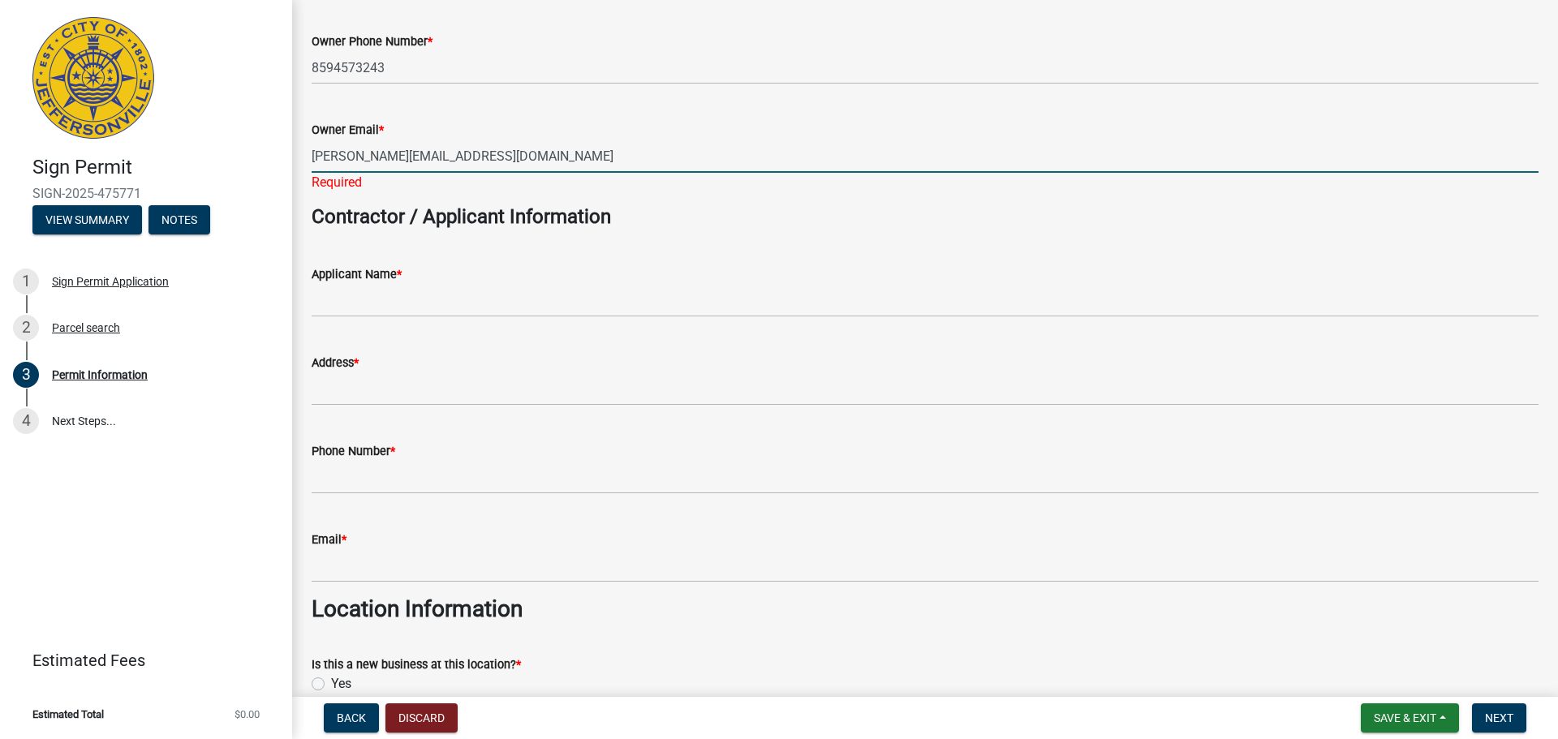
scroll to position [325, 0]
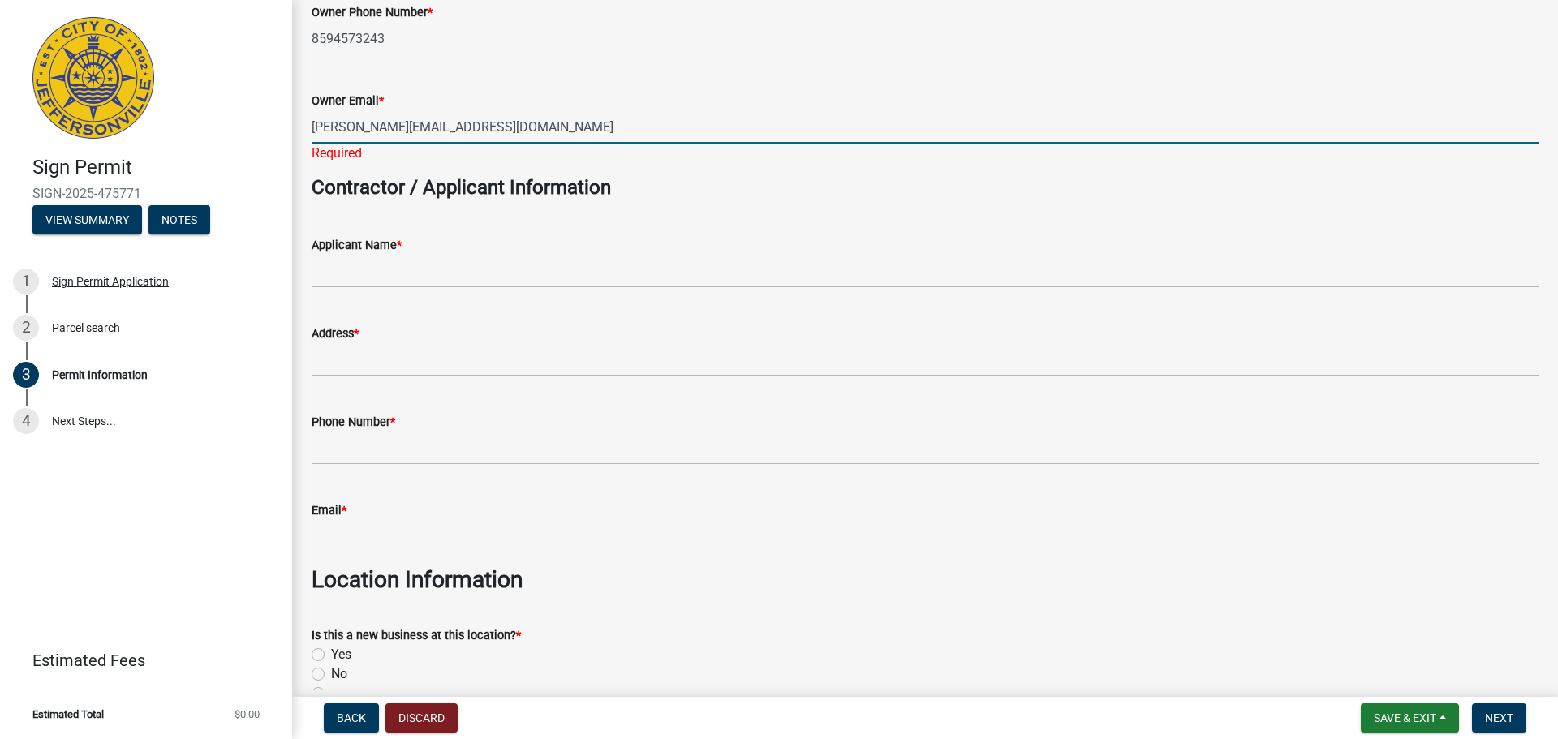
type input "[PERSON_NAME][EMAIL_ADDRESS][DOMAIN_NAME]"
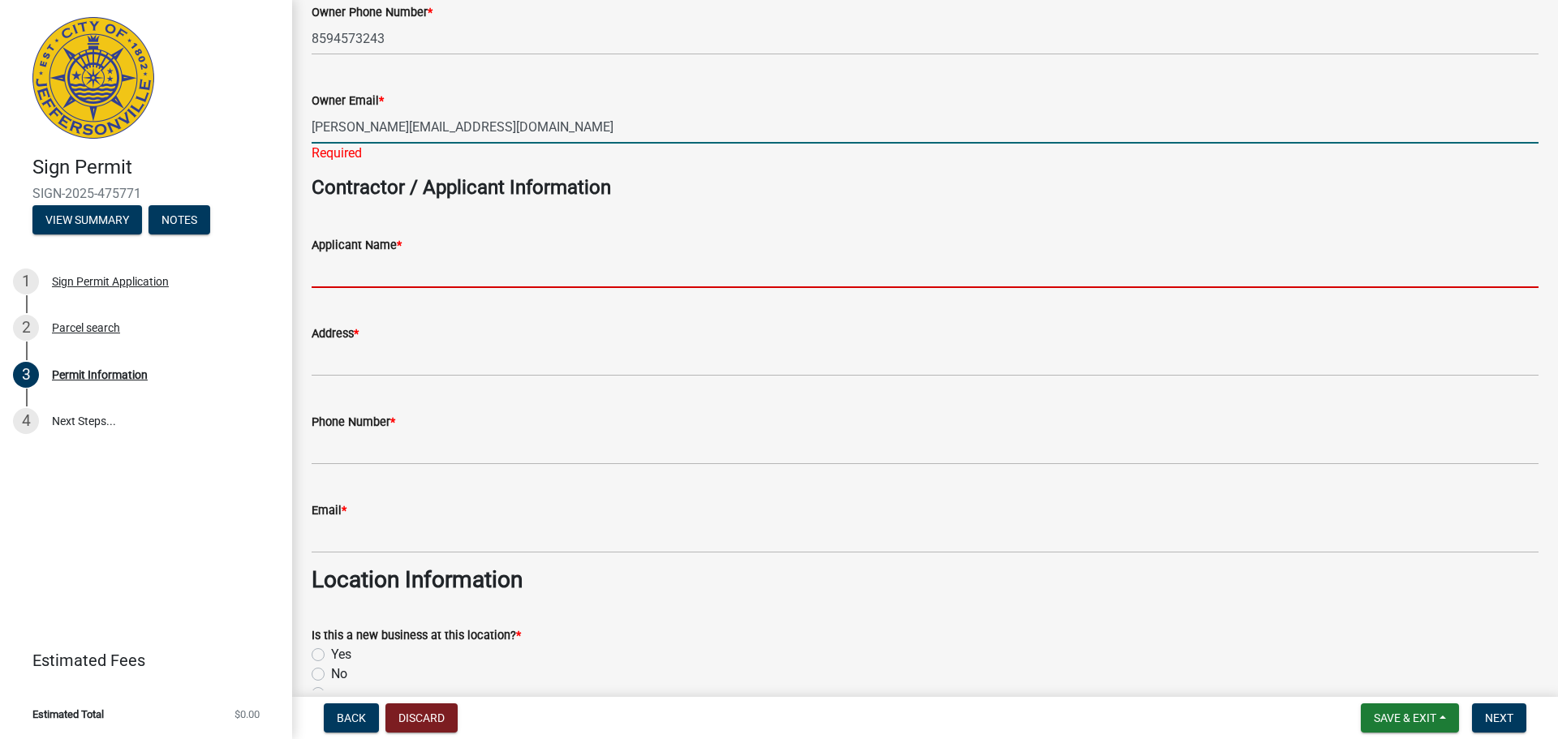
click at [404, 274] on wm-data-entity-input "Applicant Name *" at bounding box center [925, 257] width 1227 height 88
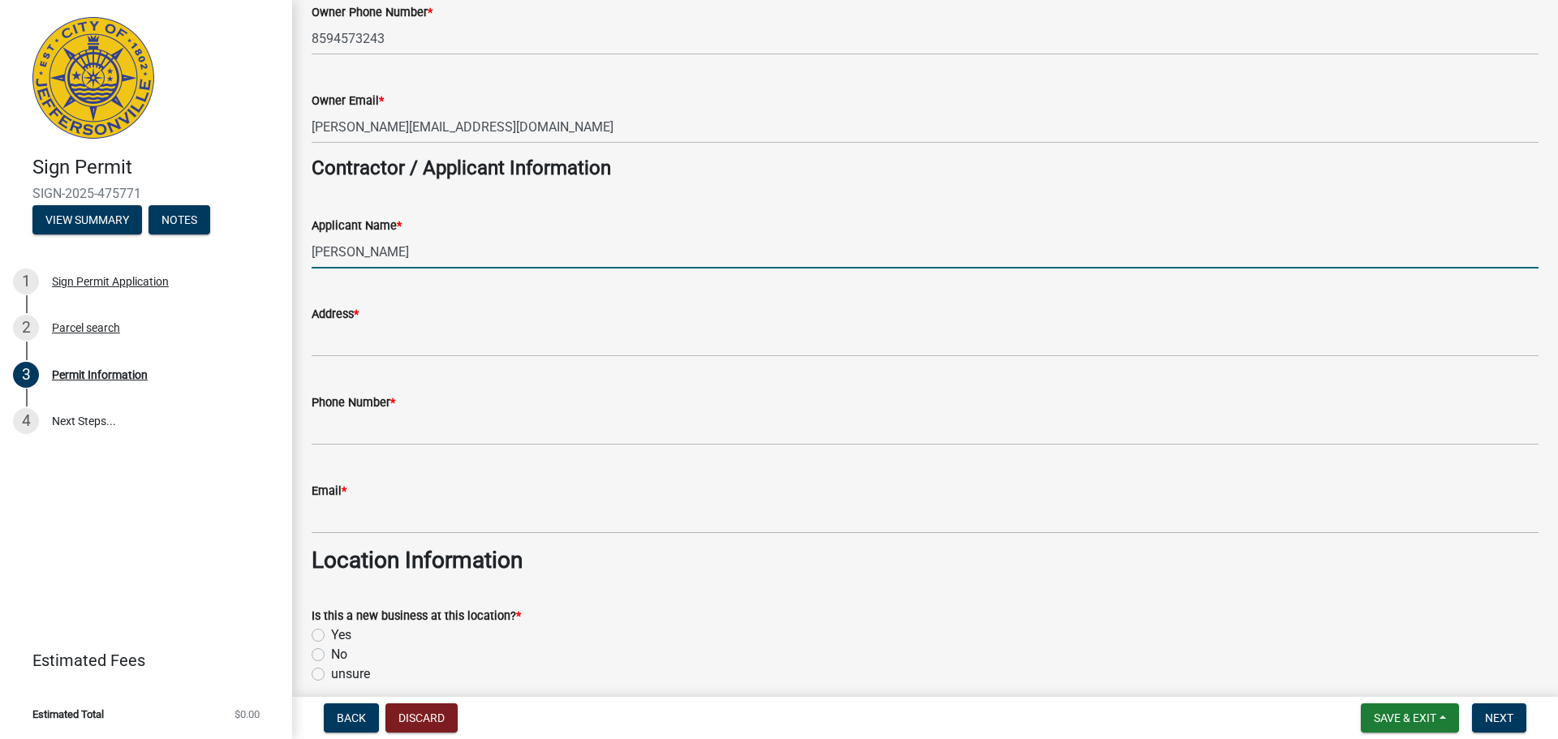
type input "[PERSON_NAME]"
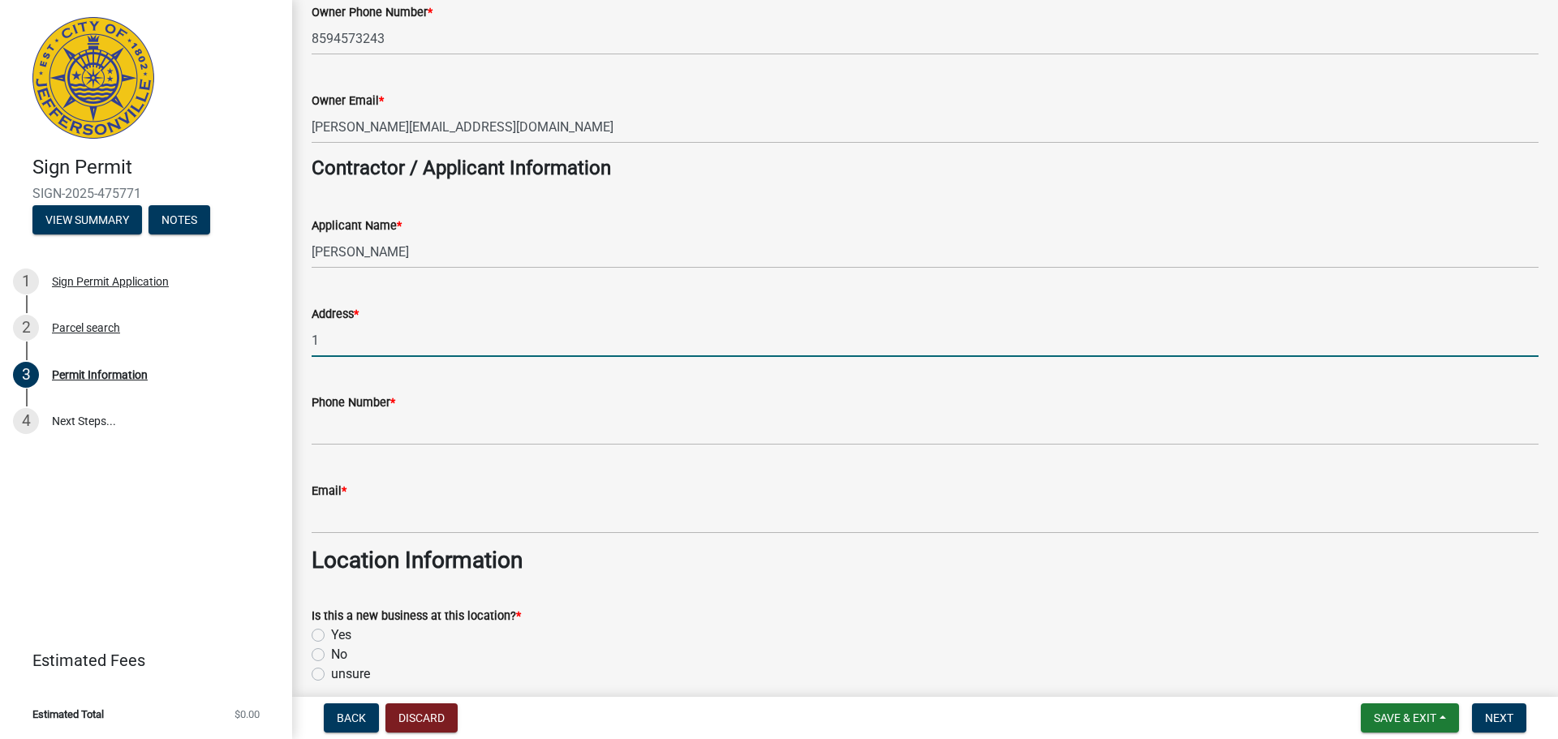
type input "[STREET_ADDRESS]"
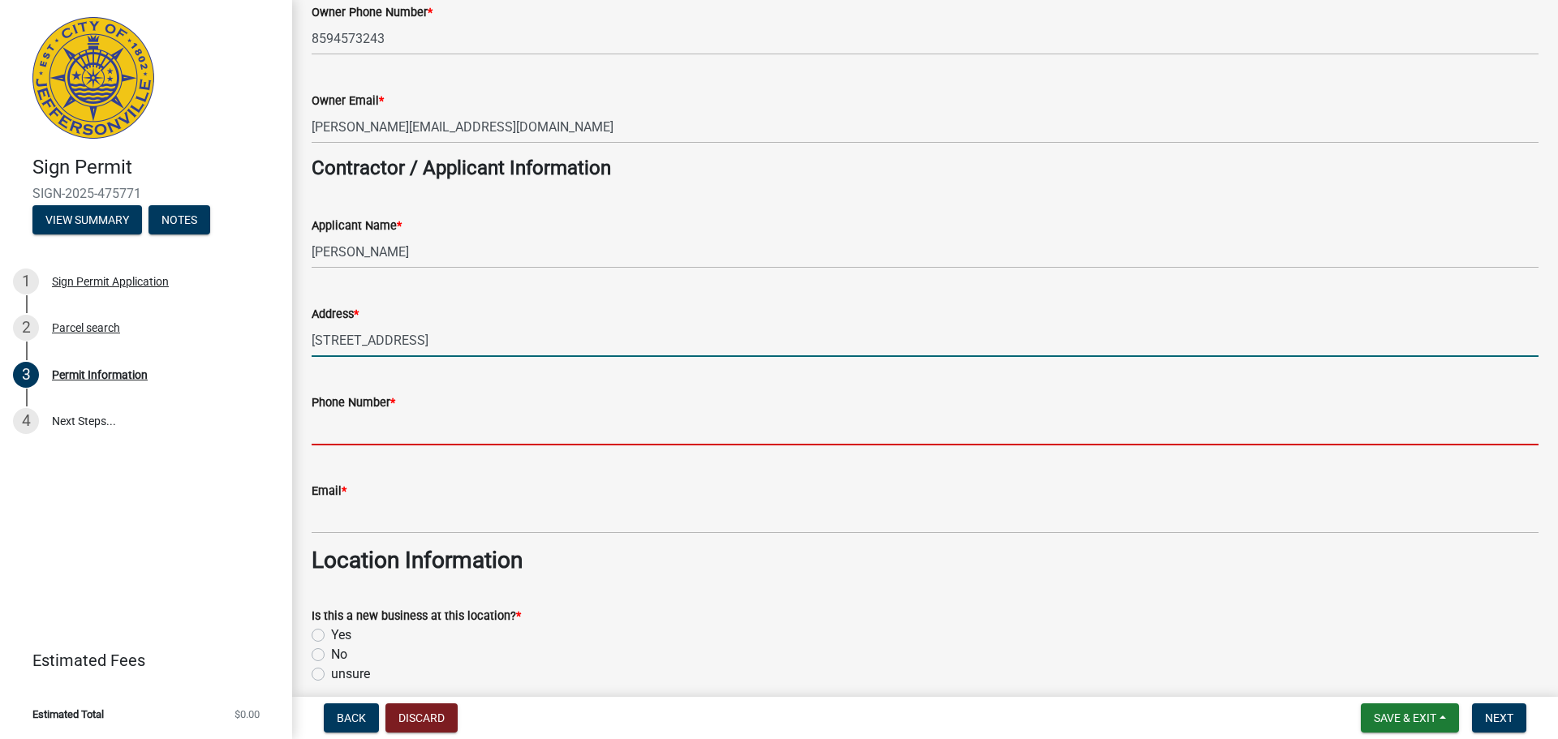
click at [443, 433] on input "Phone Number *" at bounding box center [925, 428] width 1227 height 33
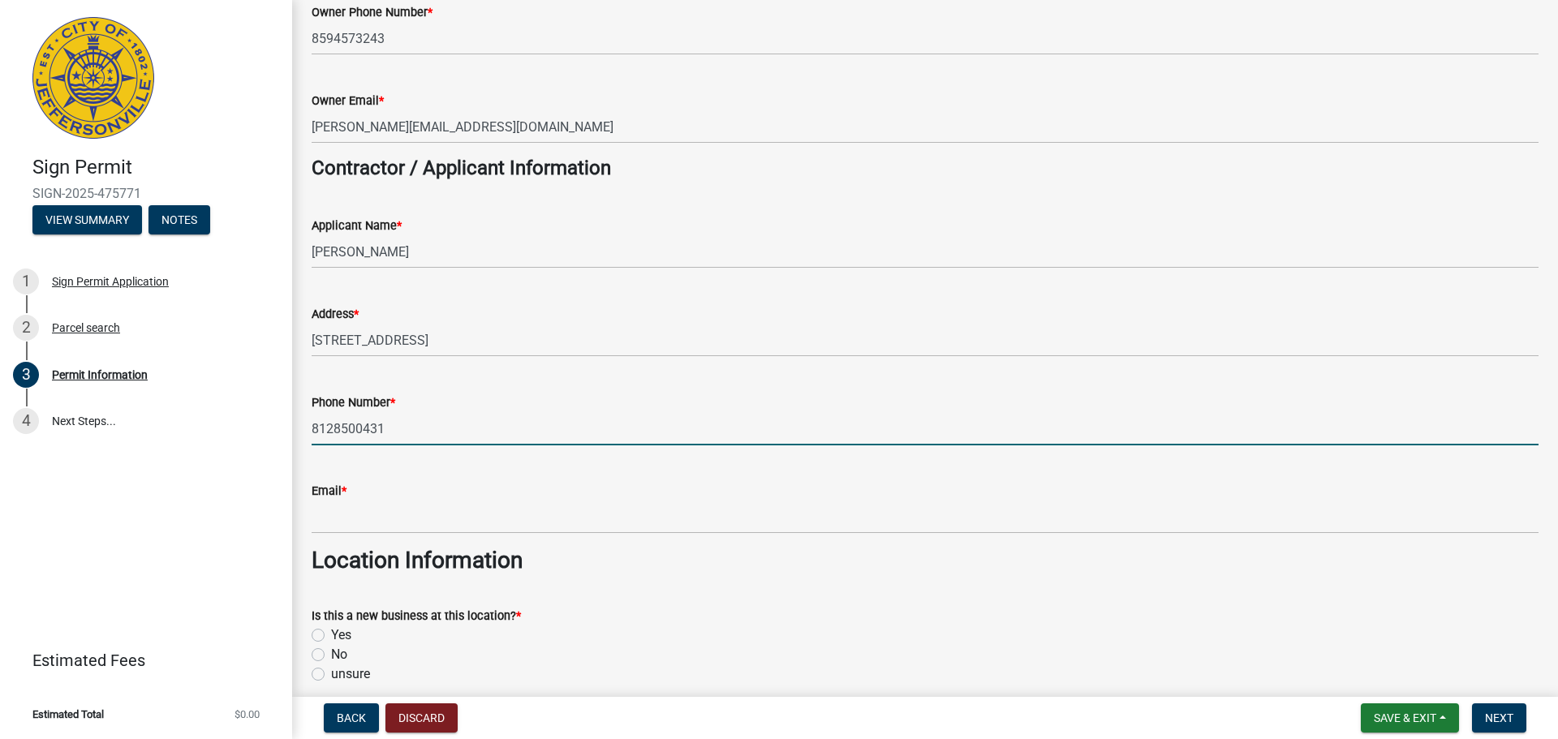
type input "8128500431"
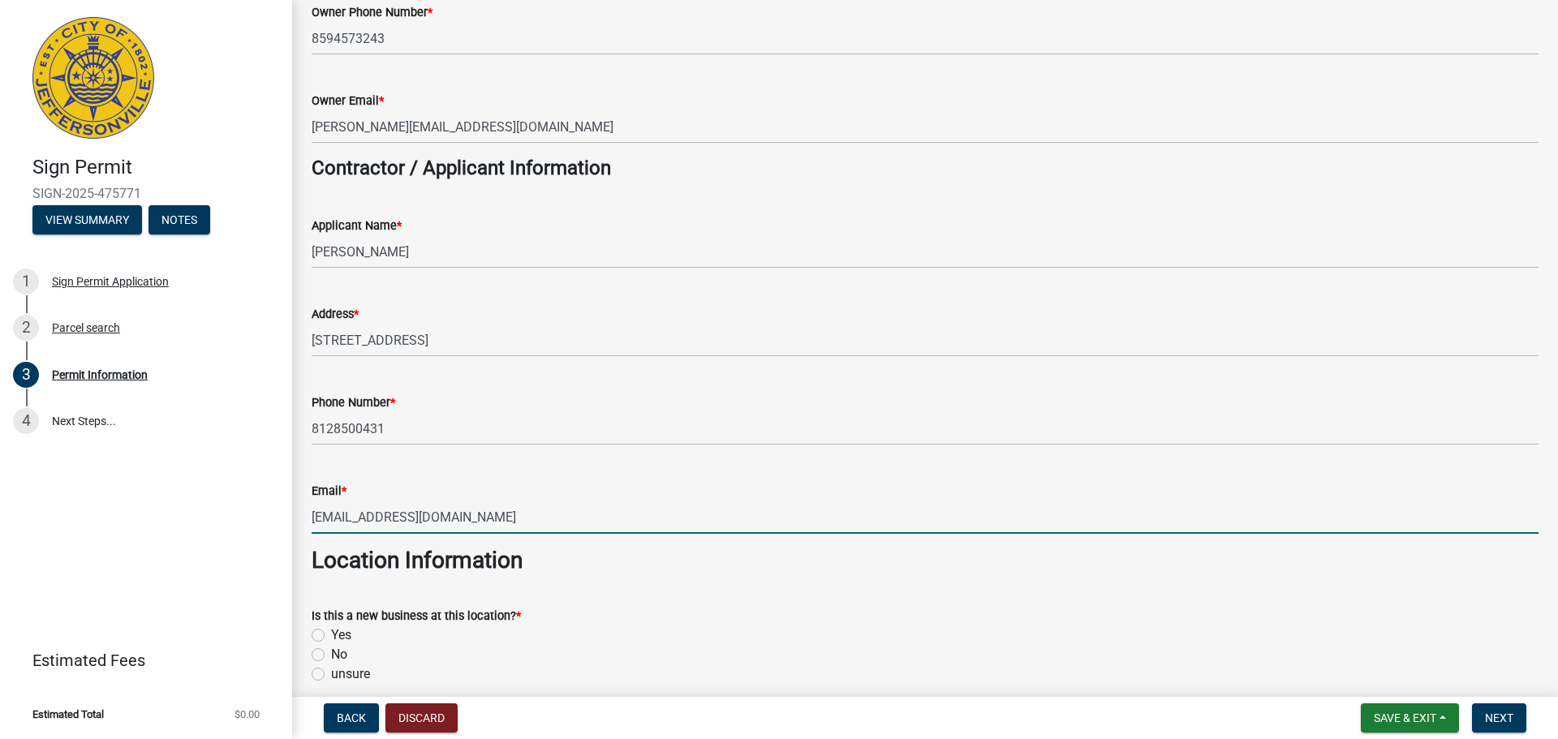
type input "[EMAIL_ADDRESS][DOMAIN_NAME]"
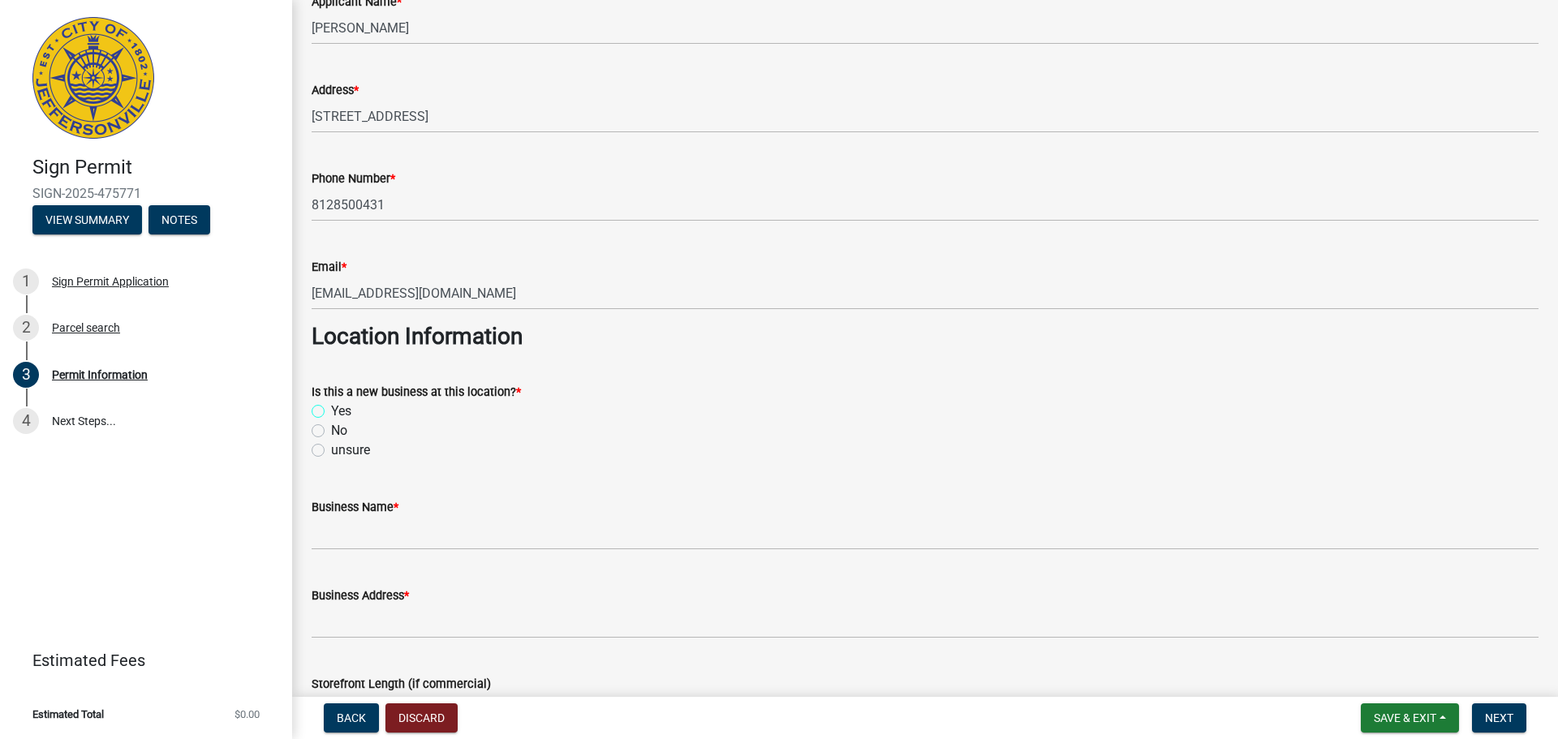
scroll to position [568, 0]
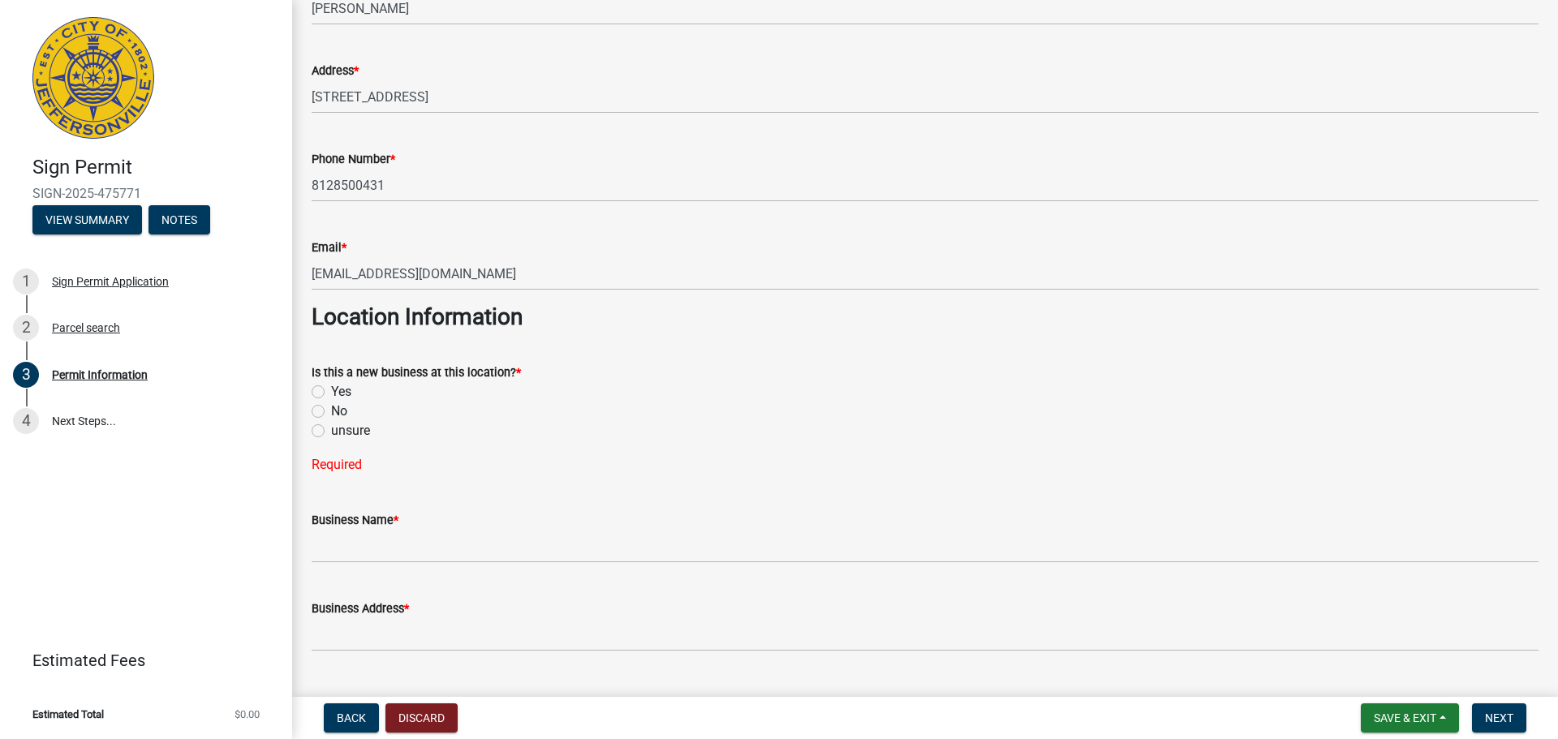
click at [331, 392] on label "Yes" at bounding box center [341, 391] width 20 height 19
click at [331, 392] on input "Yes" at bounding box center [336, 387] width 11 height 11
radio input "true"
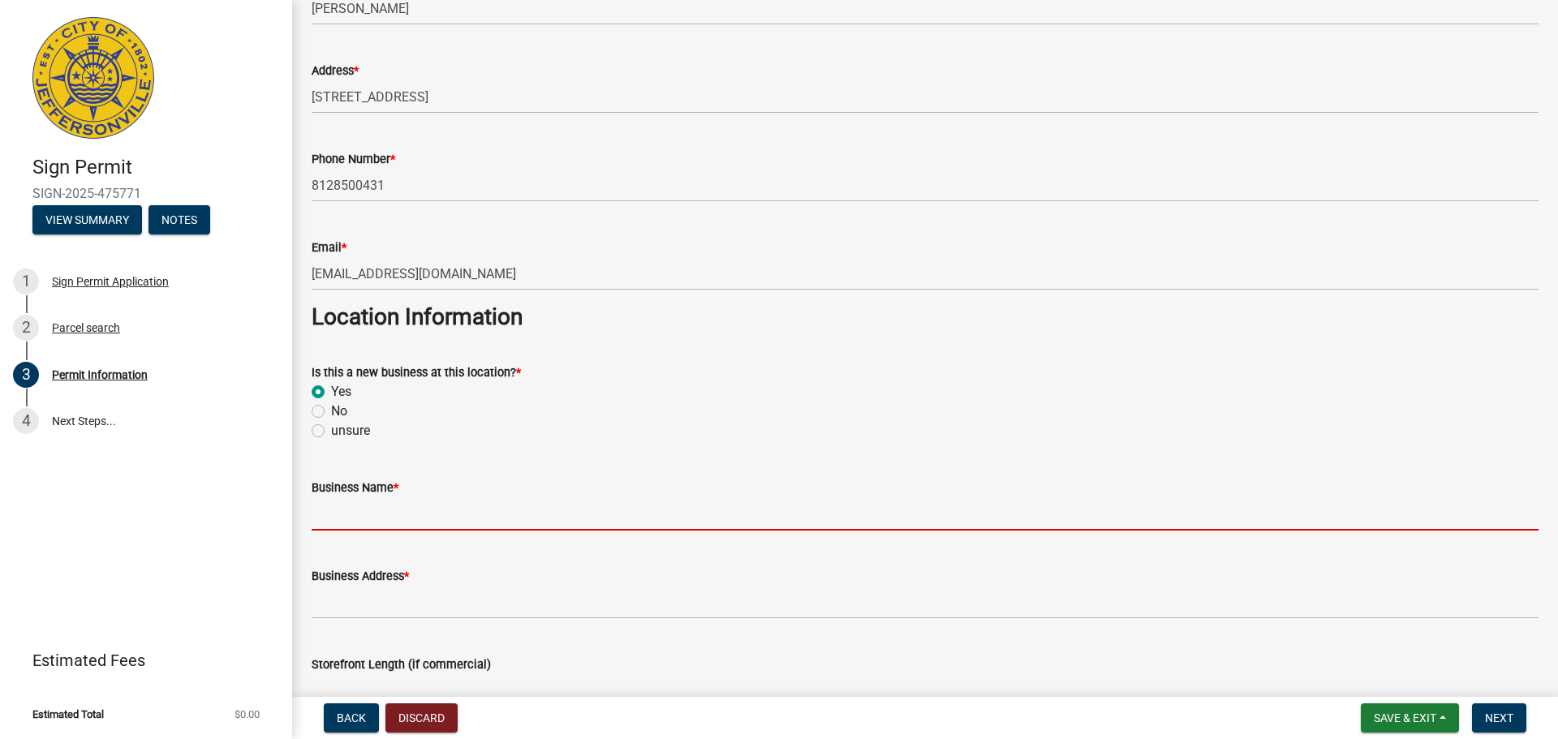
click at [397, 514] on input "Business Name *" at bounding box center [925, 513] width 1227 height 33
type input "OneStop Health Brokers LLC"
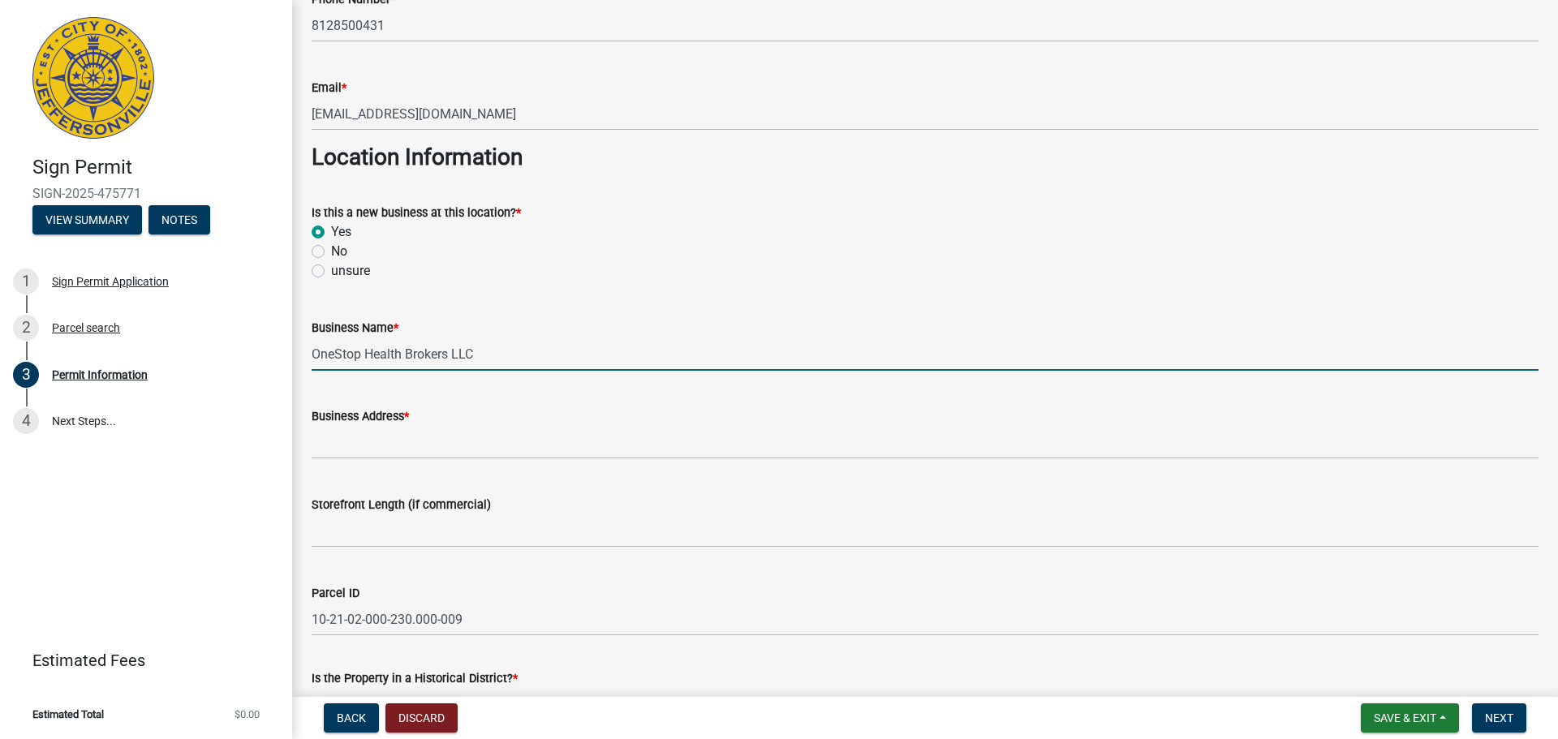
scroll to position [730, 0]
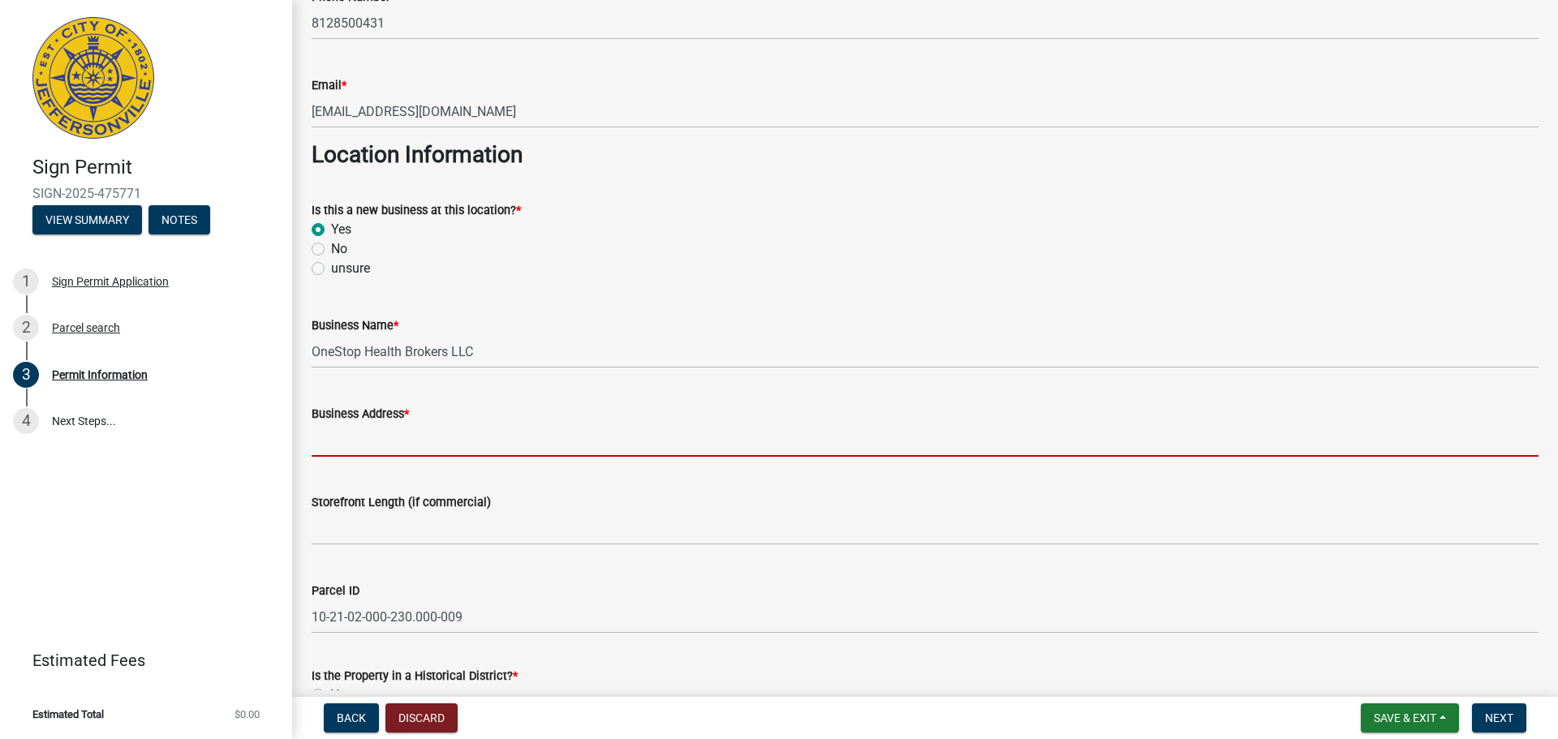
click at [413, 448] on input "Business Address *" at bounding box center [925, 440] width 1227 height 33
type input "[STREET_ADDRESS]"
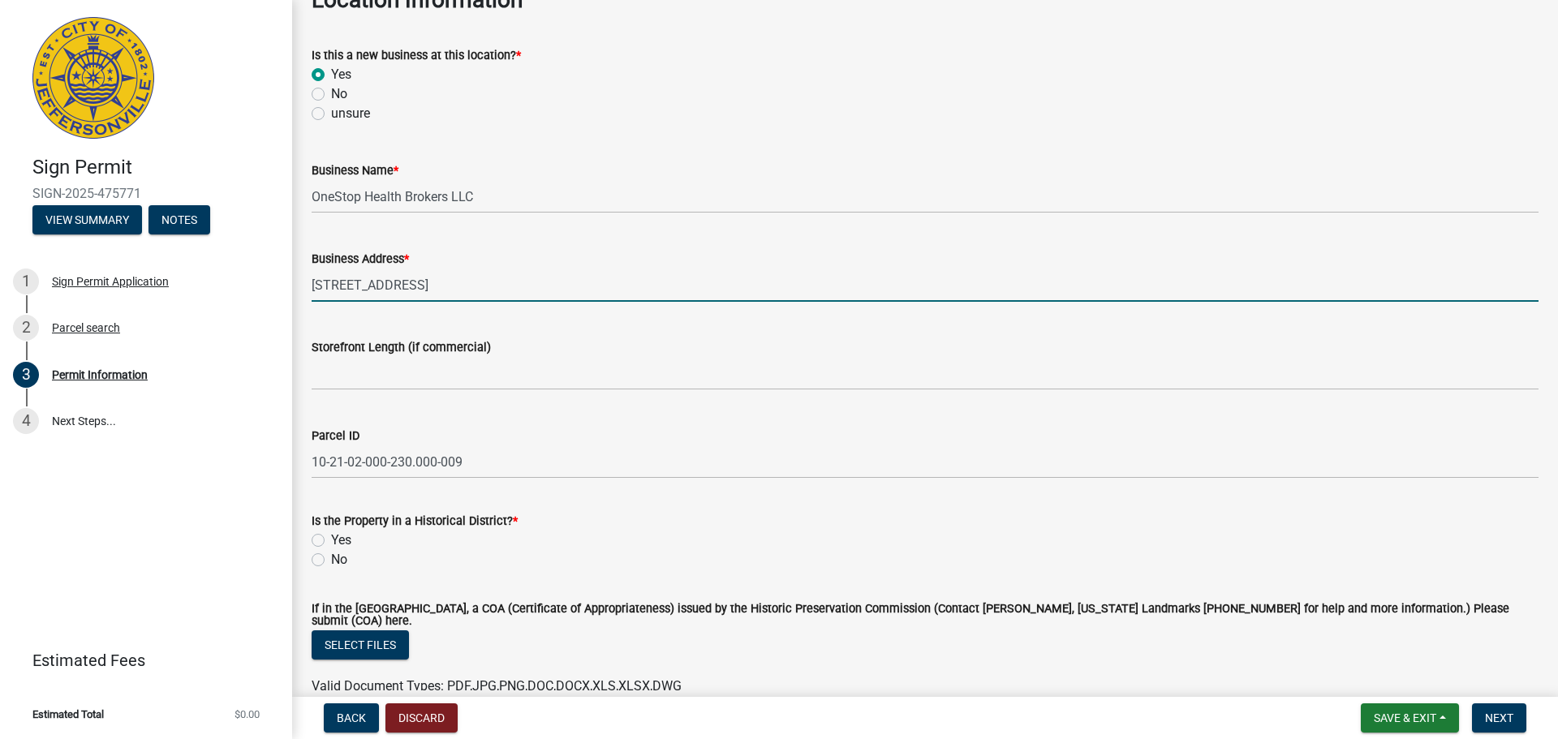
scroll to position [974, 0]
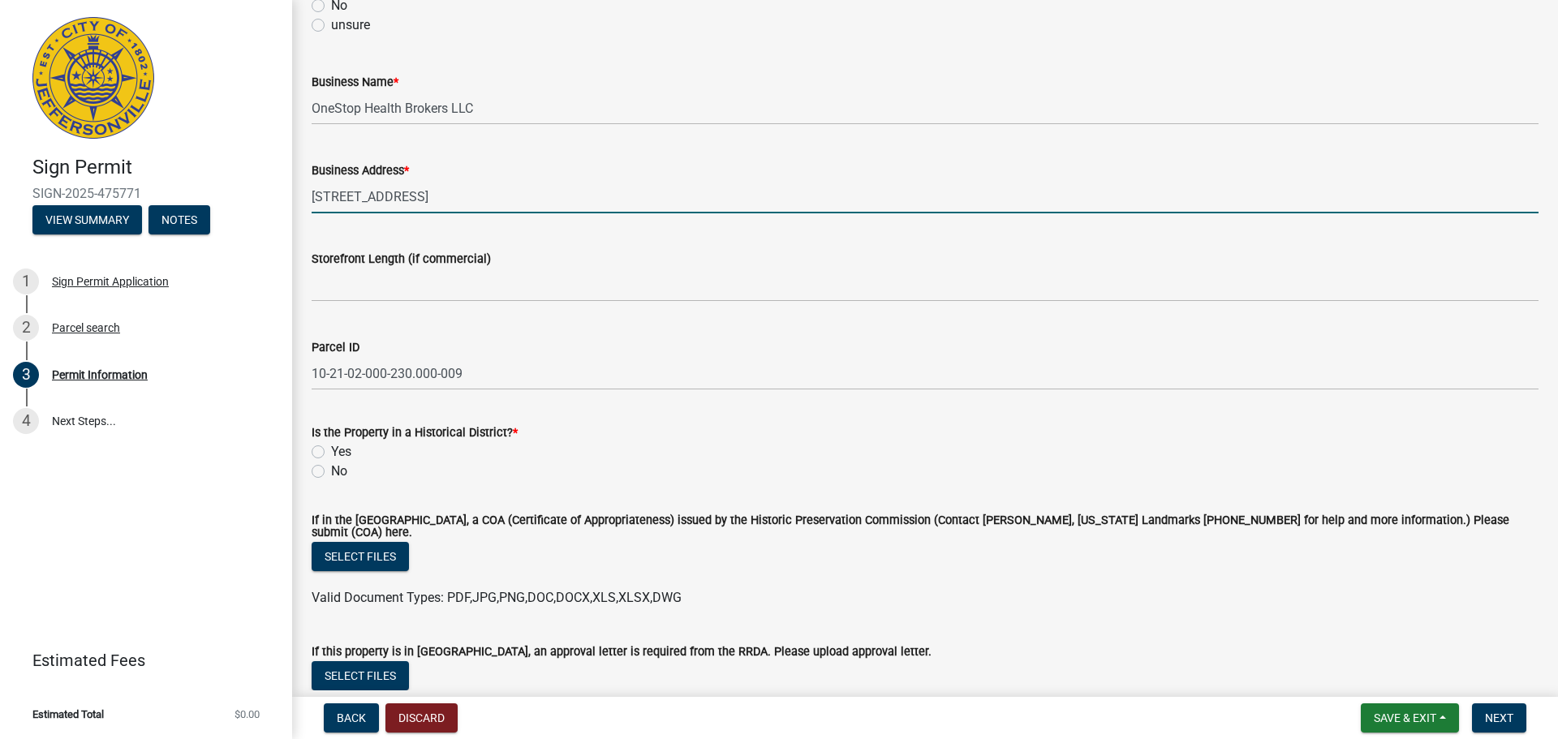
click at [331, 472] on label "No" at bounding box center [339, 471] width 16 height 19
click at [331, 472] on input "No" at bounding box center [336, 467] width 11 height 11
radio input "true"
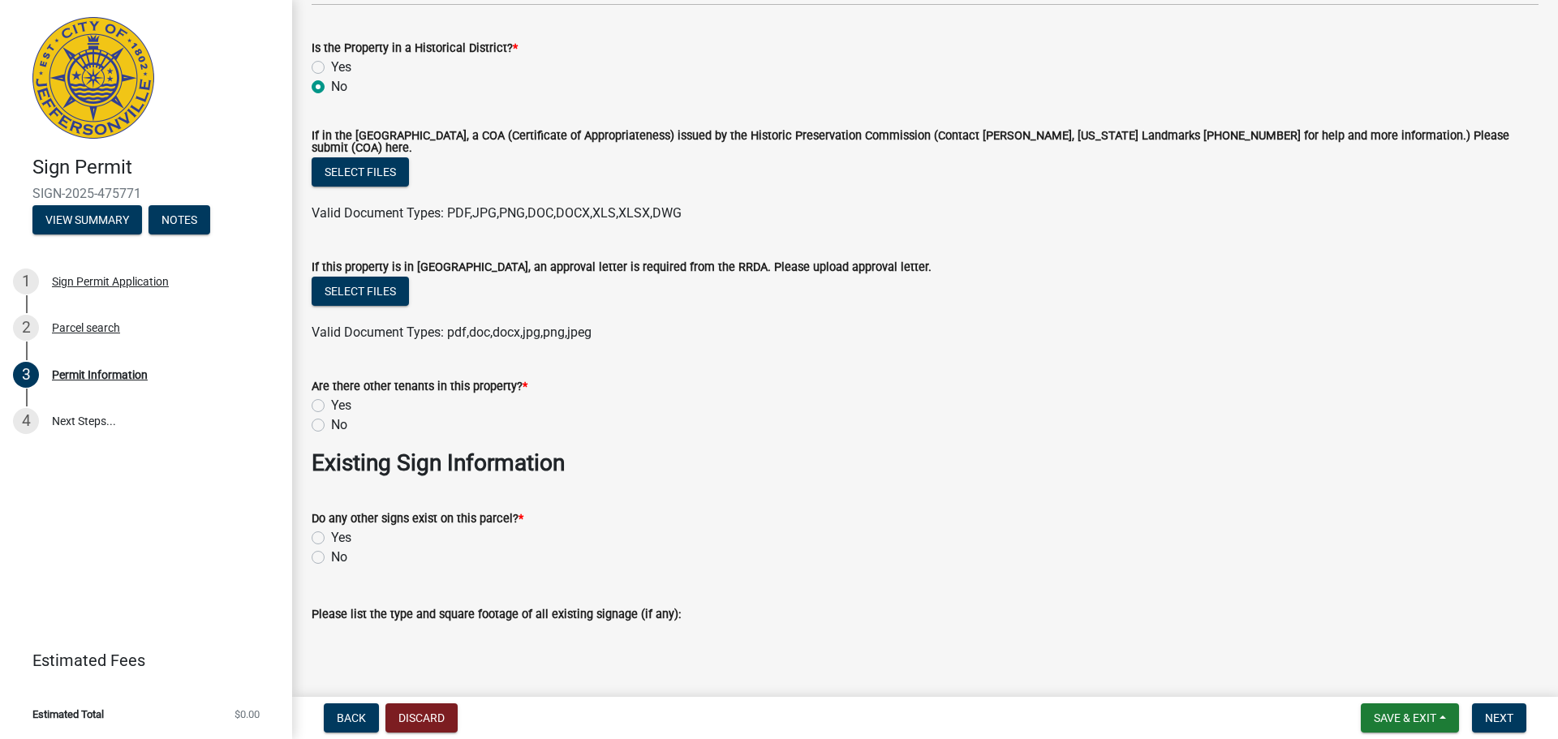
scroll to position [1380, 0]
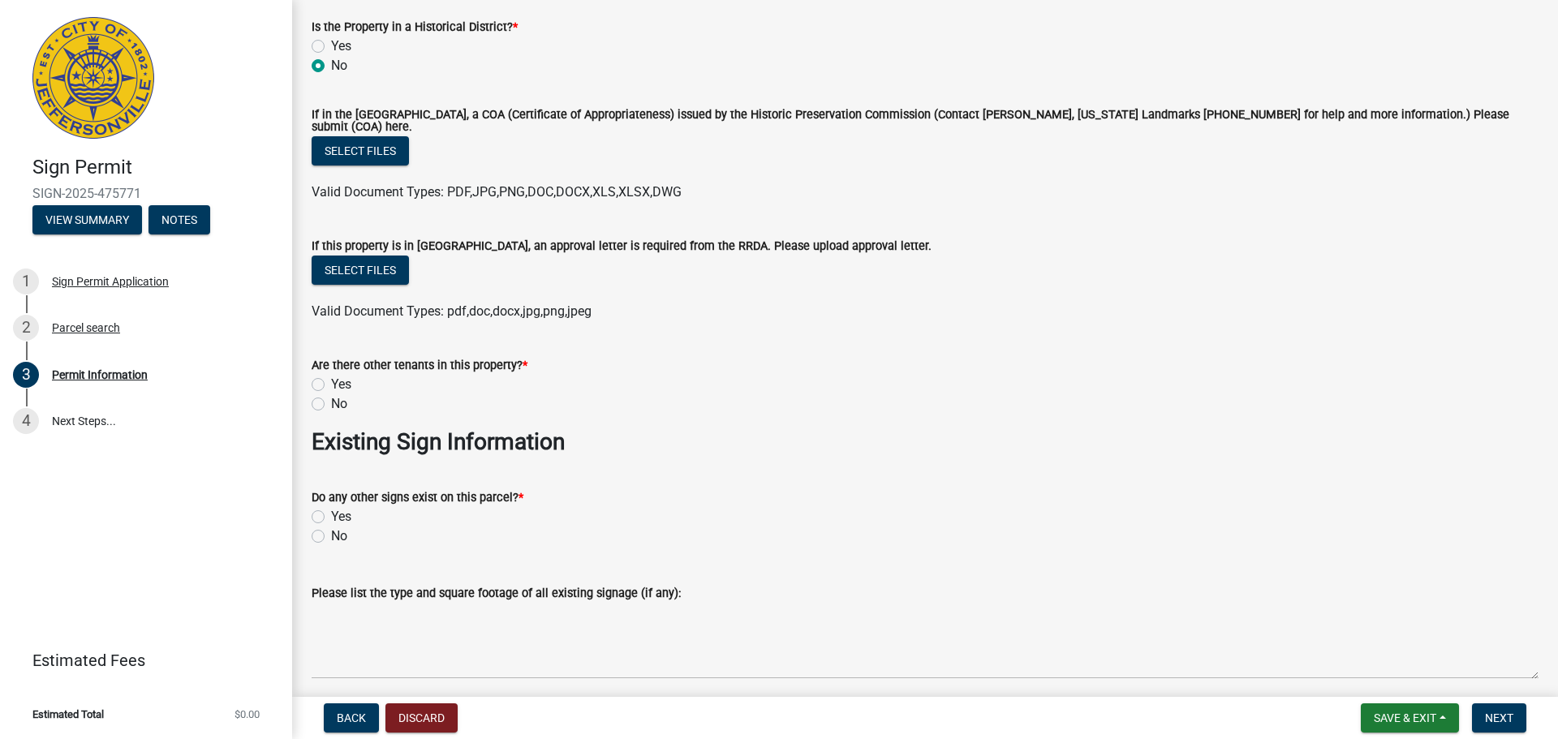
click at [331, 398] on label "No" at bounding box center [339, 403] width 16 height 19
click at [331, 398] on input "No" at bounding box center [336, 399] width 11 height 11
radio input "true"
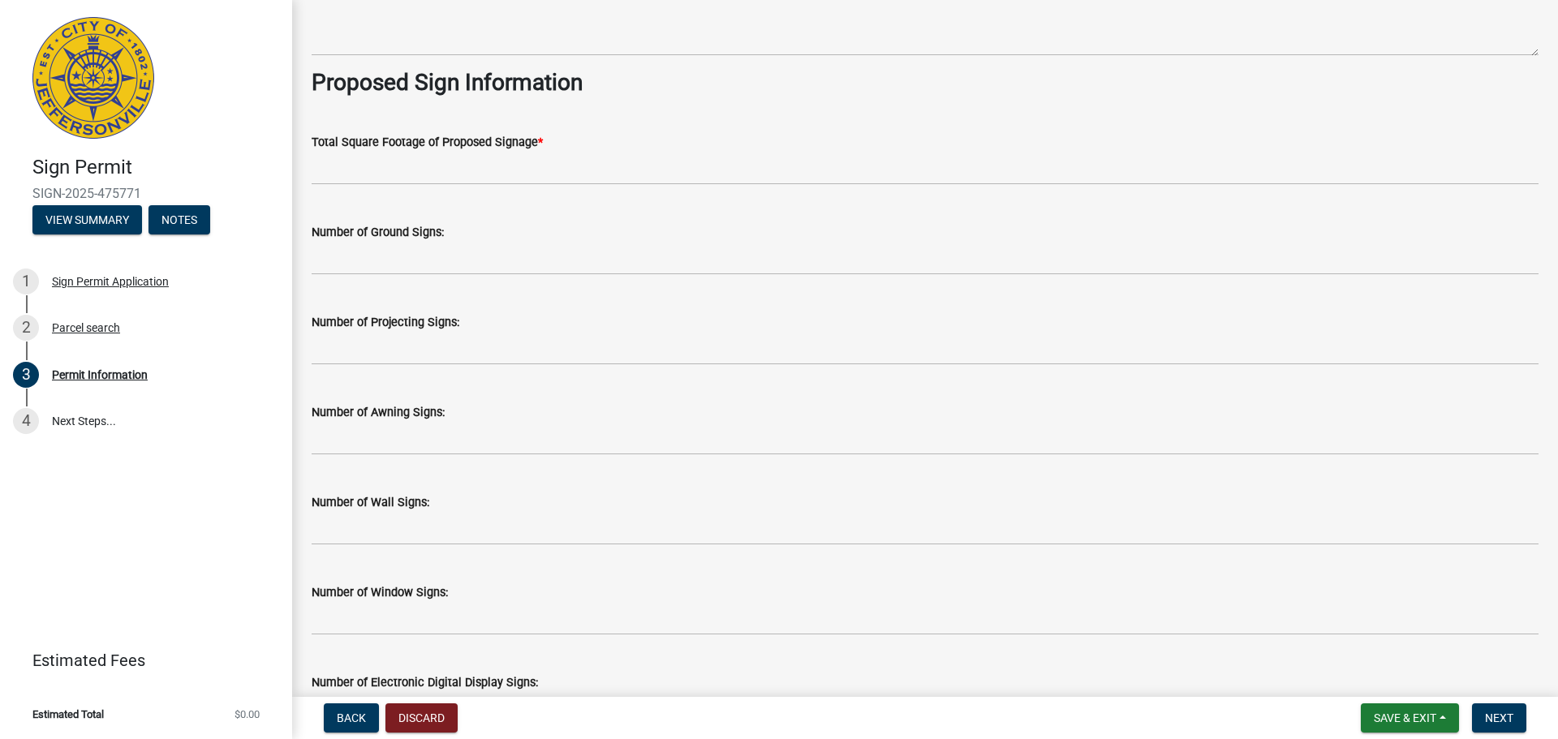
scroll to position [2110, 0]
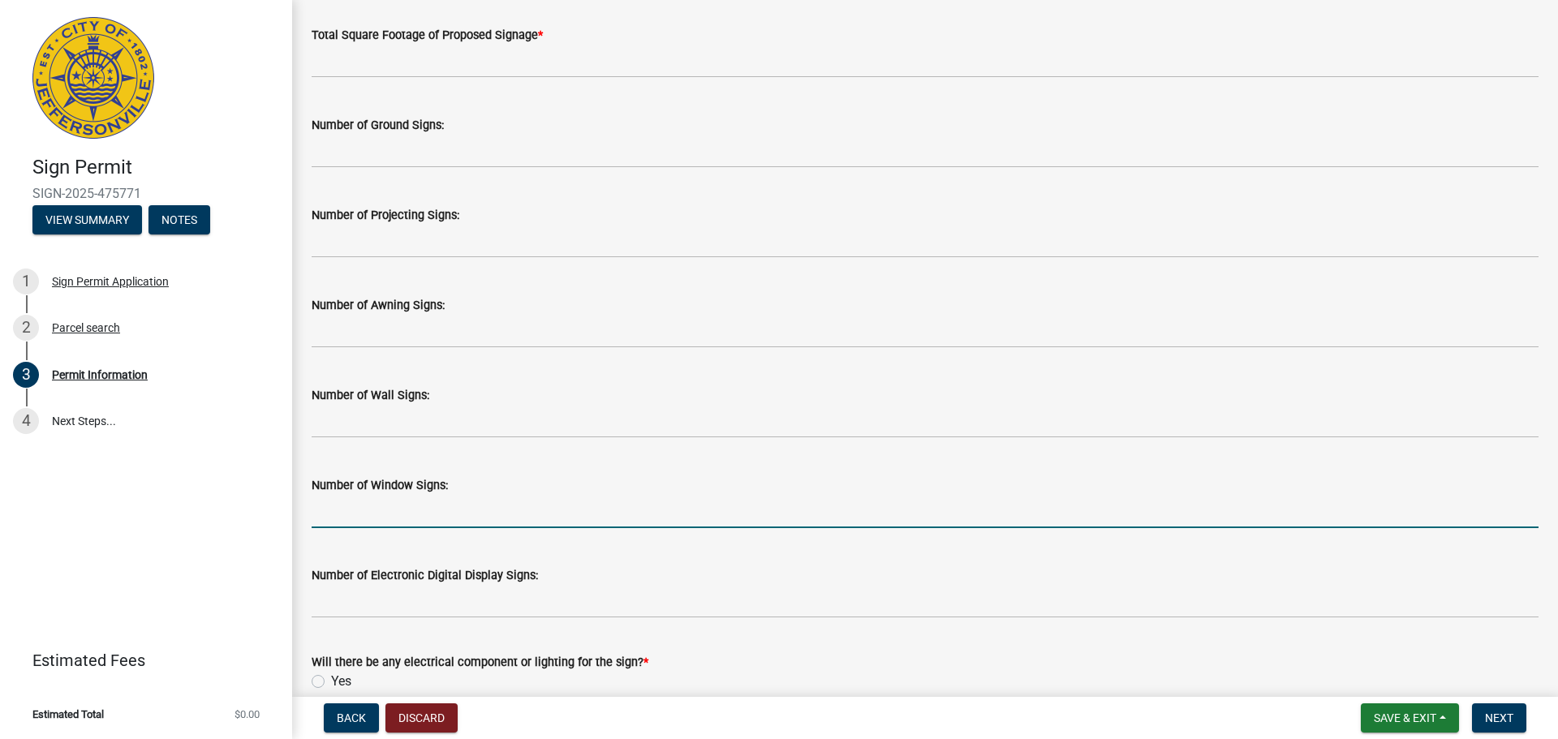
click at [504, 503] on input "text" at bounding box center [925, 511] width 1227 height 33
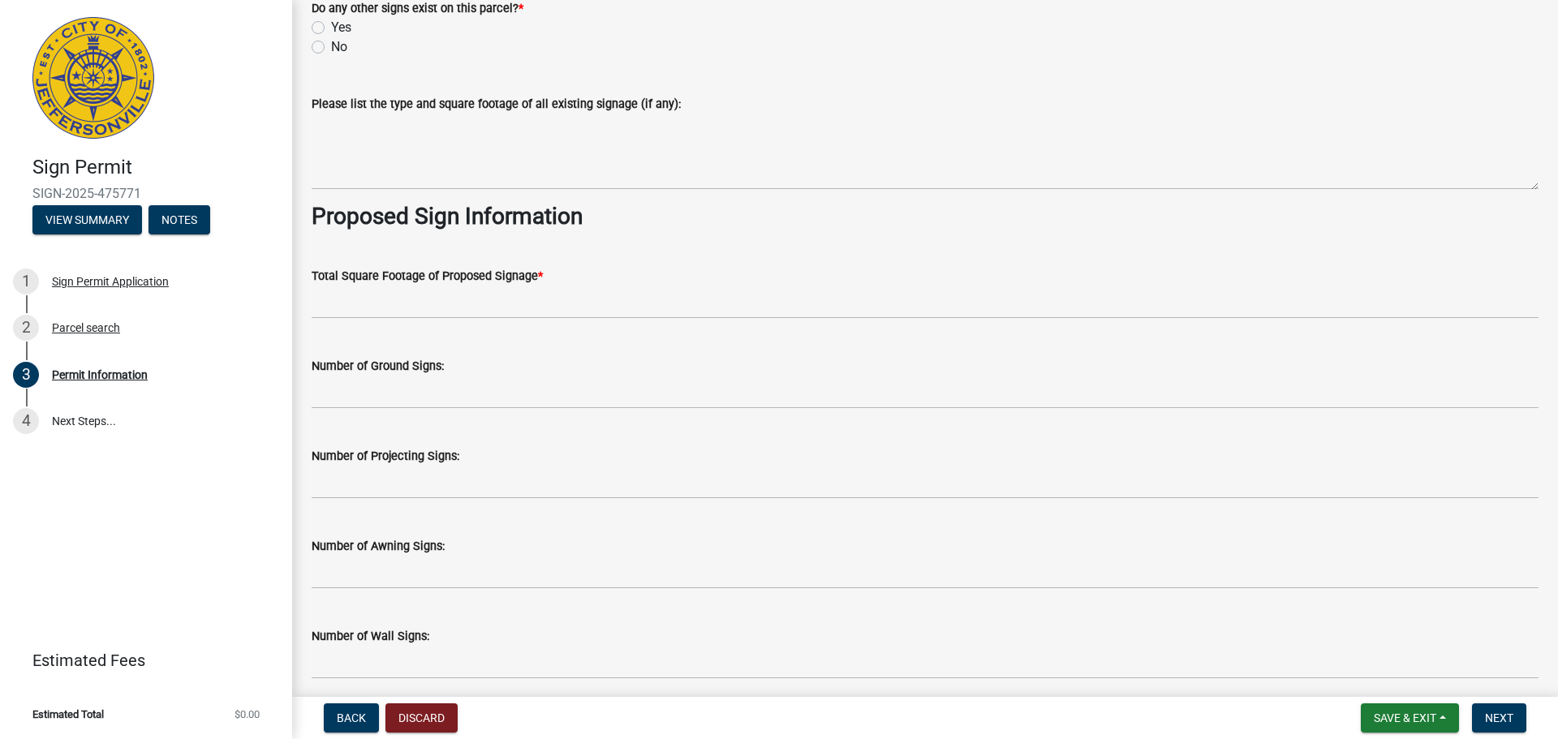
scroll to position [1867, 0]
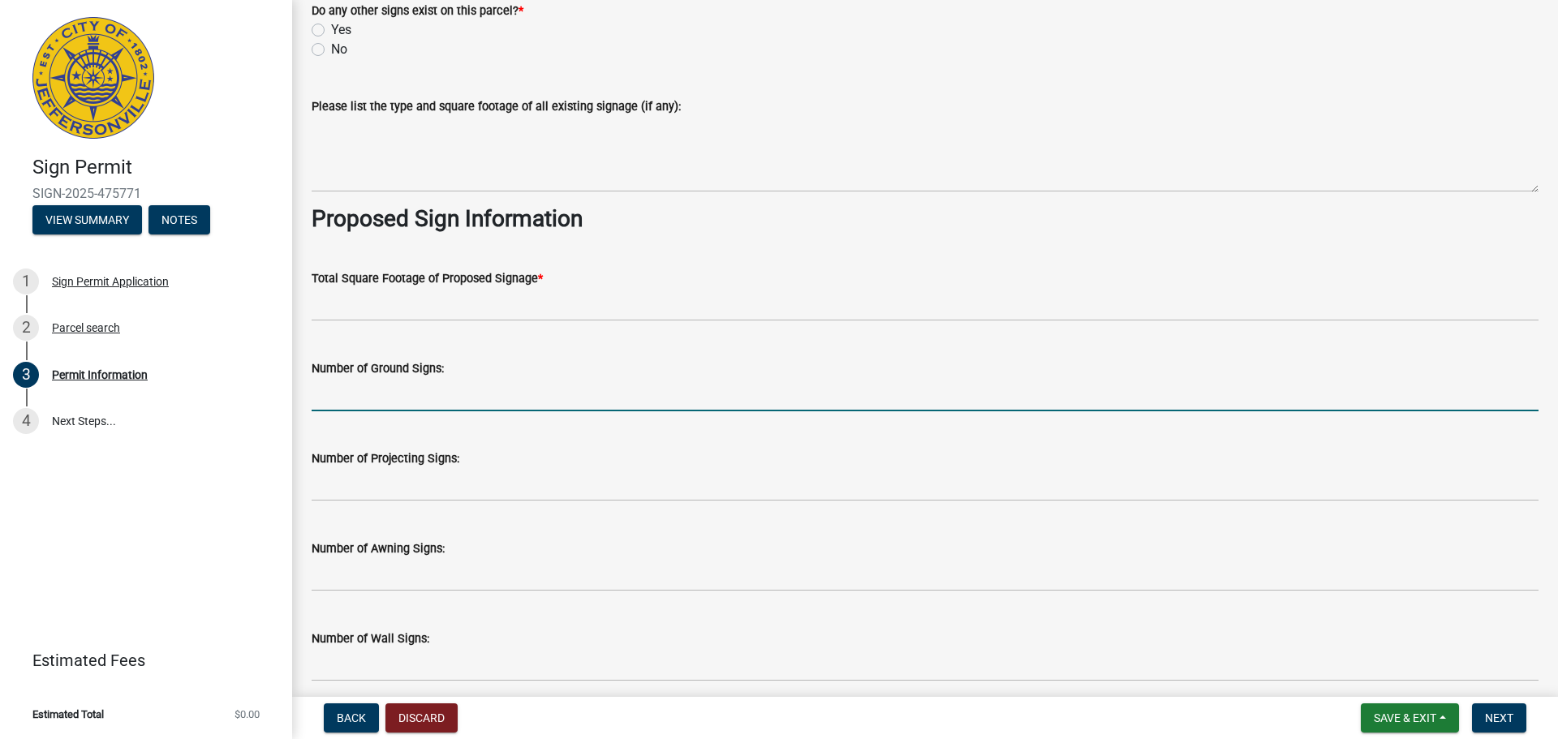
click at [472, 391] on input "text" at bounding box center [925, 394] width 1227 height 33
type input "1"
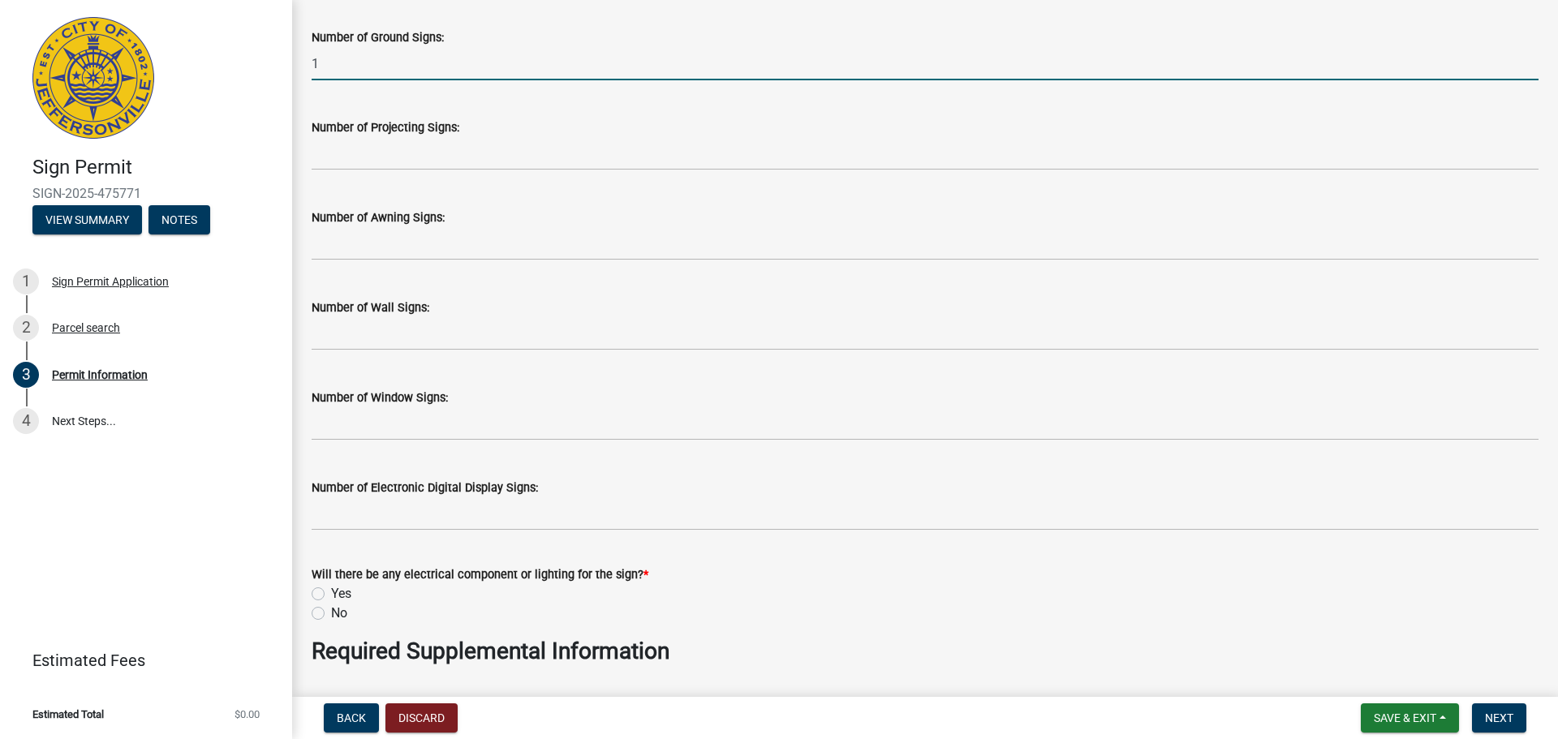
scroll to position [2272, 0]
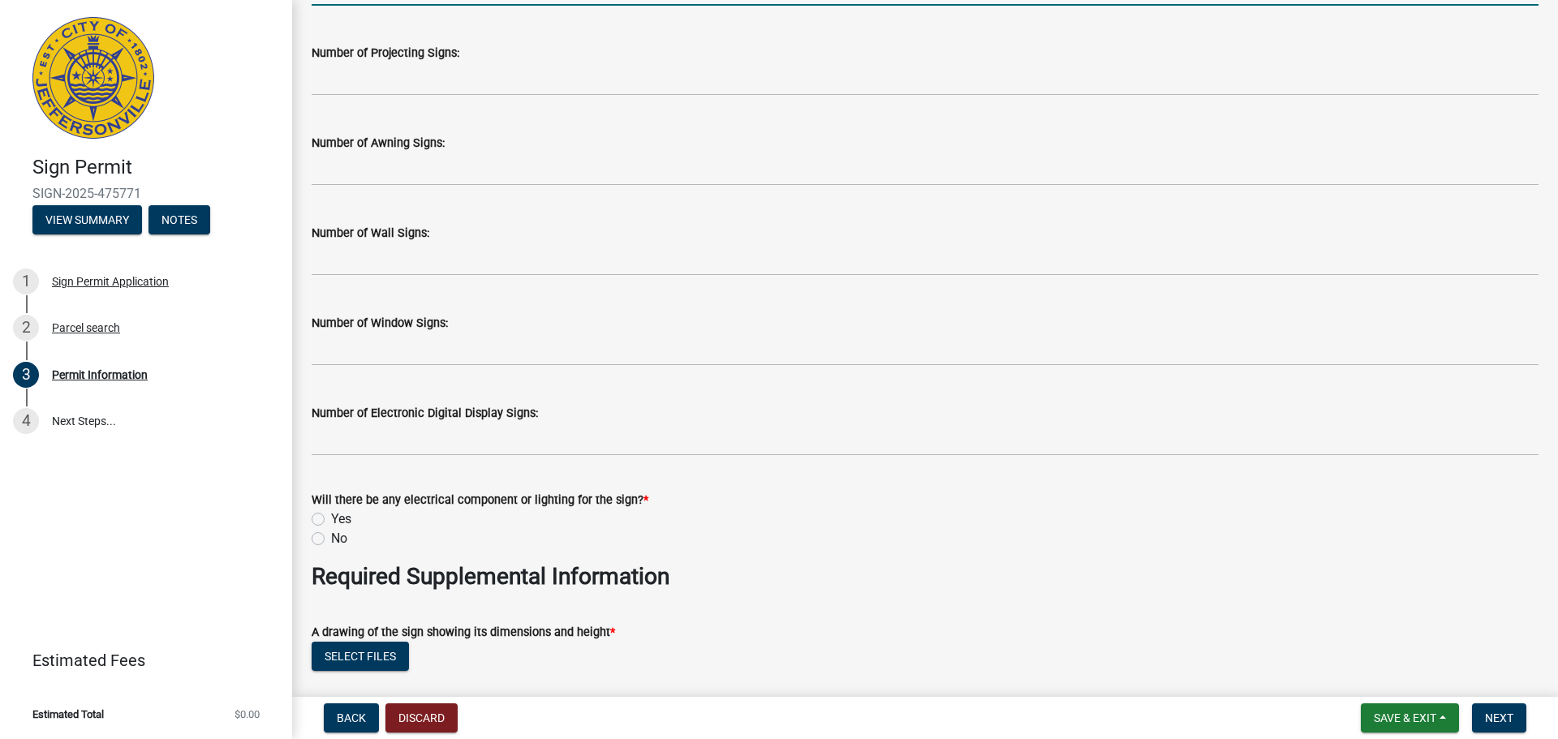
type input "1"
click at [331, 533] on label "No" at bounding box center [339, 538] width 16 height 19
click at [331, 533] on input "No" at bounding box center [336, 534] width 11 height 11
radio input "true"
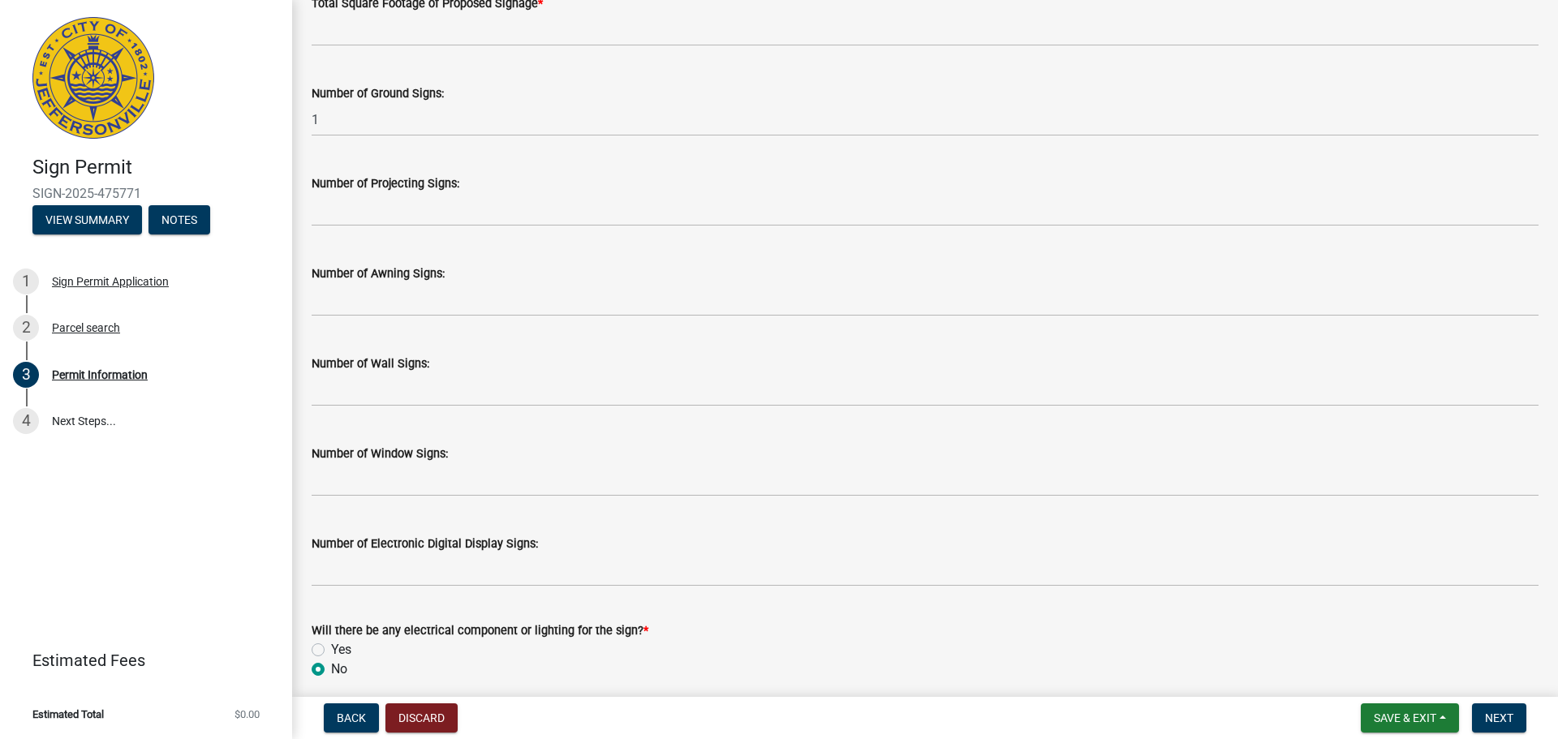
scroll to position [2110, 0]
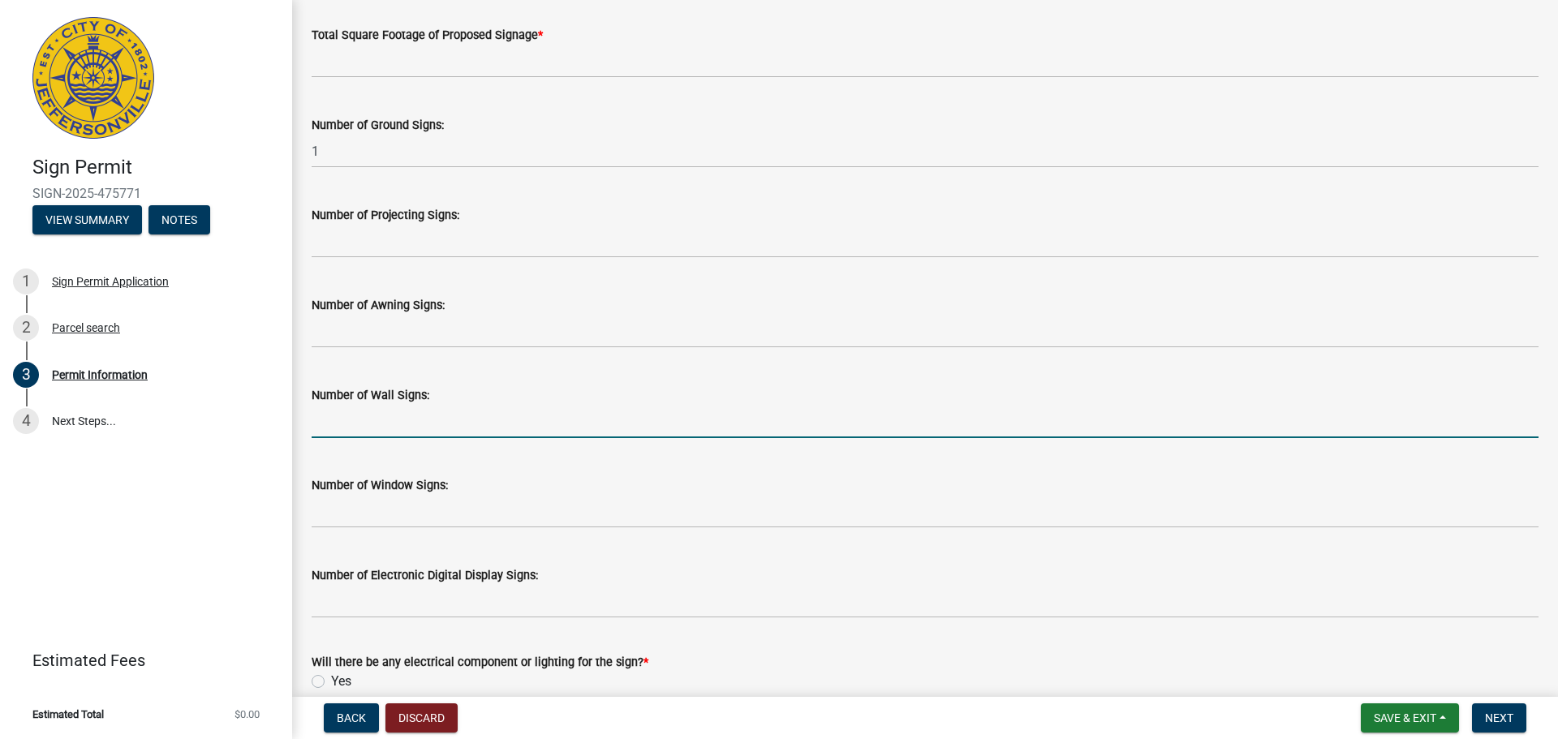
click at [369, 418] on input "text" at bounding box center [925, 421] width 1227 height 33
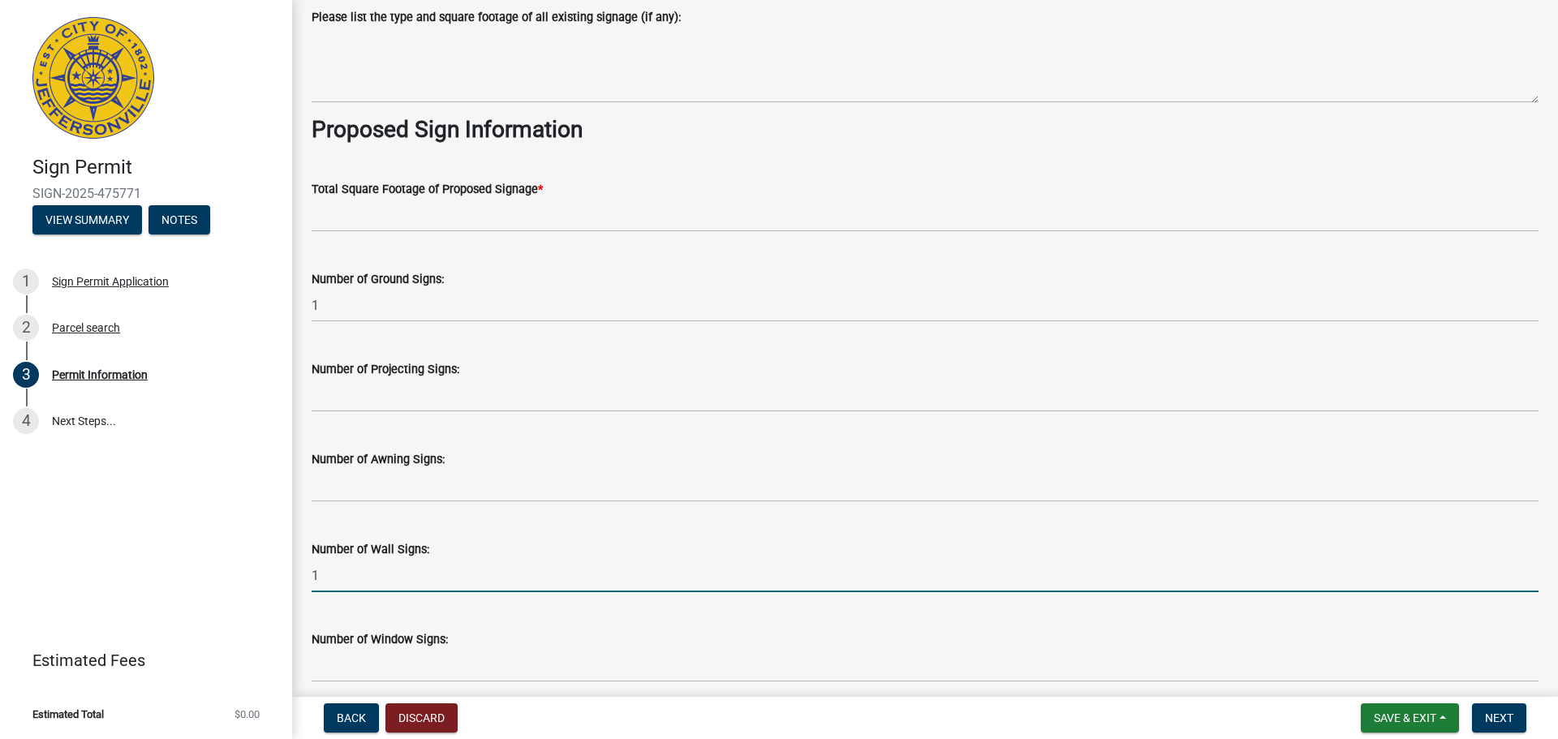
scroll to position [1948, 0]
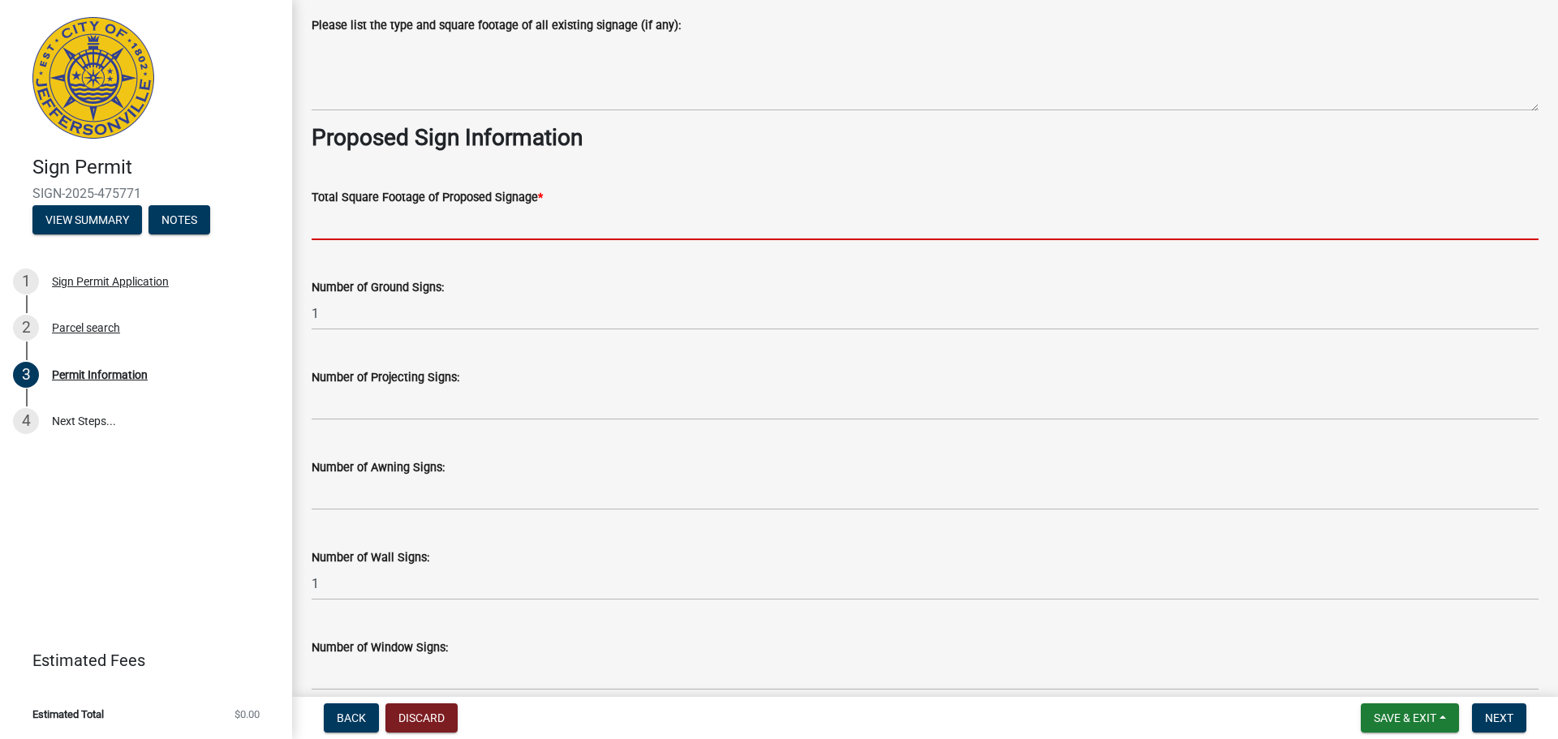
click at [459, 217] on input "text" at bounding box center [925, 223] width 1227 height 33
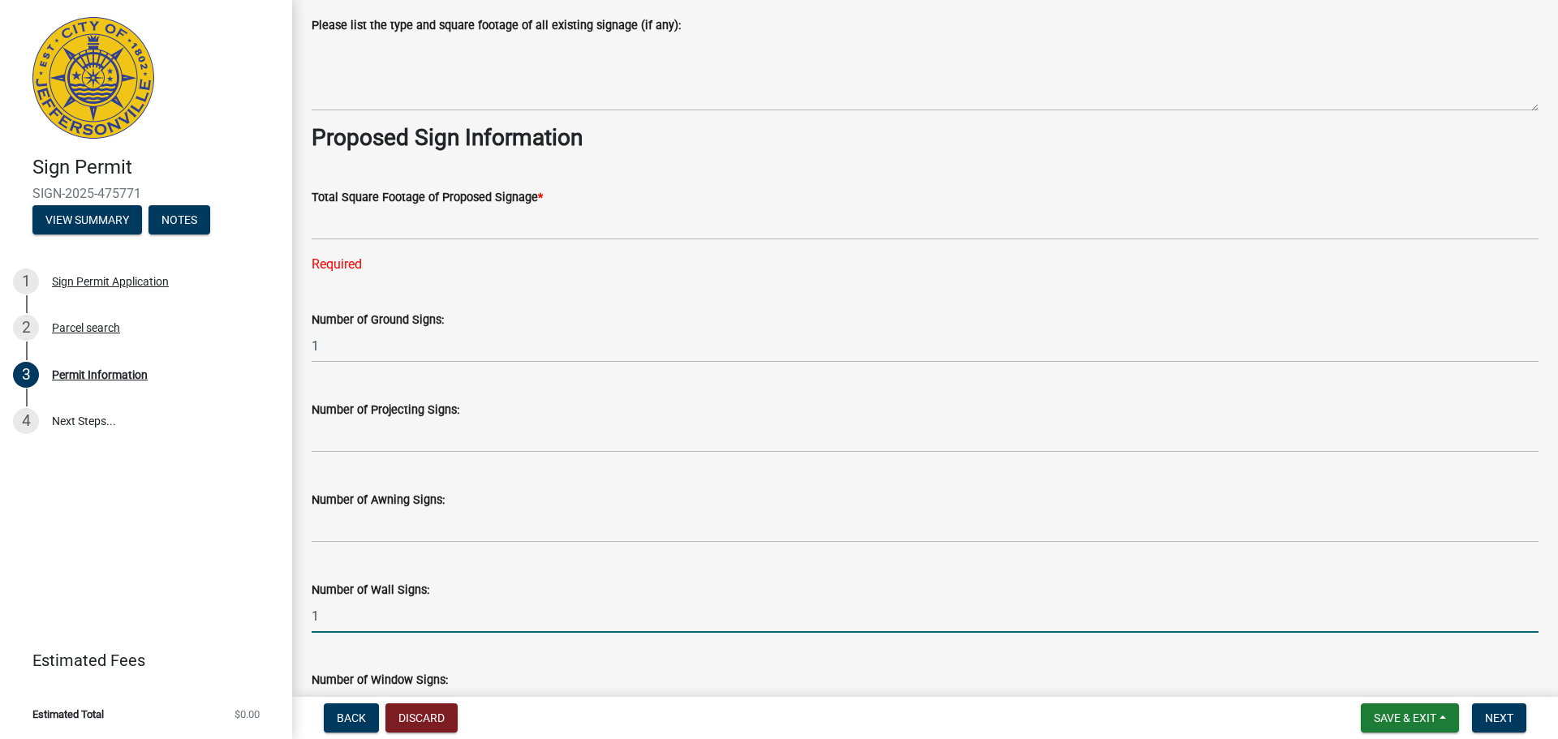
drag, startPoint x: 397, startPoint y: 582, endPoint x: 300, endPoint y: 596, distance: 97.6
click at [300, 595] on div "Number of Wall Signs: 1" at bounding box center [924, 595] width 1251 height 75
type input "2"
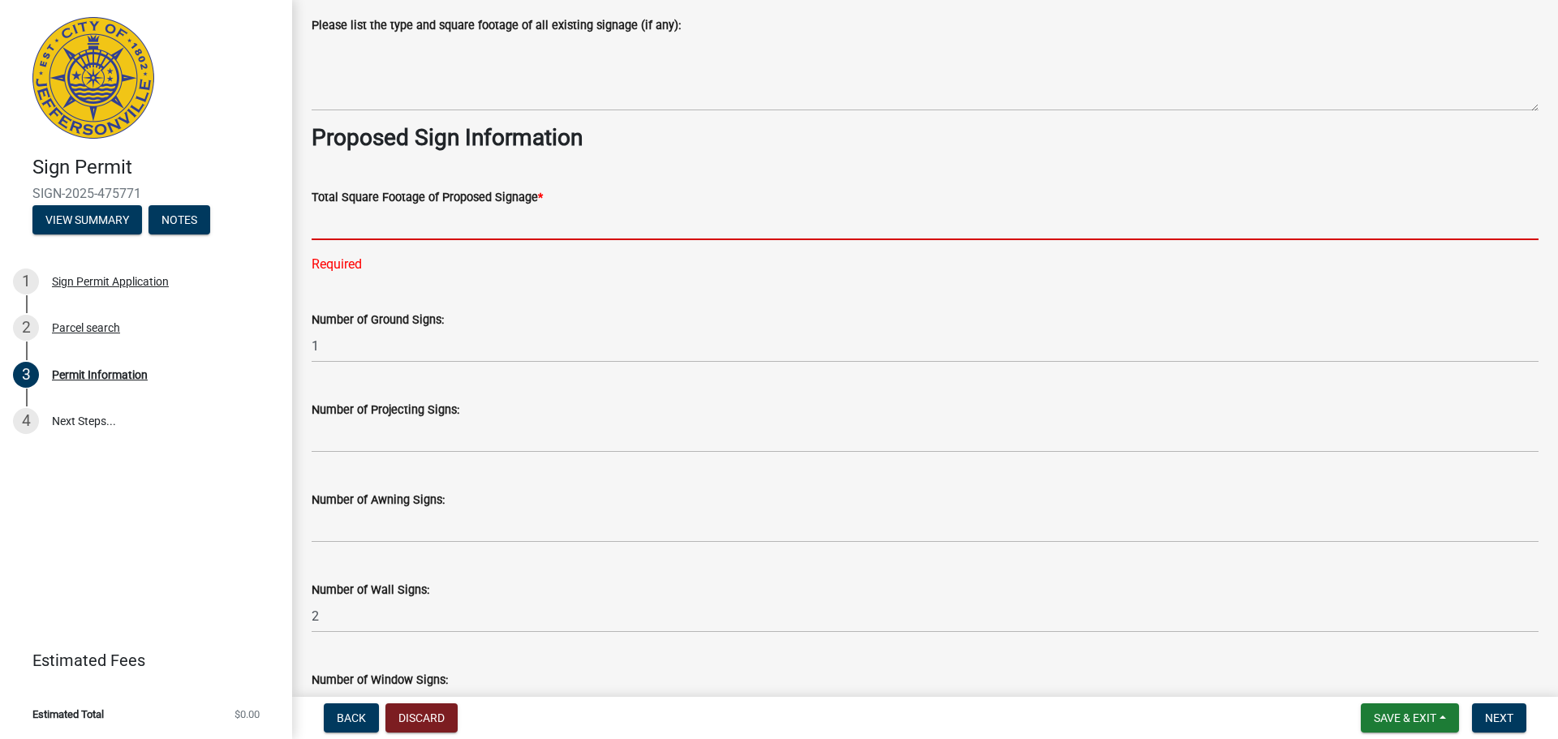
click at [381, 219] on input "text" at bounding box center [925, 223] width 1227 height 33
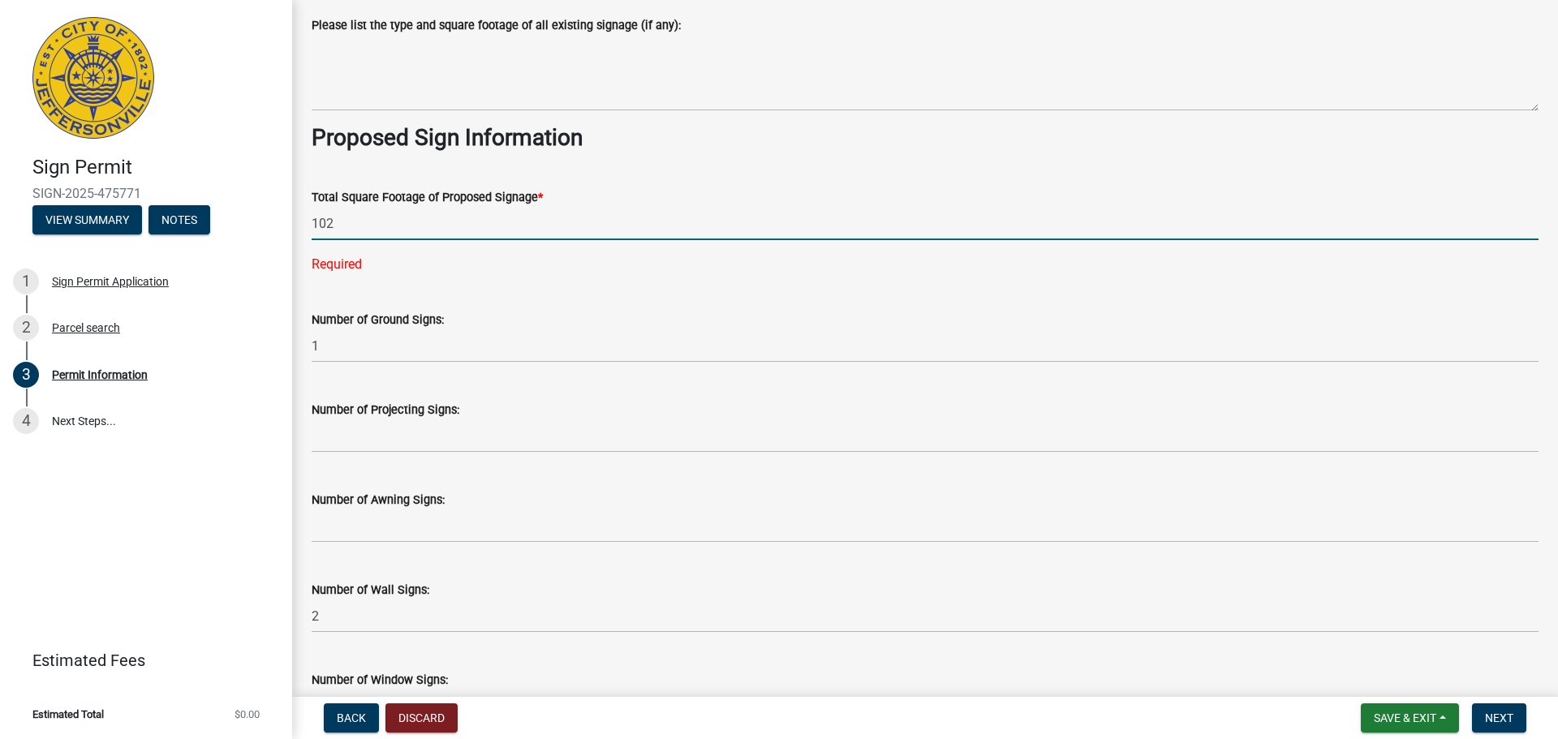
type input "102"
click at [501, 165] on div "Total Square Footage of Proposed Signage * 102 Required" at bounding box center [925, 220] width 1227 height 110
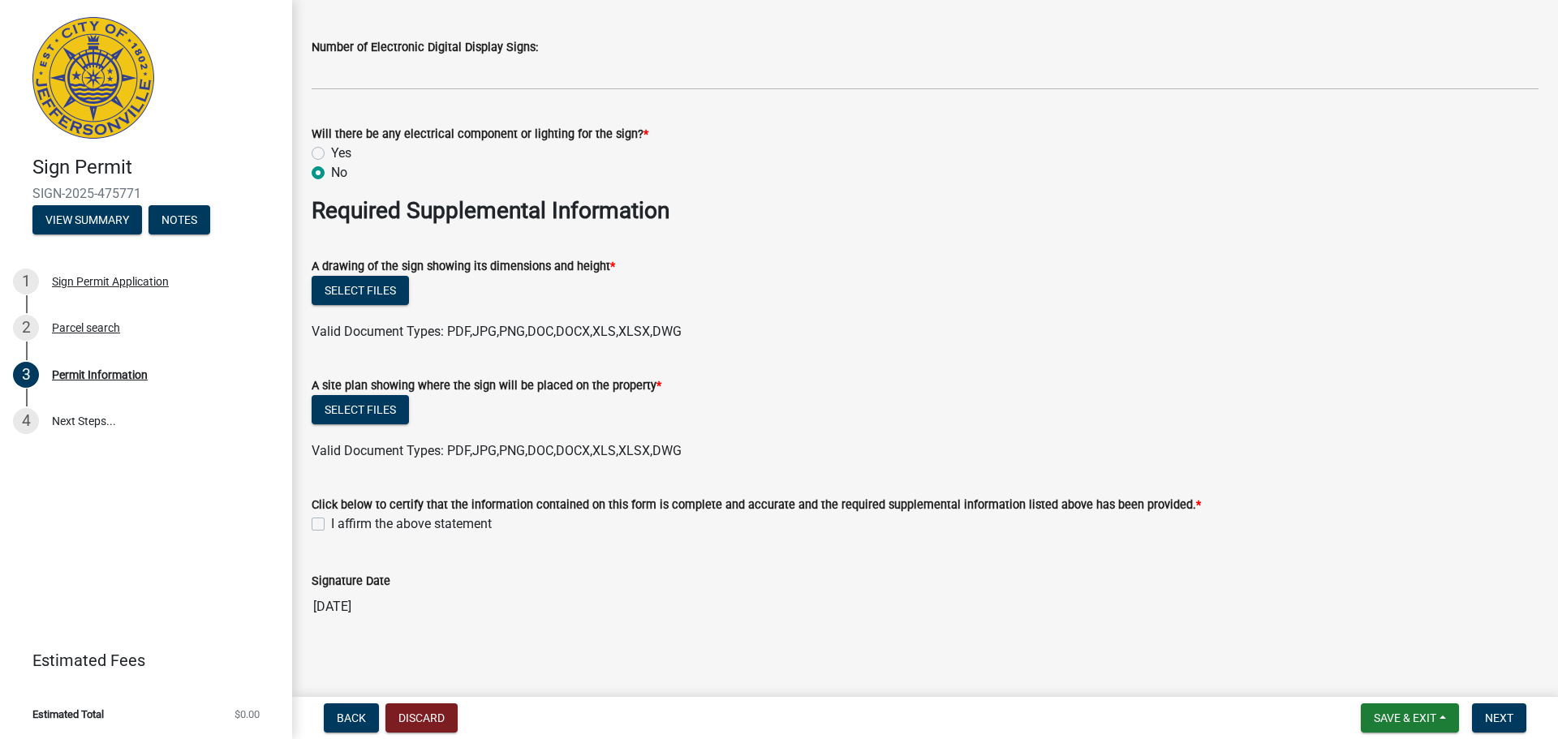
scroll to position [2641, 0]
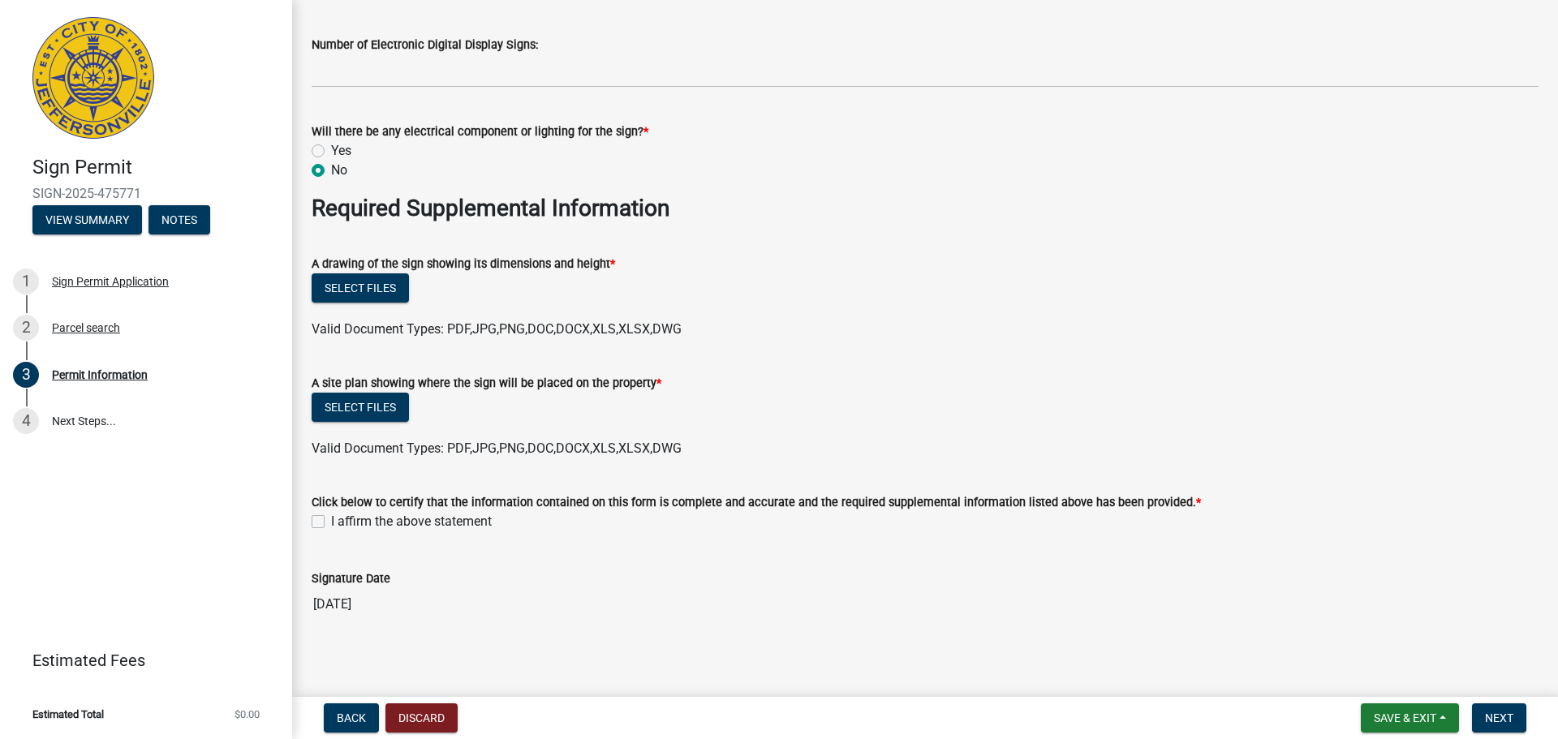
click at [331, 512] on label "I affirm the above statement" at bounding box center [411, 521] width 161 height 19
click at [331, 512] on input "I affirm the above statement" at bounding box center [336, 517] width 11 height 11
checkbox input "true"
click at [361, 282] on button "Select files" at bounding box center [360, 287] width 97 height 29
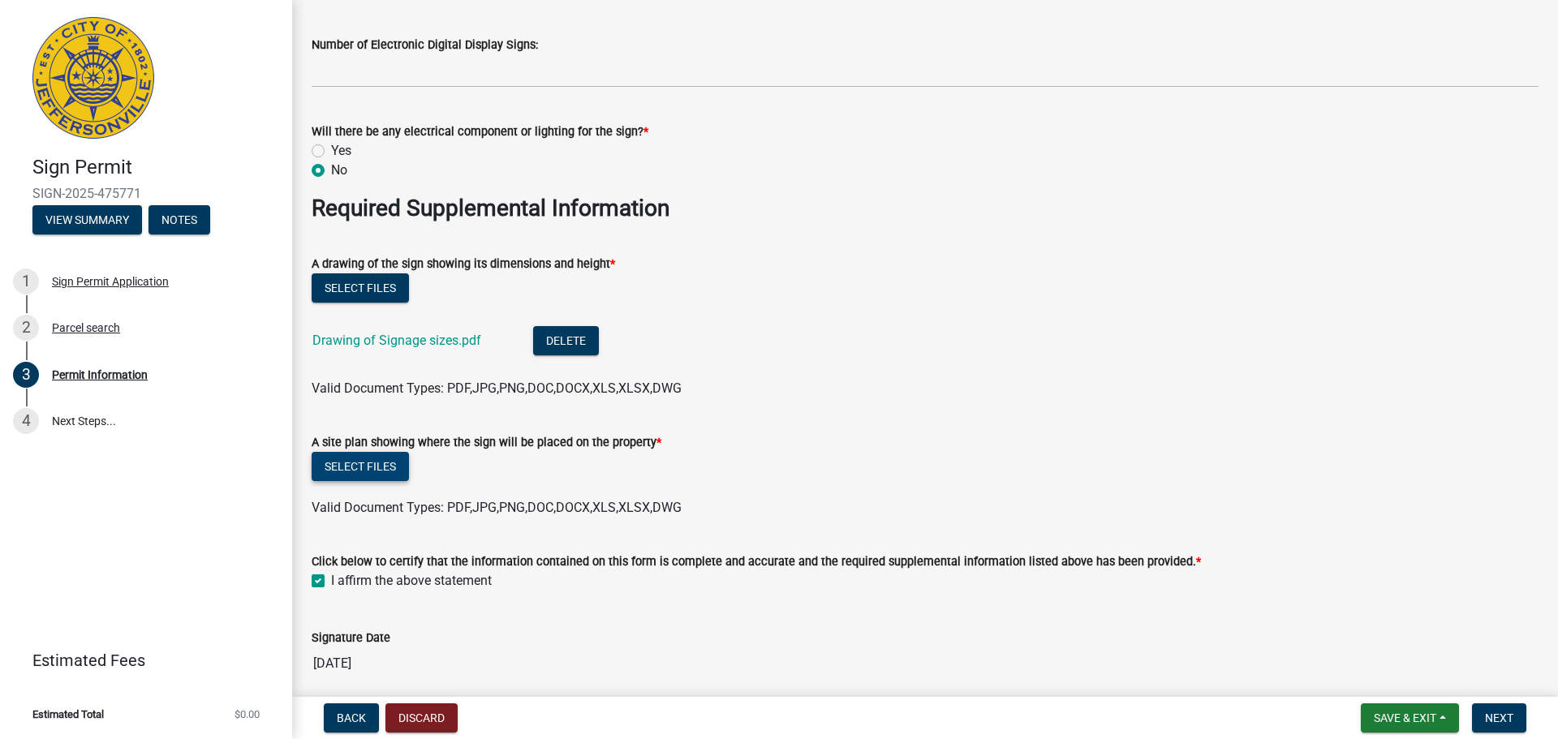
click at [363, 465] on button "Select files" at bounding box center [360, 466] width 97 height 29
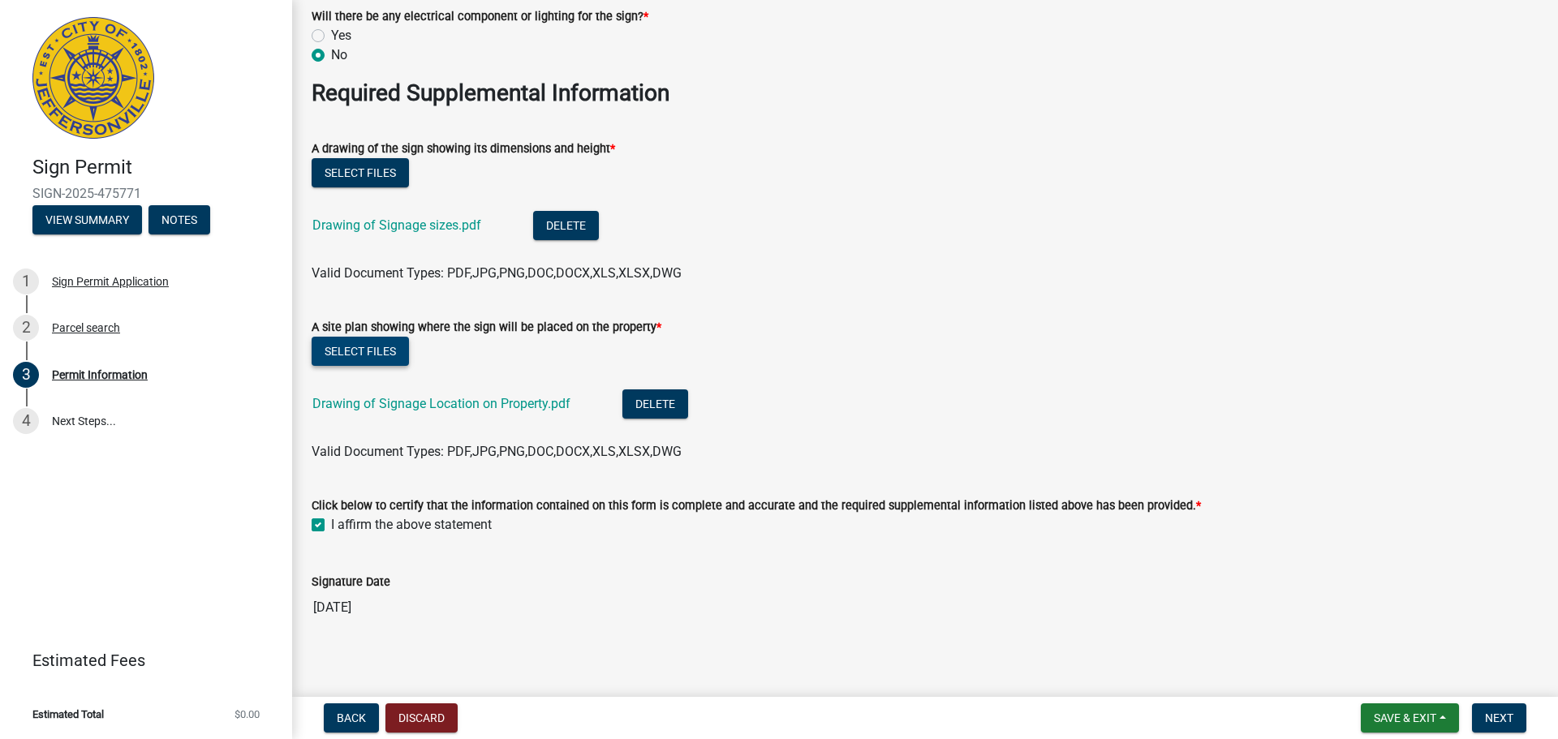
scroll to position [2759, 0]
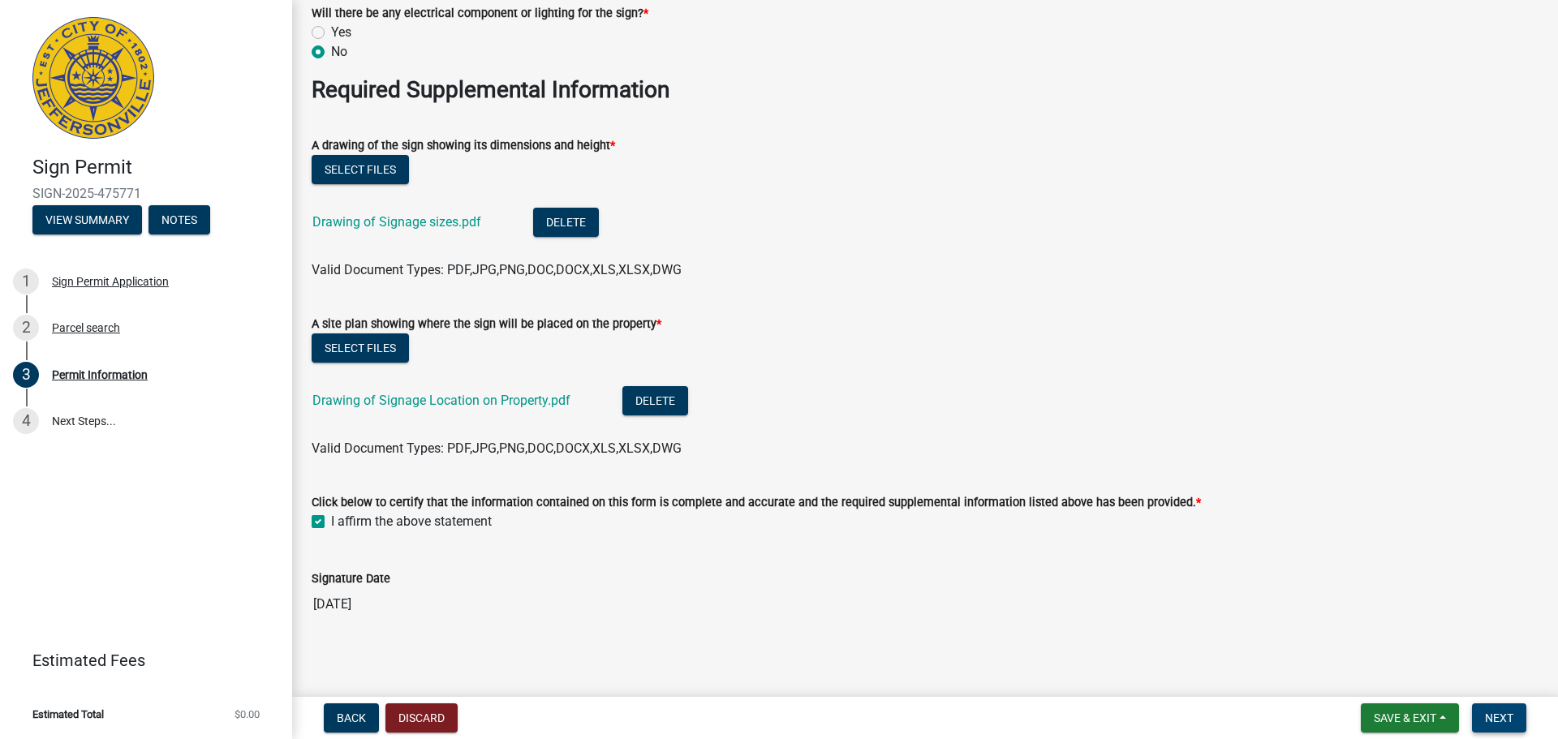
click at [1515, 721] on button "Next" at bounding box center [1499, 718] width 54 height 29
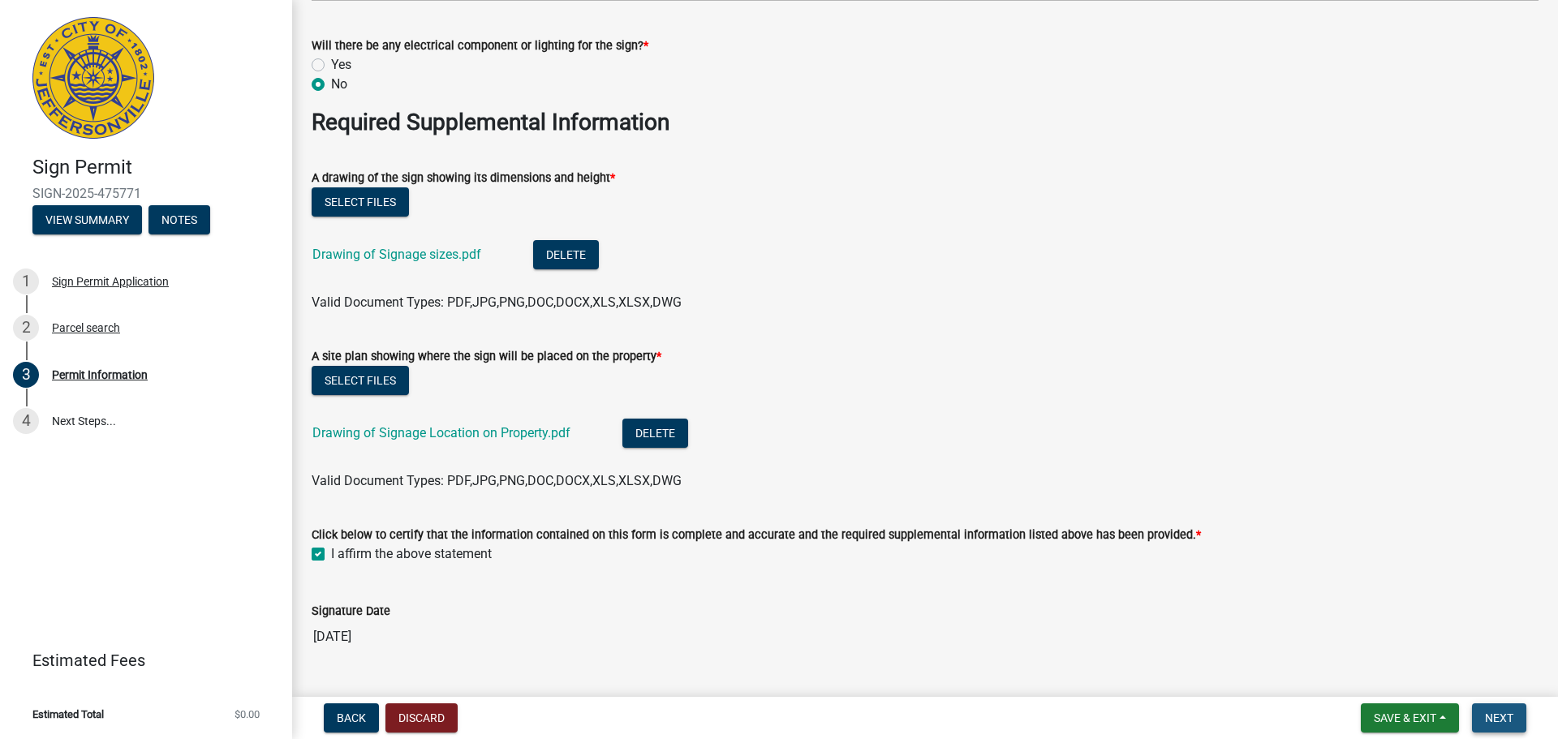
scroll to position [2792, 0]
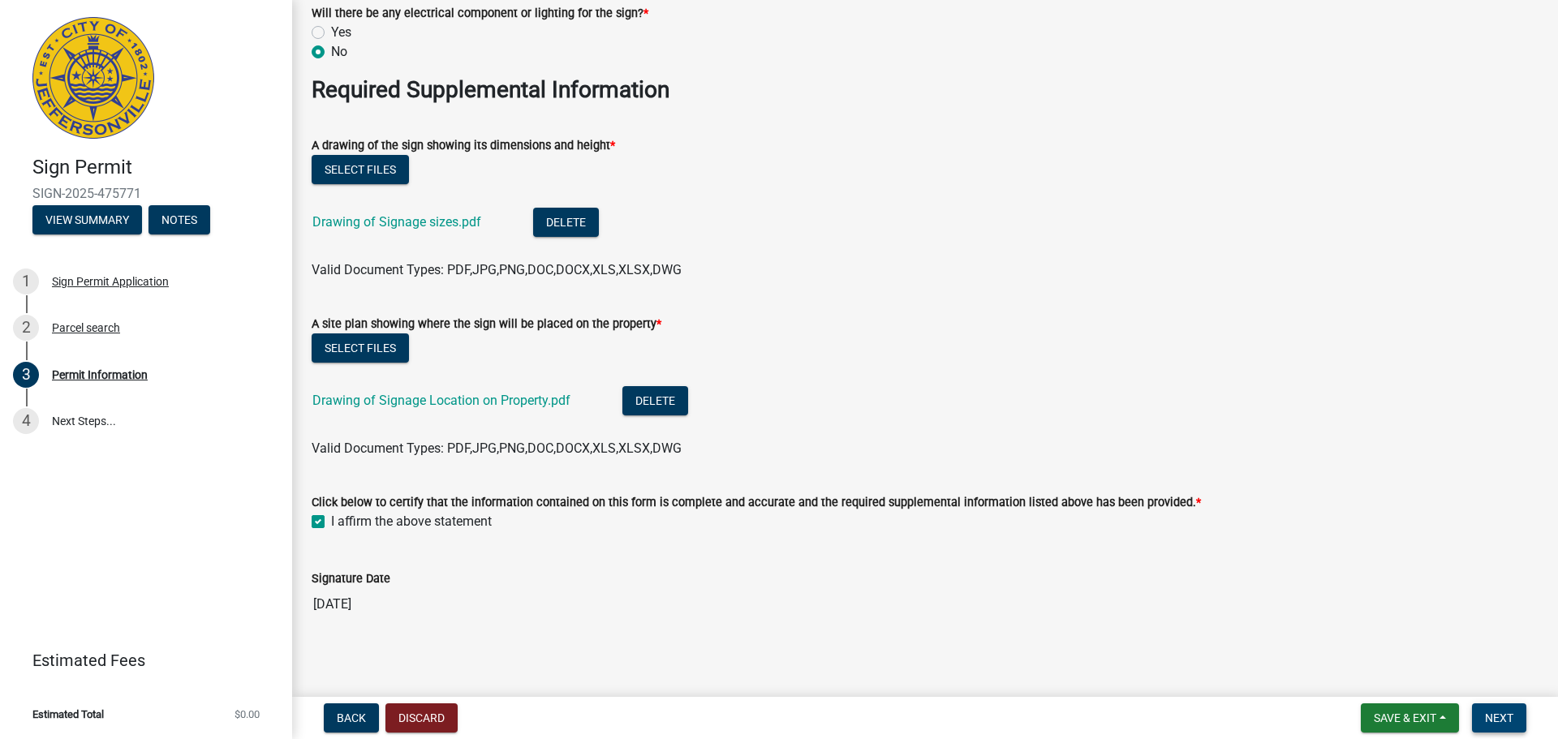
click at [1497, 717] on span "Next" at bounding box center [1499, 718] width 28 height 13
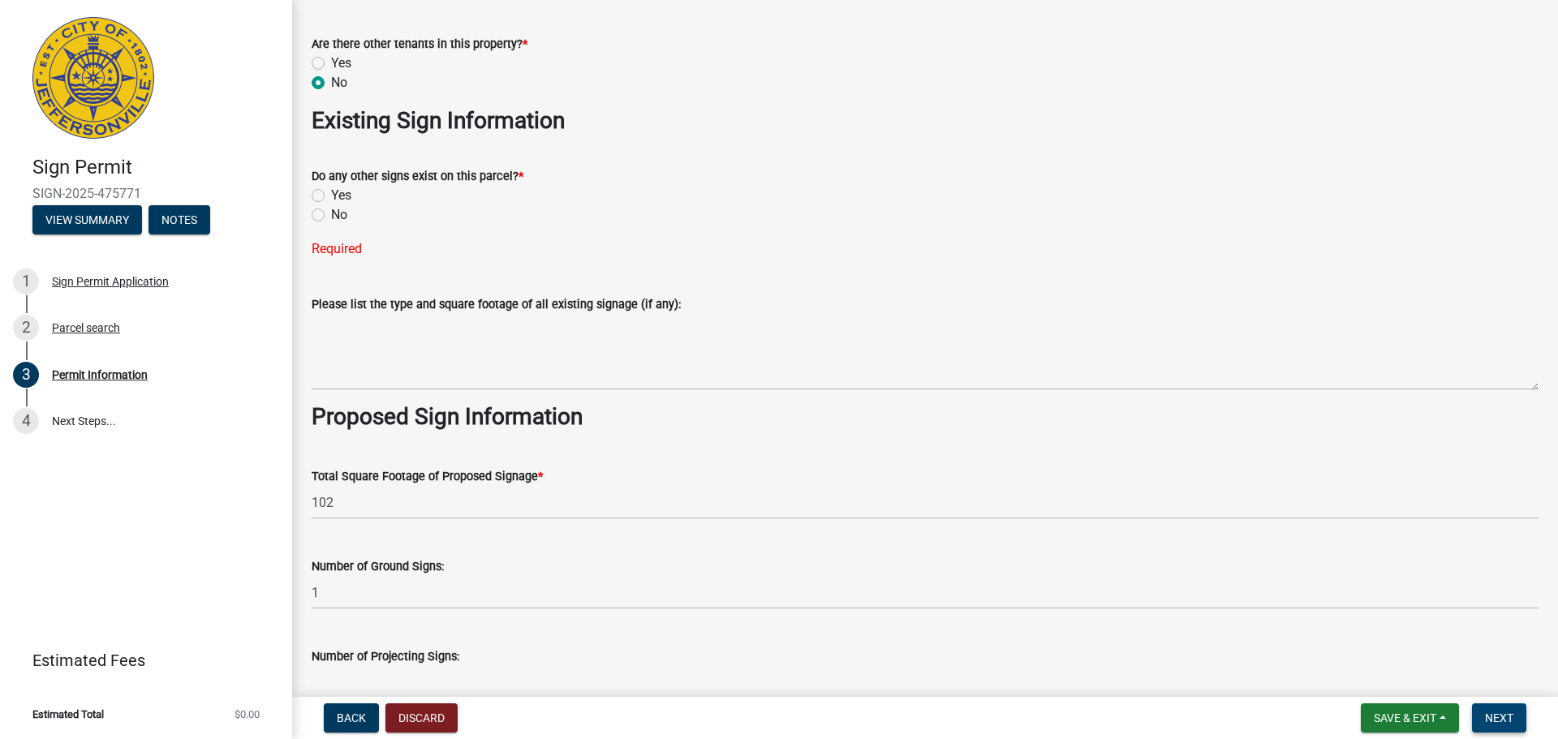
scroll to position [1574, 0]
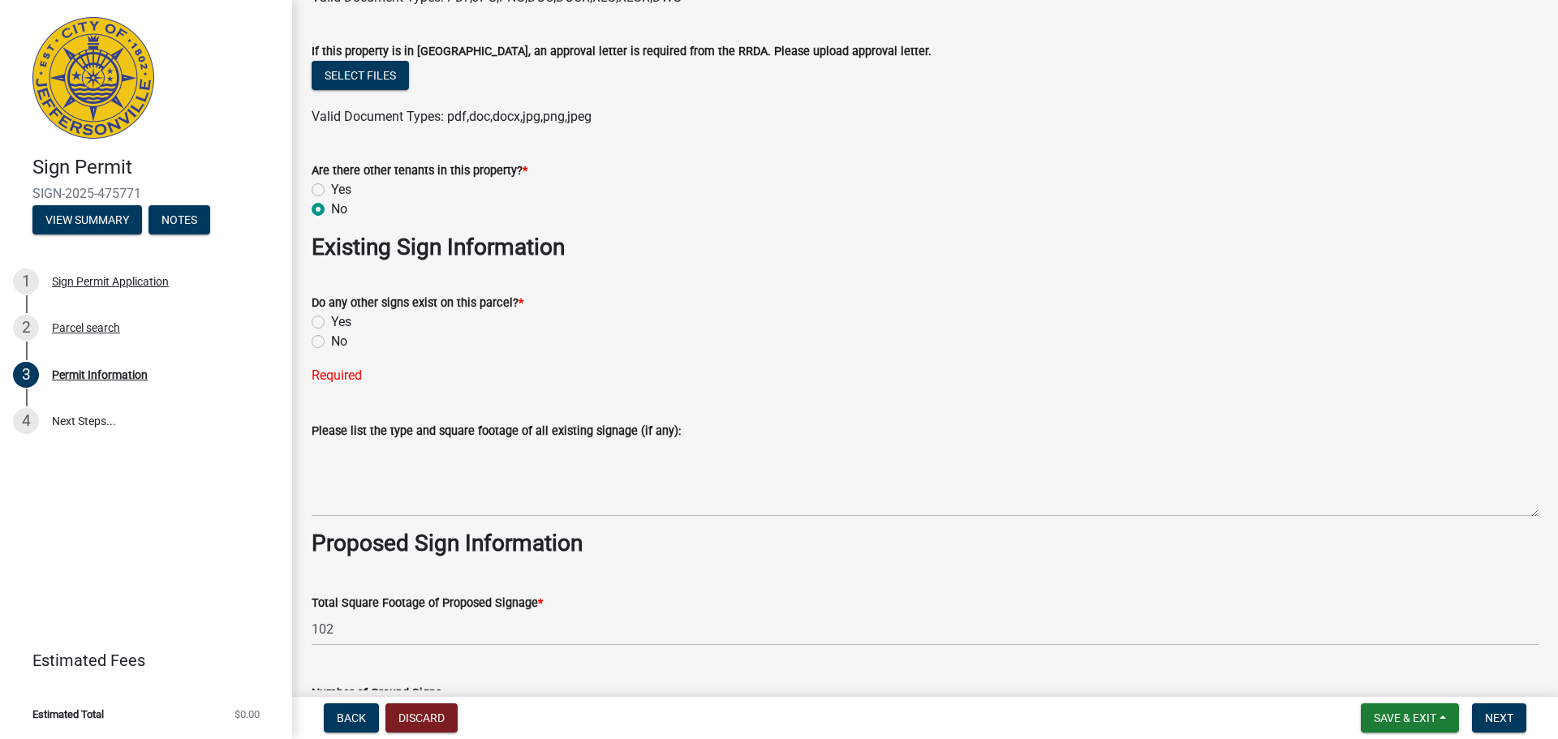
click at [331, 316] on label "Yes" at bounding box center [341, 321] width 20 height 19
click at [331, 316] on input "Yes" at bounding box center [336, 317] width 11 height 11
radio input "true"
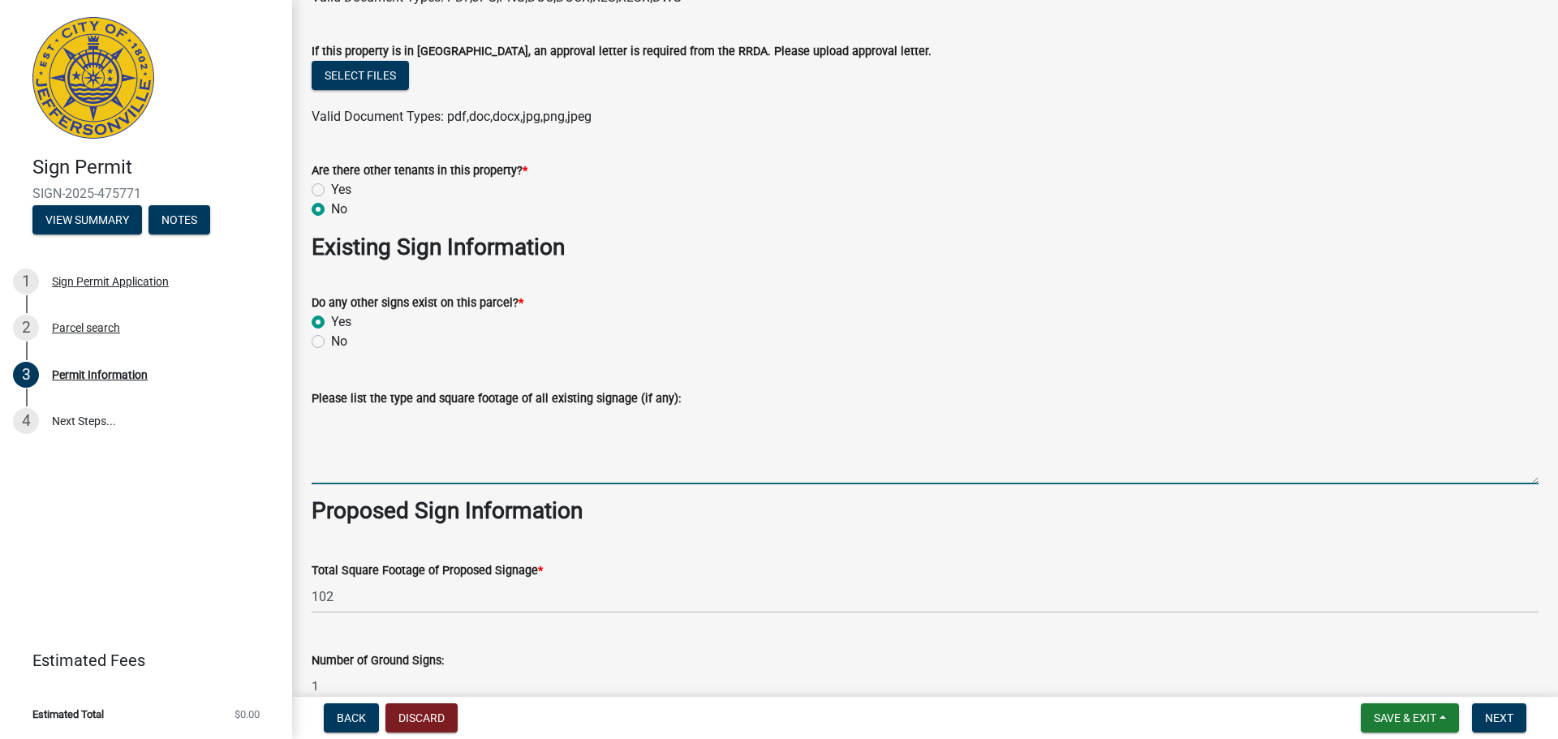
click at [407, 466] on textarea "Please list the type and square footage of all existing signage (if any):" at bounding box center [925, 446] width 1227 height 76
click at [724, 418] on textarea "PNC Sign for the ATM that is still functioning. It is it is approximately 4ft x…" at bounding box center [925, 446] width 1227 height 76
click at [809, 420] on textarea "PNC Sign for the ATM that is still functioning. It is it is approximately 4ft t…" at bounding box center [925, 446] width 1227 height 76
type textarea "PNC Sign for the ATM that is still functioning. It is it is approximately 4ft t…"
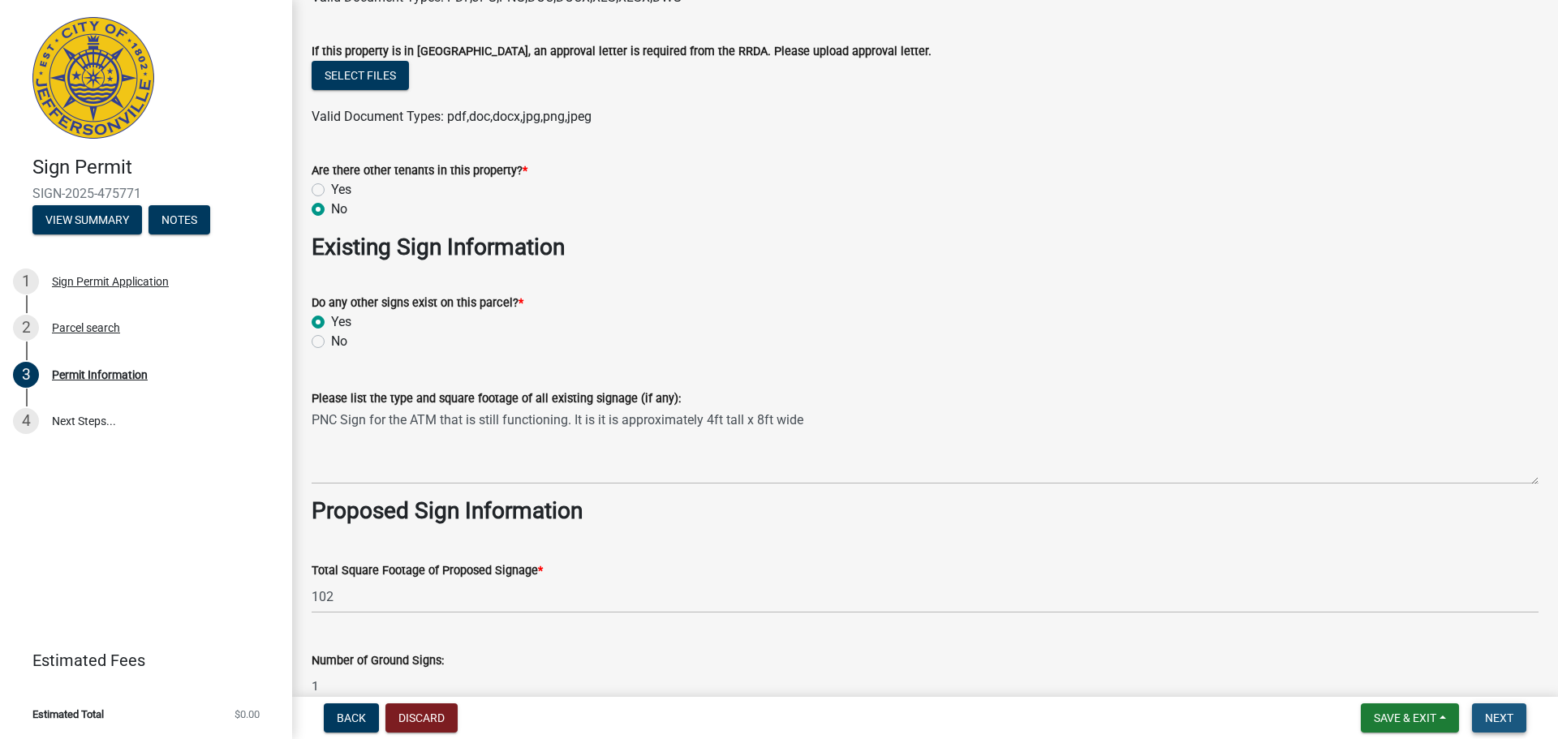
click at [1501, 718] on span "Next" at bounding box center [1499, 718] width 28 height 13
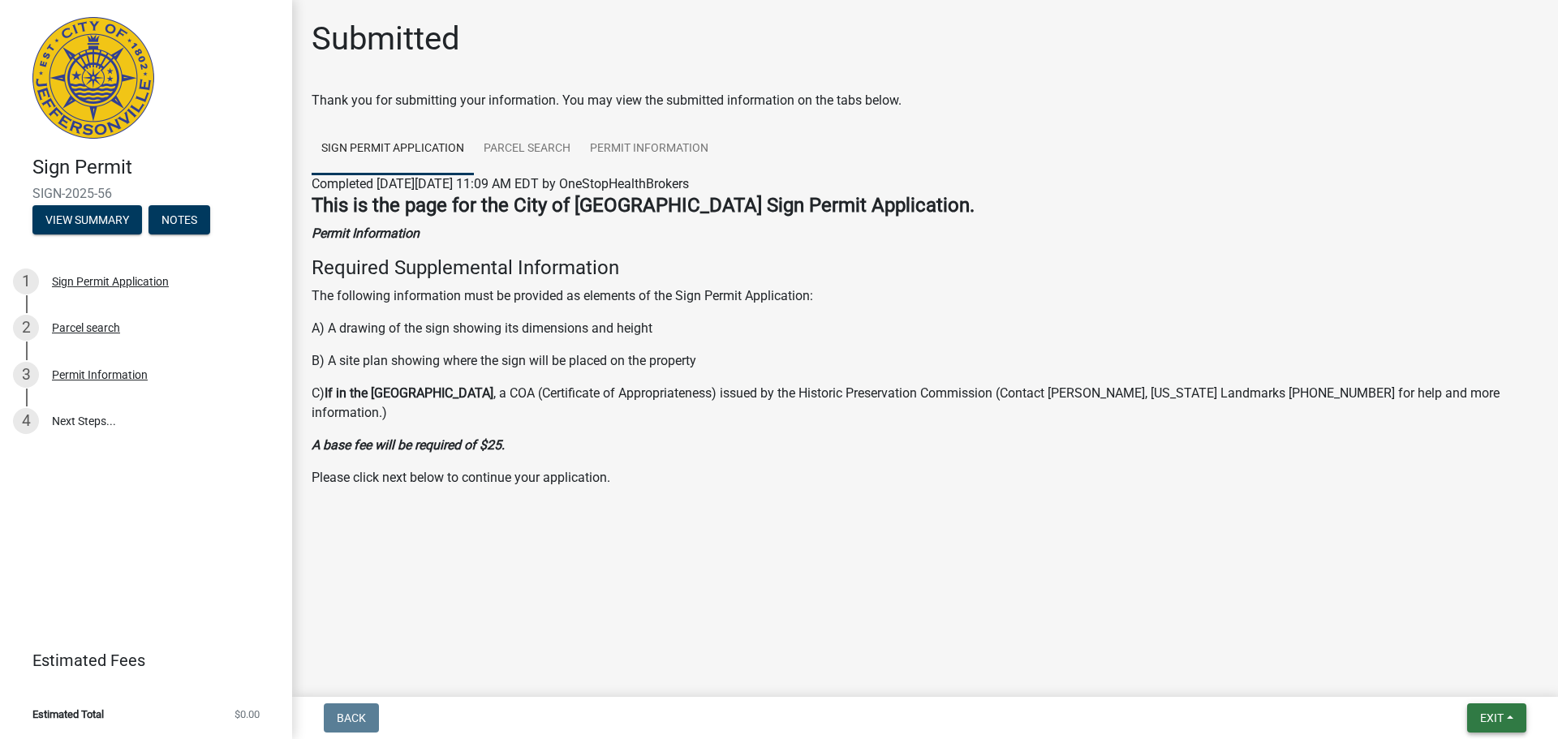
click at [1501, 718] on span "Exit" at bounding box center [1492, 718] width 24 height 13
click at [1053, 561] on main "Submitted Thank you for submitting your information. You may view the submitted…" at bounding box center [925, 345] width 1266 height 691
click at [1490, 717] on span "Exit" at bounding box center [1492, 718] width 24 height 13
click at [1433, 640] on button "Save" at bounding box center [1462, 637] width 130 height 39
click at [1482, 715] on span "Exit" at bounding box center [1492, 718] width 24 height 13
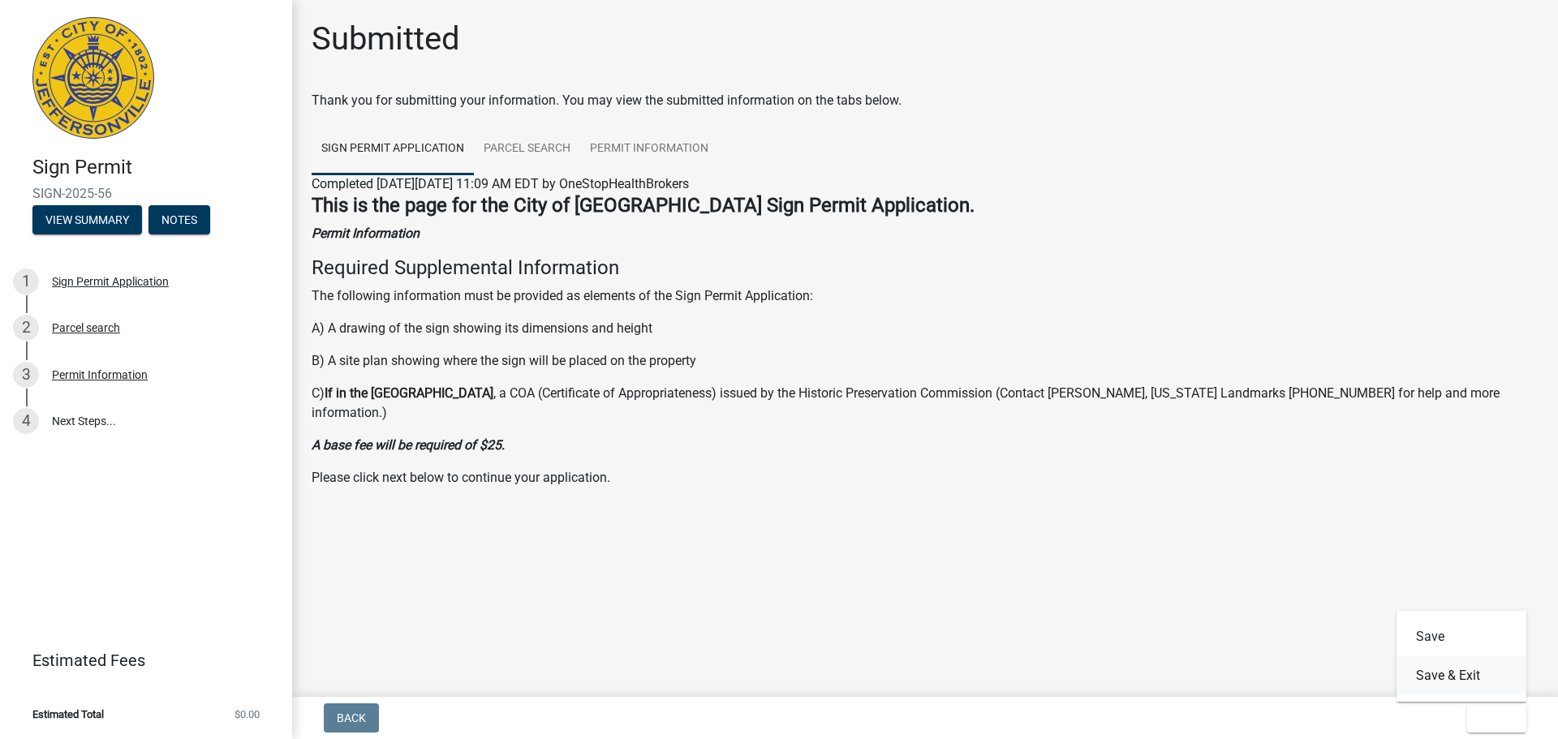
click at [1444, 681] on button "Save & Exit" at bounding box center [1462, 676] width 130 height 39
